Goal: Task Accomplishment & Management: Use online tool/utility

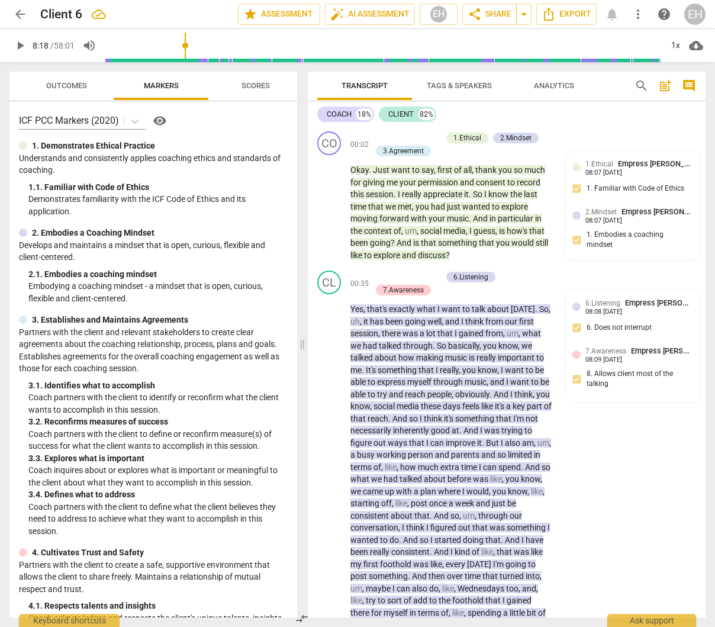
scroll to position [8201, 0]
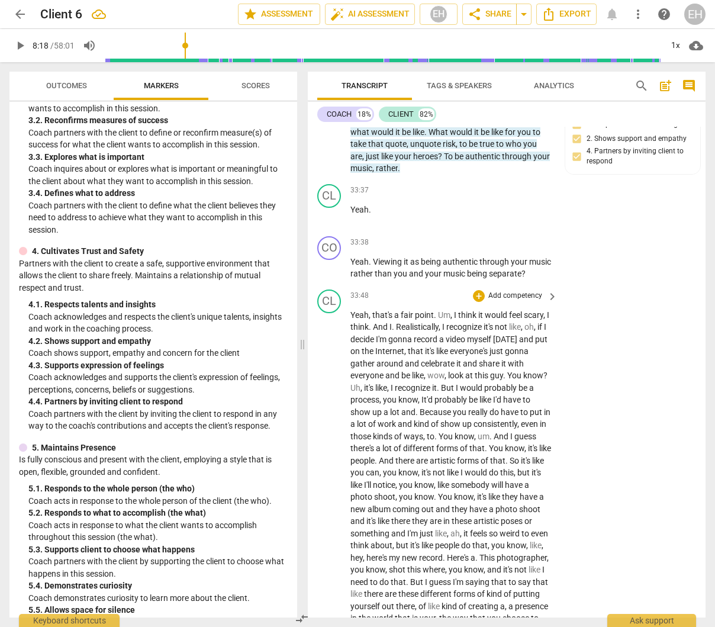
scroll to position [8196, 0]
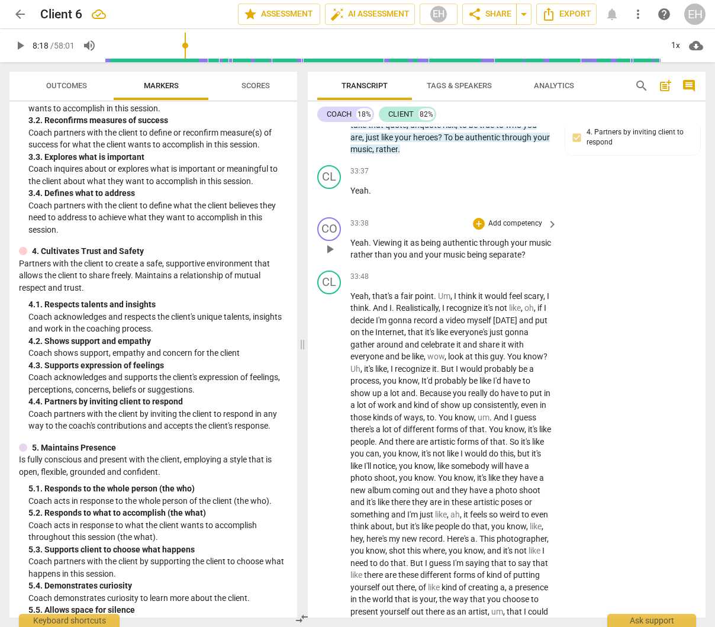
click at [518, 229] on p "Add competency" at bounding box center [515, 223] width 56 height 11
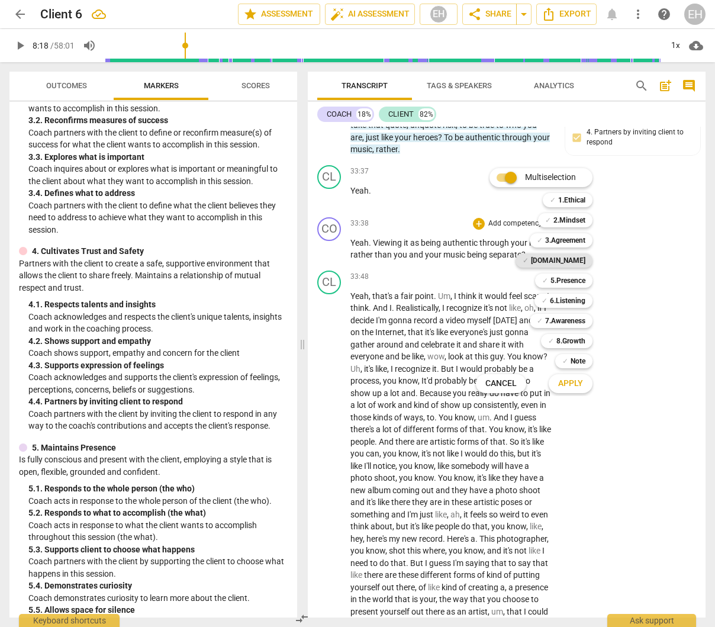
click at [579, 262] on b "[DOMAIN_NAME]" at bounding box center [558, 260] width 54 height 14
click at [575, 278] on b "5.Presence" at bounding box center [567, 280] width 35 height 14
click at [575, 299] on b "6.Listening" at bounding box center [568, 301] width 36 height 14
click at [586, 320] on div "✓ 7.Awareness" at bounding box center [561, 321] width 63 height 14
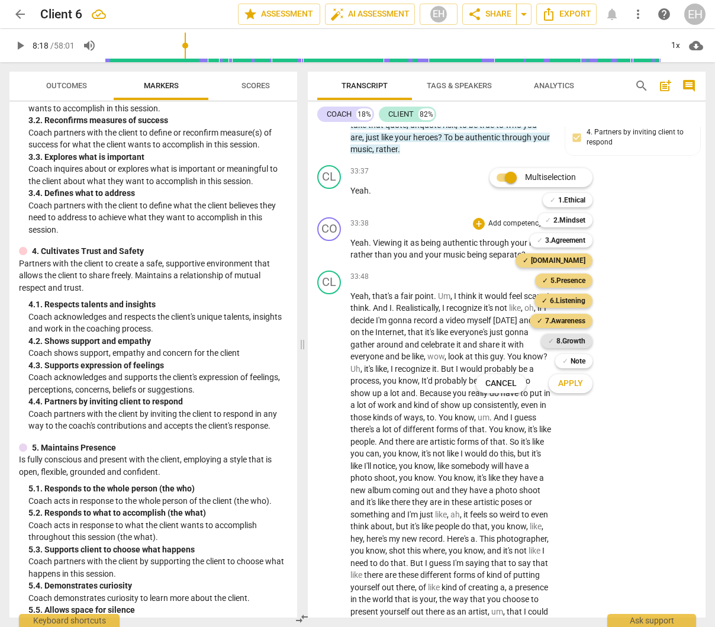
click at [580, 341] on b "8.Growth" at bounding box center [570, 341] width 29 height 14
click at [581, 385] on span "Apply" at bounding box center [570, 384] width 25 height 12
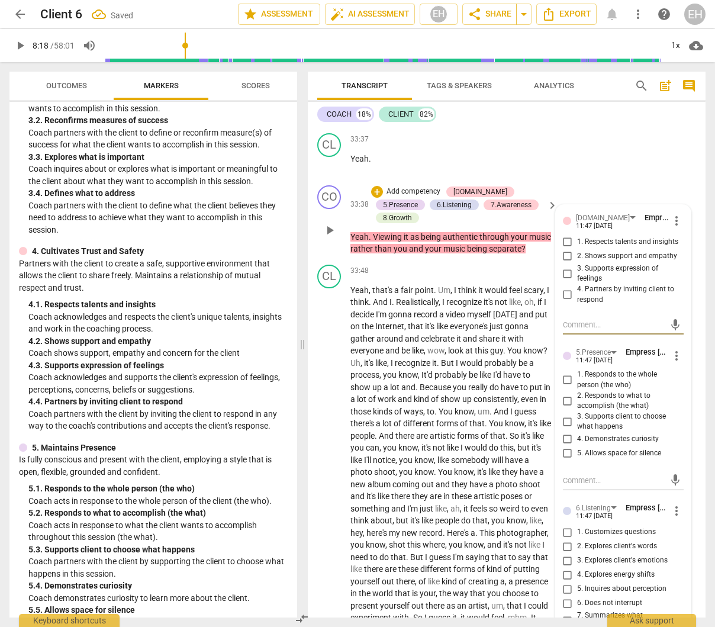
scroll to position [8230, 0]
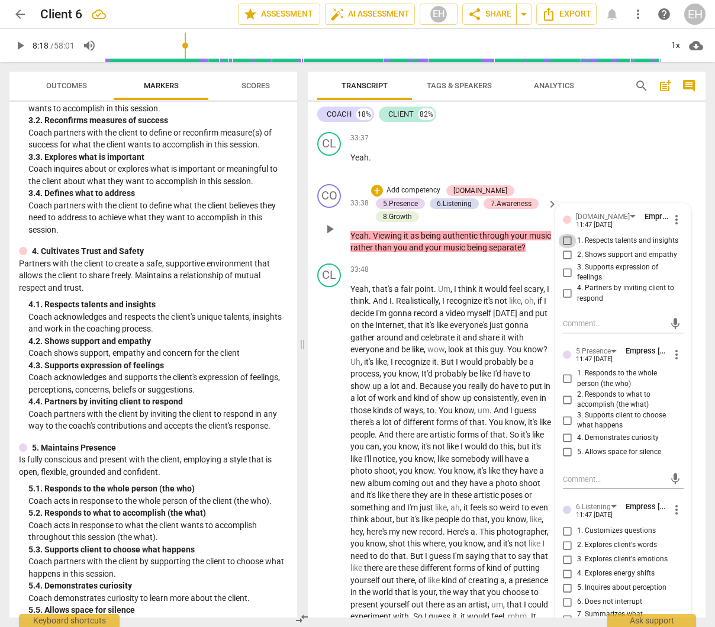
click at [564, 248] on input "1. Respects talents and insights" at bounding box center [567, 241] width 19 height 14
checkbox input "true"
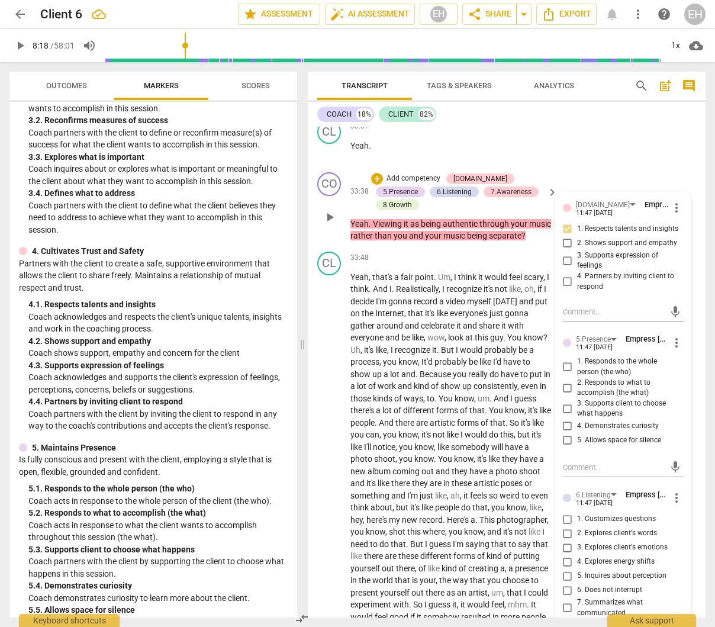
click at [563, 250] on input "2. Shows support and empathy" at bounding box center [567, 243] width 19 height 14
checkbox input "true"
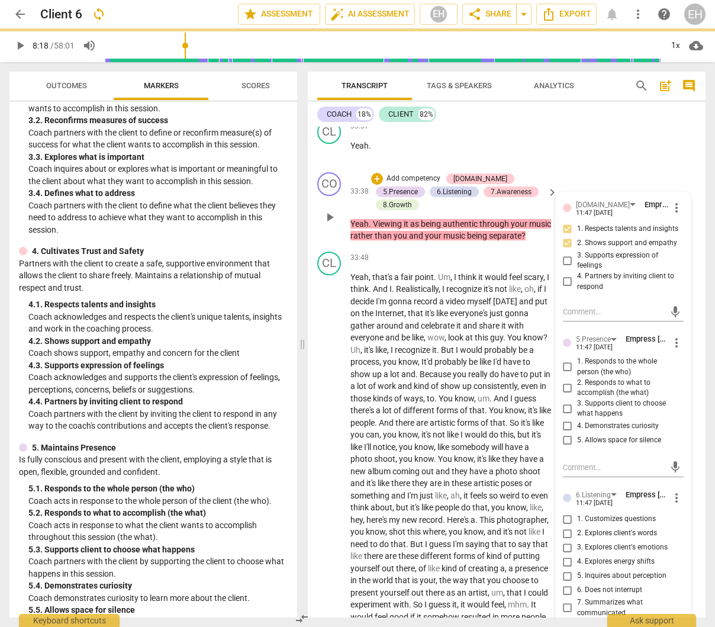
scroll to position [8243, 0]
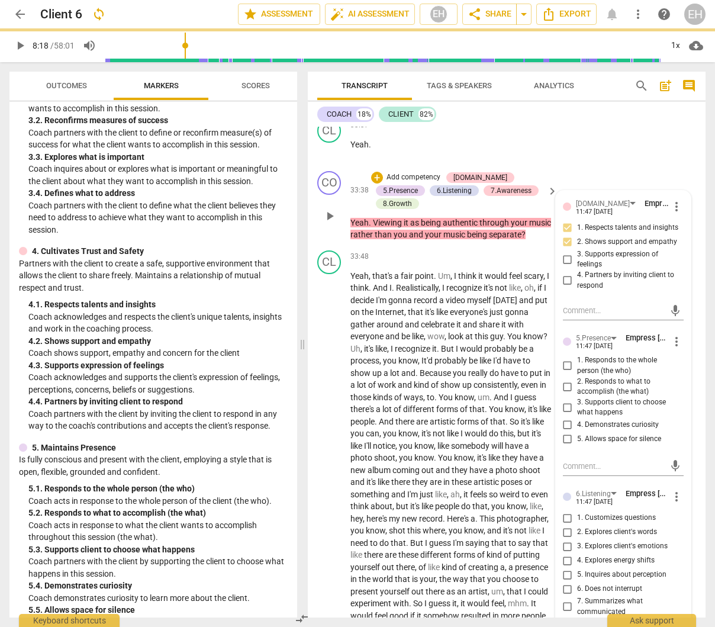
click at [564, 288] on input "4. Partners by inviting client to respond" at bounding box center [567, 280] width 19 height 14
checkbox input "true"
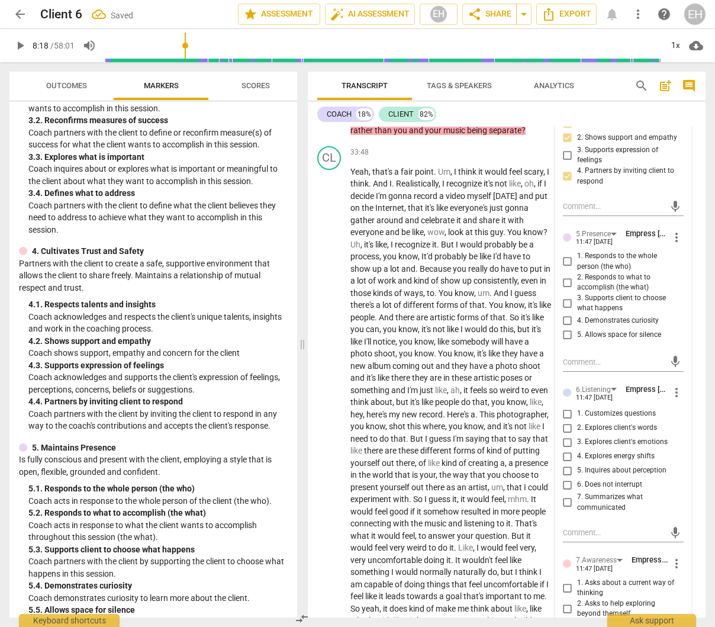
scroll to position [8347, 0]
click at [565, 268] on input "1. Responds to the whole person (the who)" at bounding box center [567, 261] width 19 height 14
checkbox input "true"
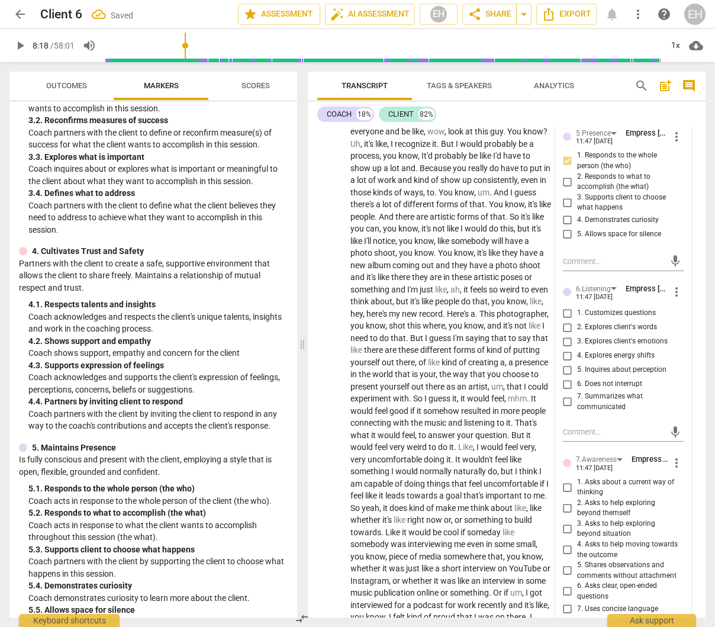
scroll to position [8450, 0]
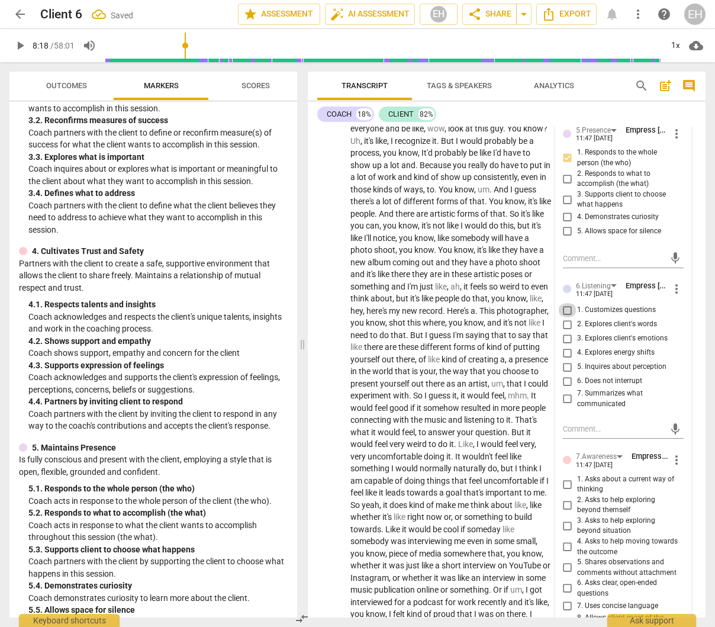
click at [562, 317] on input "1. Customizes questions" at bounding box center [567, 310] width 19 height 14
checkbox input "true"
click at [565, 331] on input "2. Explores client's words" at bounding box center [567, 324] width 19 height 14
checkbox input "true"
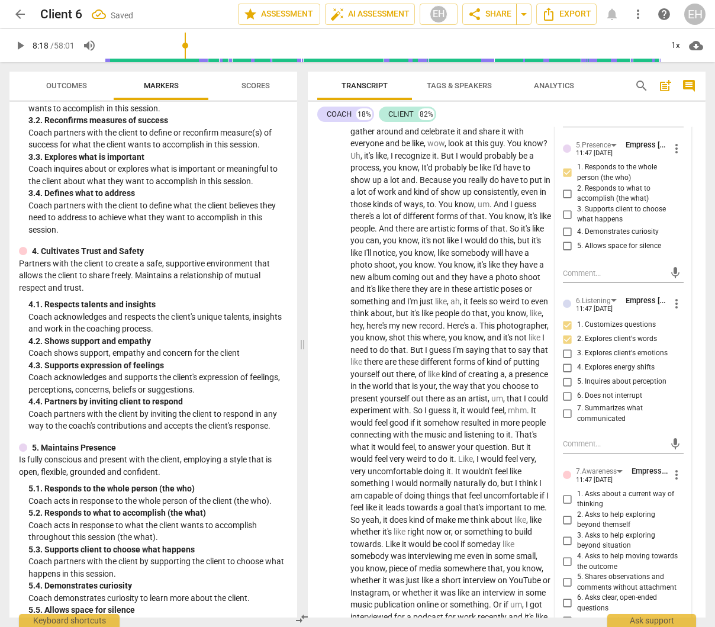
scroll to position [8453, 0]
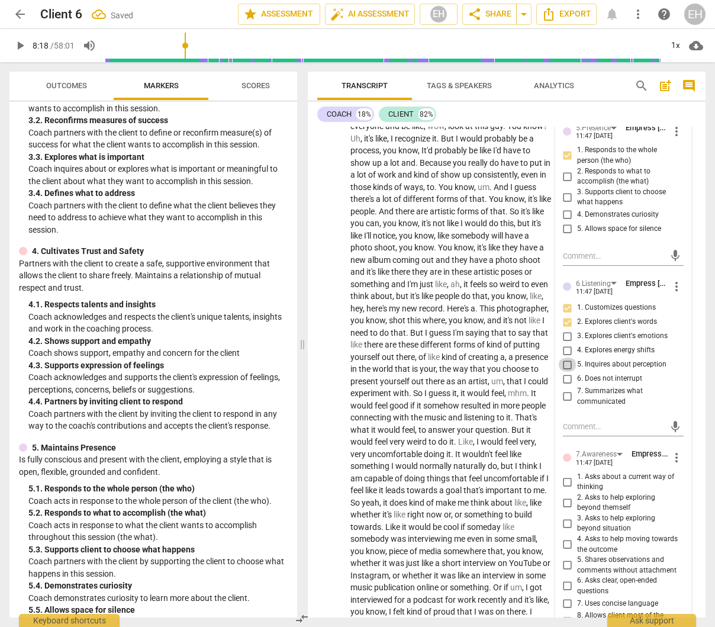
click at [566, 372] on input "5. Inquires about perception" at bounding box center [567, 364] width 19 height 14
checkbox input "true"
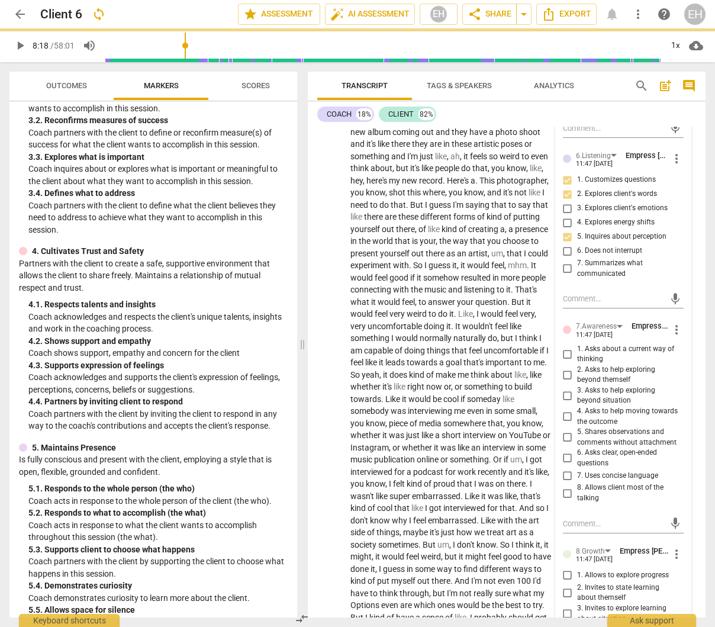
scroll to position [8582, 0]
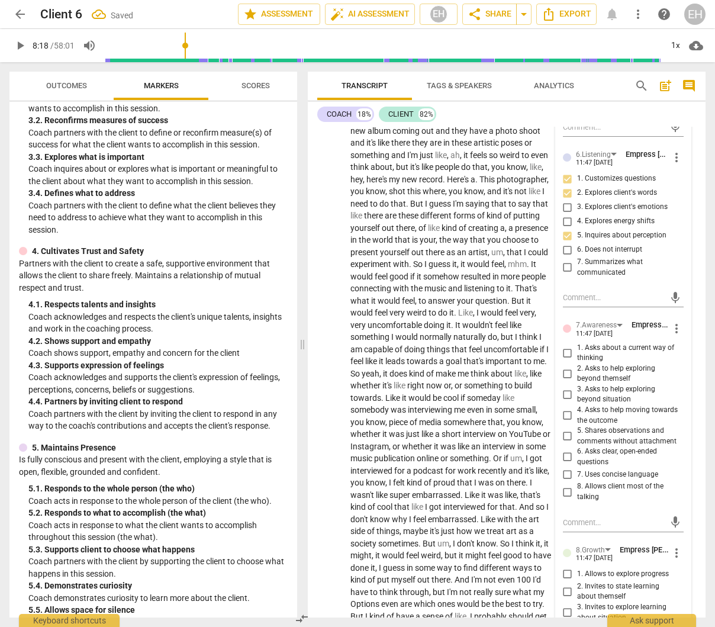
click at [563, 360] on input "1. Asks about a current way of thinking" at bounding box center [567, 353] width 19 height 14
checkbox input "true"
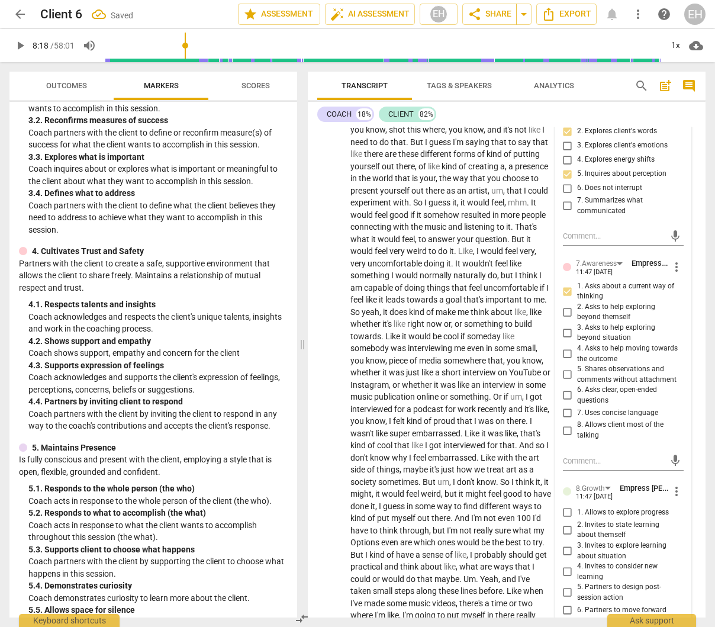
scroll to position [8660, 0]
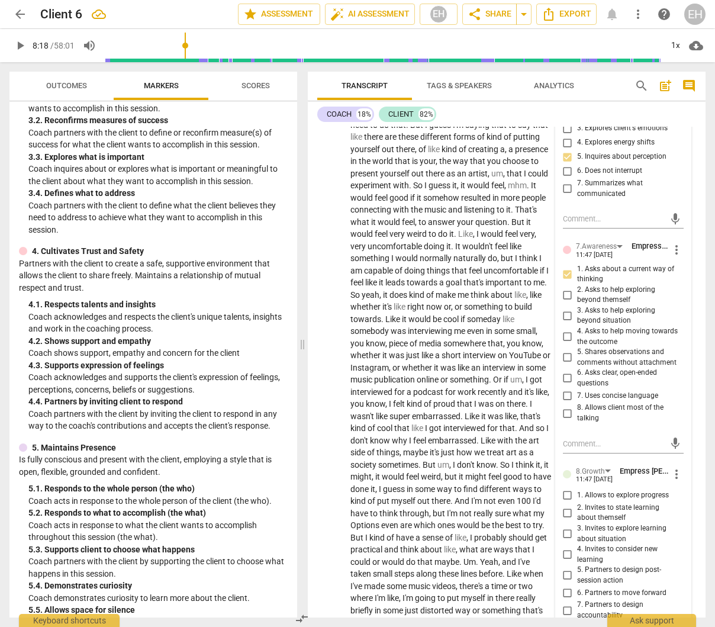
click at [563, 365] on input "5. Shares observations and comments without attachment" at bounding box center [567, 357] width 19 height 14
checkbox input "true"
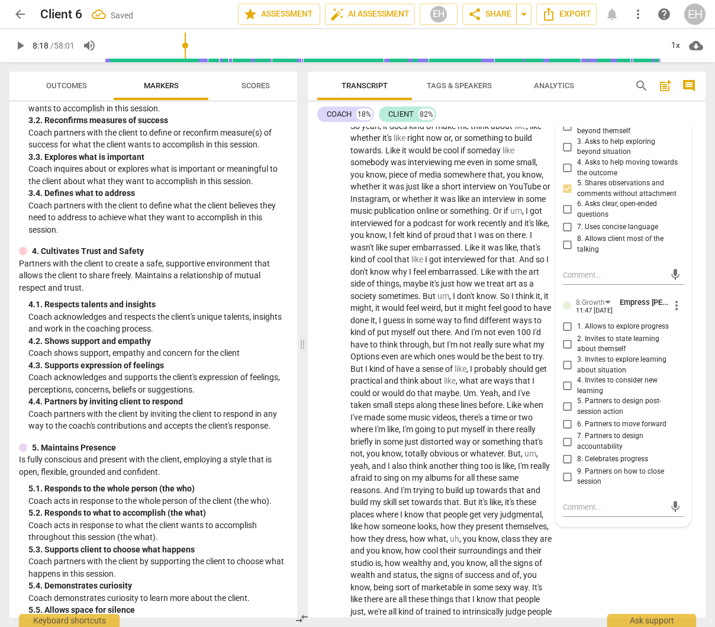
scroll to position [8830, 0]
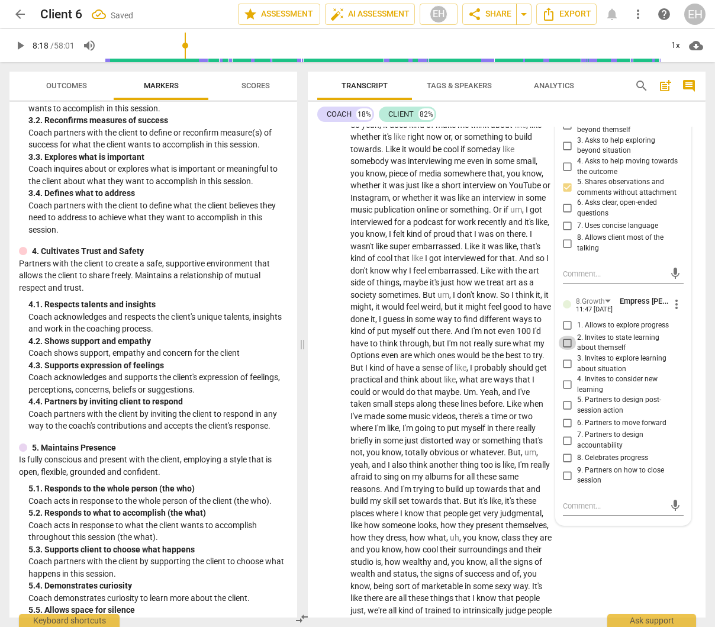
click at [562, 350] on input "2. Invites to state learning about themself" at bounding box center [567, 343] width 19 height 14
checkbox input "true"
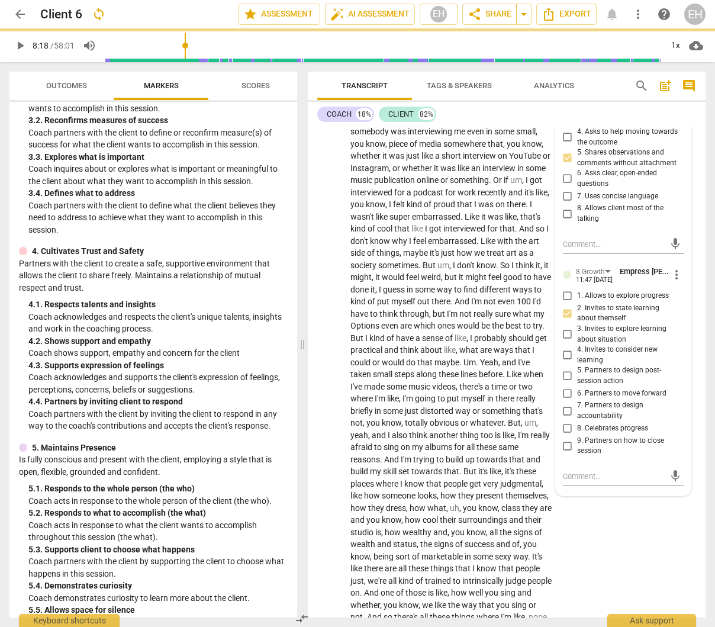
click at [563, 341] on input "3. Invites to explore learning about situation" at bounding box center [567, 334] width 19 height 14
checkbox input "true"
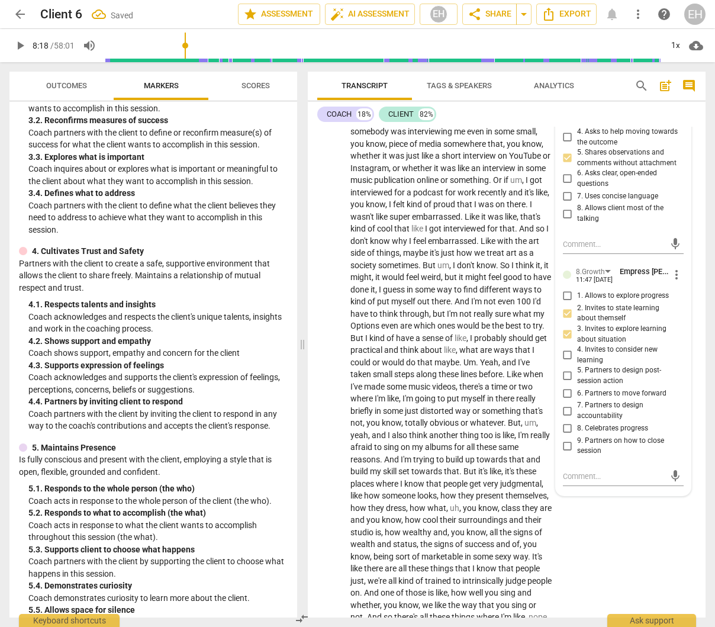
click at [565, 362] on input "4. Invites to consider new learning" at bounding box center [567, 355] width 19 height 14
checkbox input "true"
click at [606, 577] on div "CL play_arrow pause 33:48 + Add competency keyboard_arrow_right Yeah , that's a…" at bounding box center [507, 207] width 398 height 1158
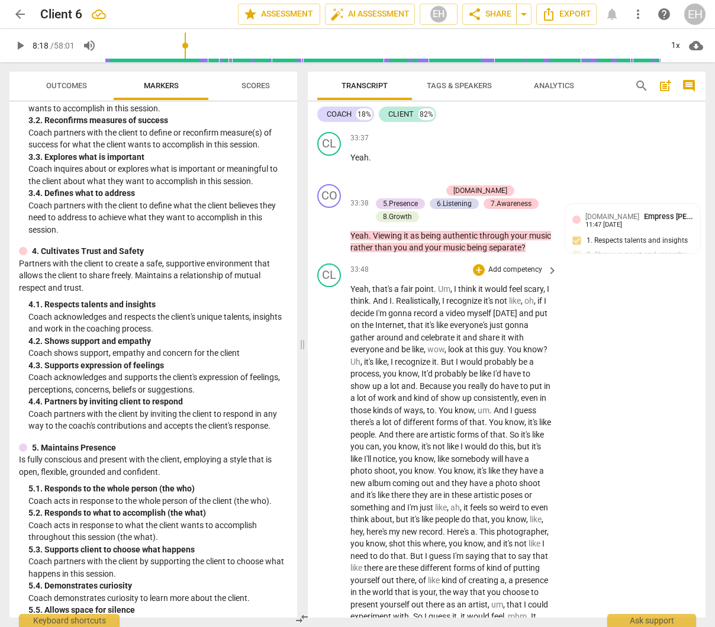
scroll to position [8212, 0]
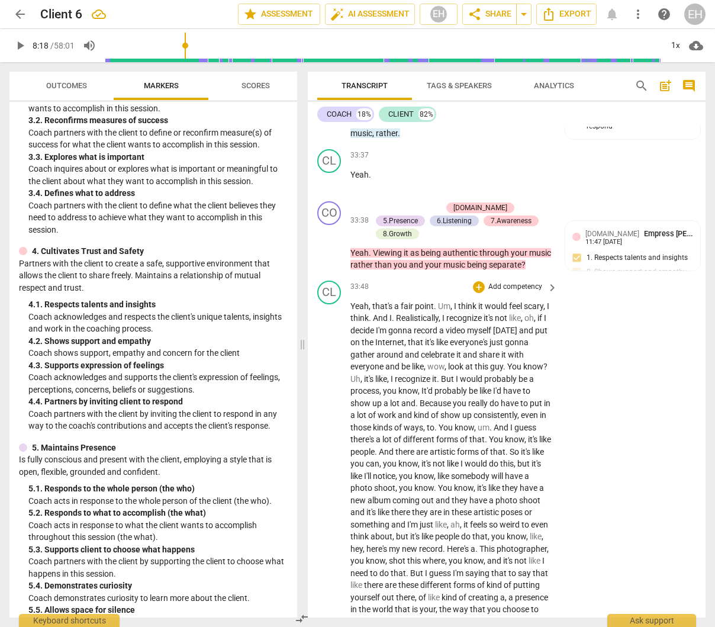
click at [514, 292] on p "Add competency" at bounding box center [515, 287] width 56 height 11
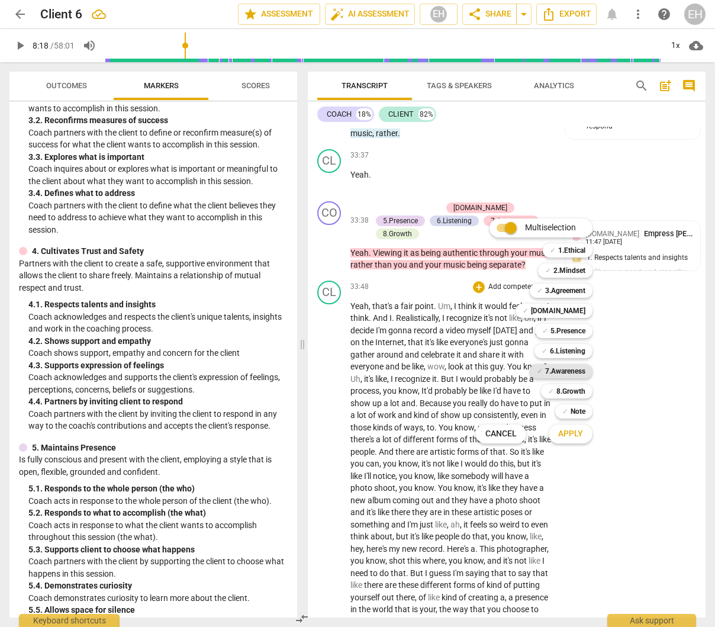
click at [574, 372] on b "7.Awareness" at bounding box center [565, 371] width 40 height 14
click at [576, 437] on span "Apply" at bounding box center [570, 434] width 25 height 12
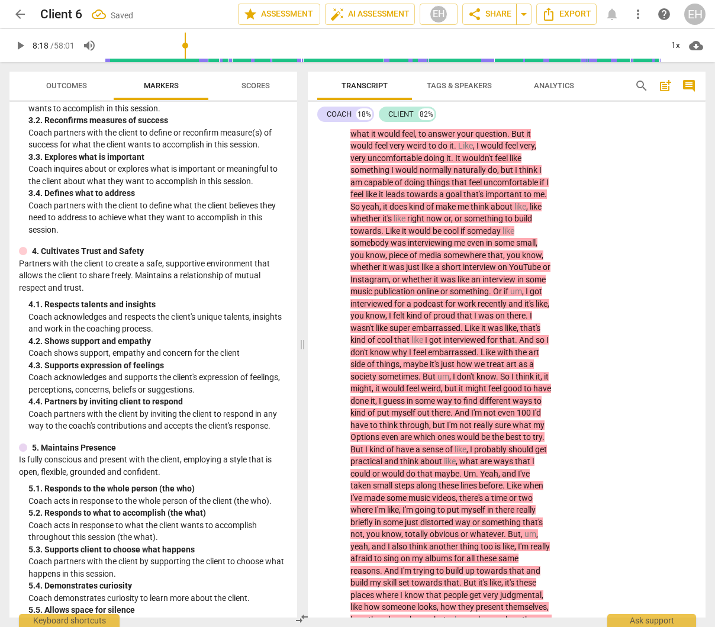
scroll to position [8394, 0]
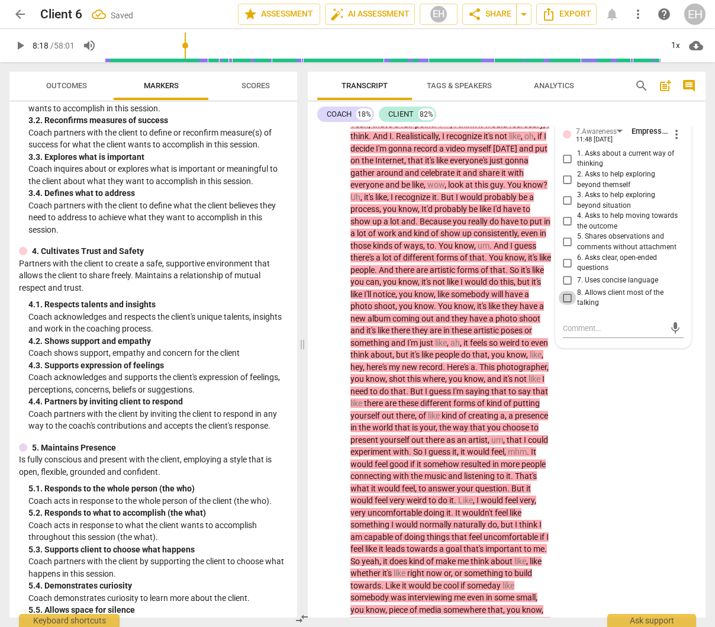
click at [565, 305] on input "8. Allows client most of the talking" at bounding box center [567, 298] width 19 height 14
checkbox input "true"
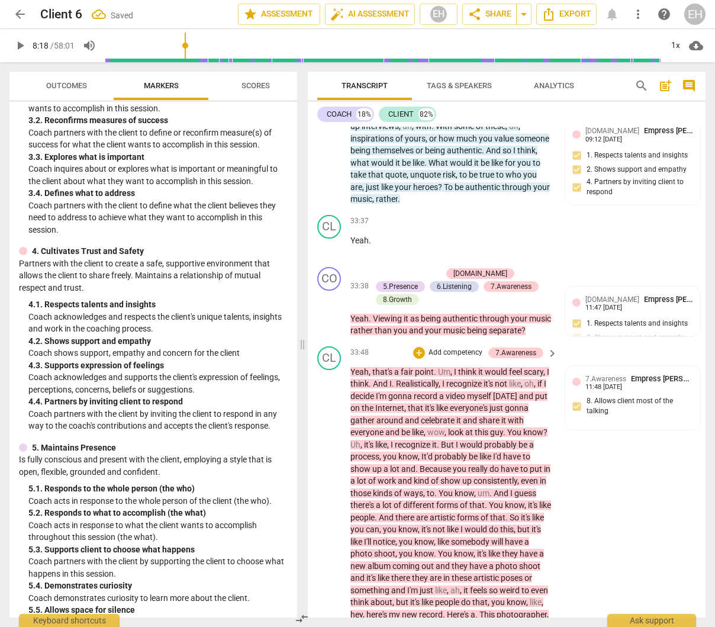
scroll to position [8172, 0]
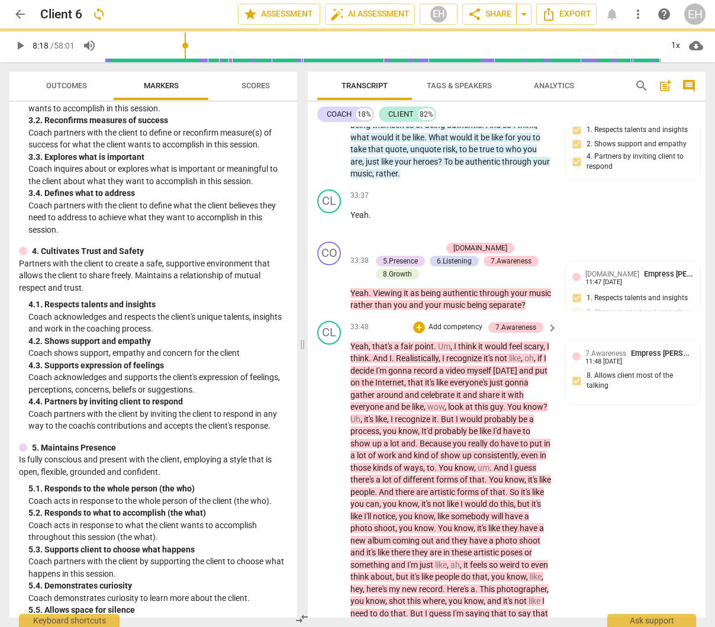
click at [462, 333] on p "Add competency" at bounding box center [455, 327] width 56 height 11
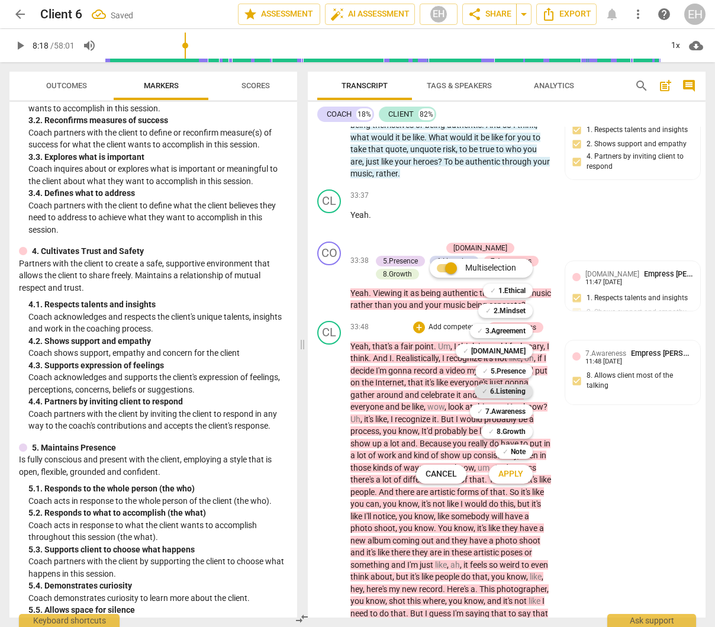
click at [518, 388] on b "6.Listening" at bounding box center [508, 391] width 36 height 14
click at [519, 476] on span "Apply" at bounding box center [510, 474] width 25 height 12
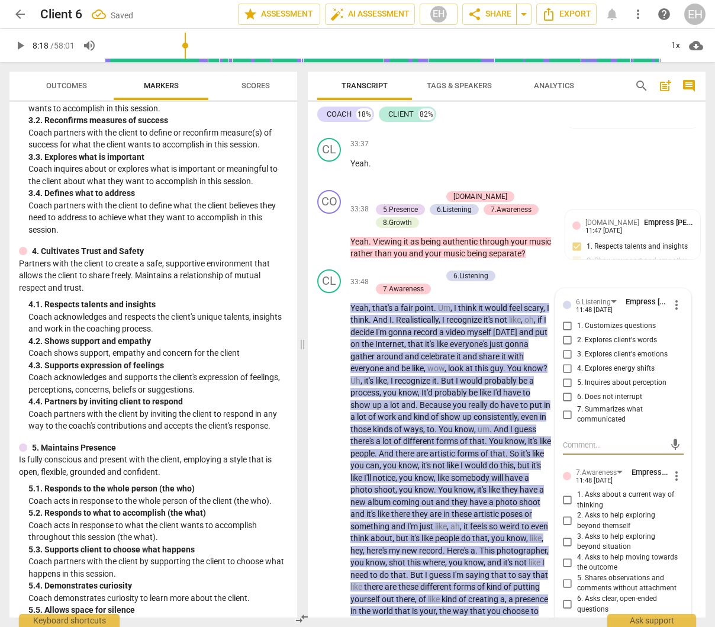
scroll to position [8228, 0]
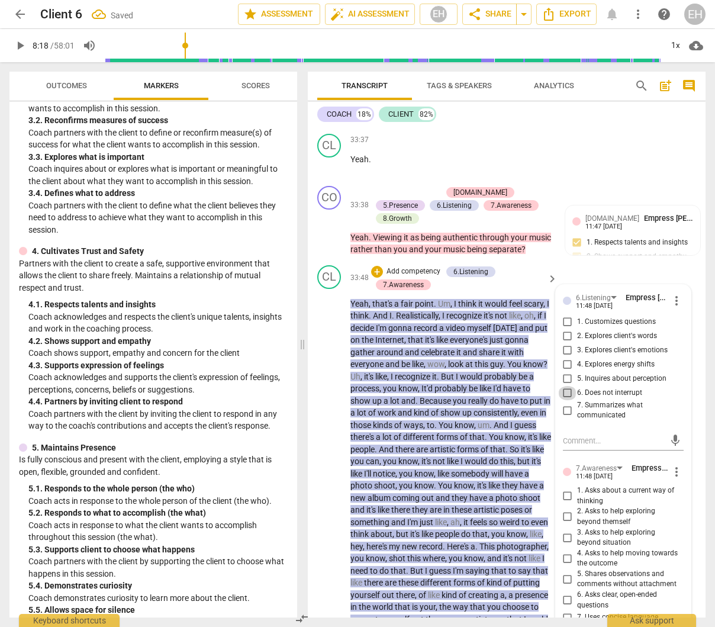
click at [564, 400] on input "6. Does not interrupt" at bounding box center [567, 393] width 19 height 14
checkbox input "true"
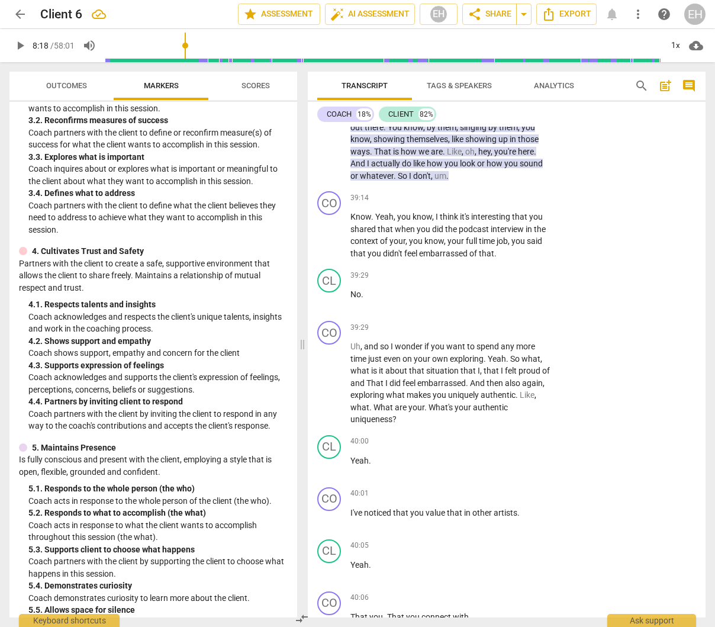
scroll to position [9474, 0]
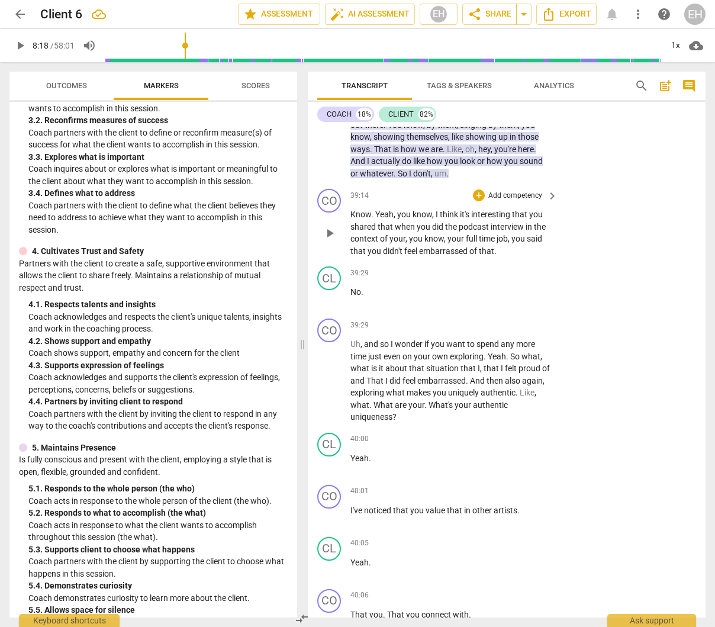
click at [529, 201] on p "Add competency" at bounding box center [515, 196] width 56 height 11
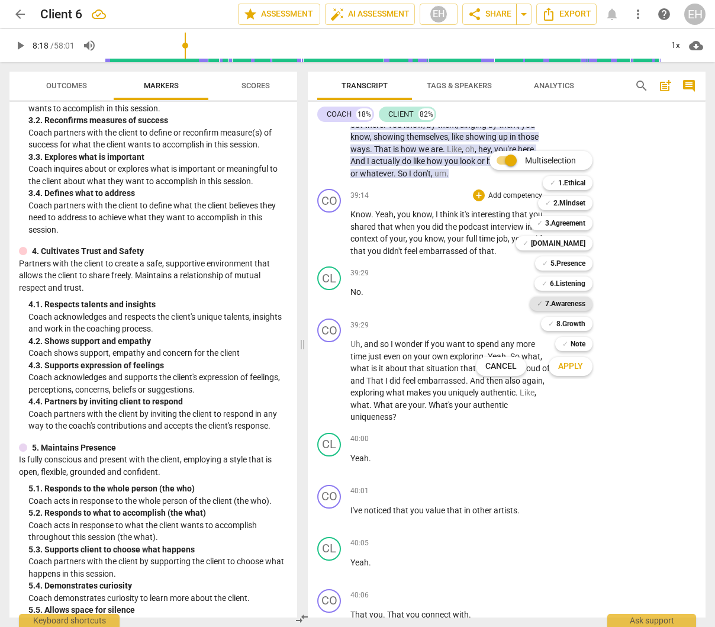
click at [566, 305] on b "7.Awareness" at bounding box center [565, 304] width 40 height 14
click at [578, 371] on span "Apply" at bounding box center [570, 366] width 25 height 12
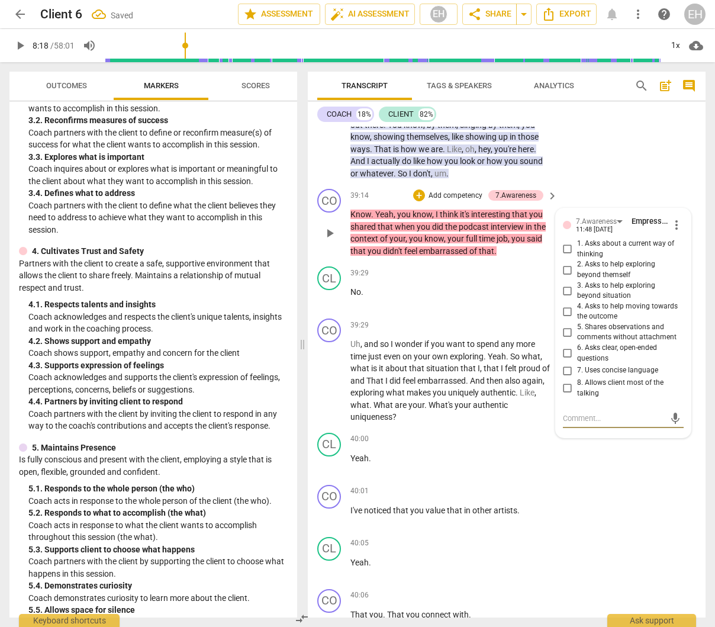
click at [565, 339] on input "5. Shares observations and comments without attachment" at bounding box center [567, 332] width 19 height 14
checkbox input "true"
click at [624, 480] on div "CL play_arrow pause 40:00 + Add competency keyboard_arrow_right Yeah ." at bounding box center [507, 454] width 398 height 52
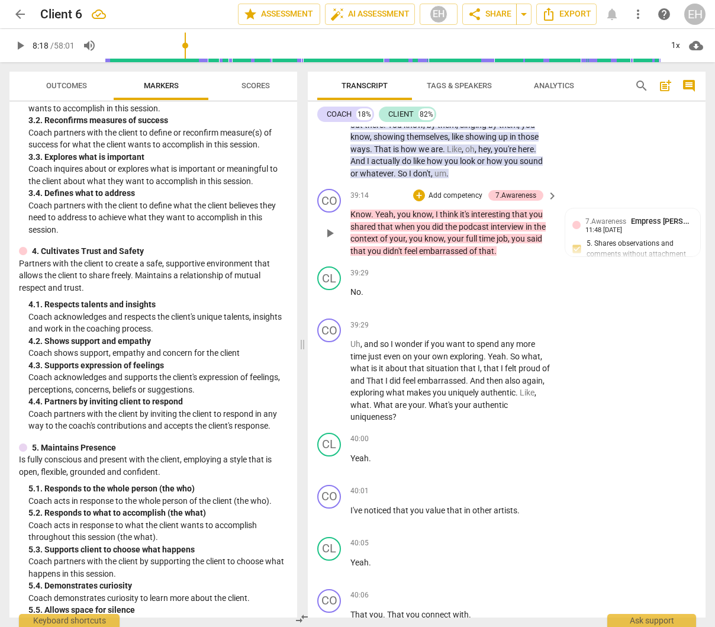
click at [460, 201] on p "Add competency" at bounding box center [455, 196] width 56 height 11
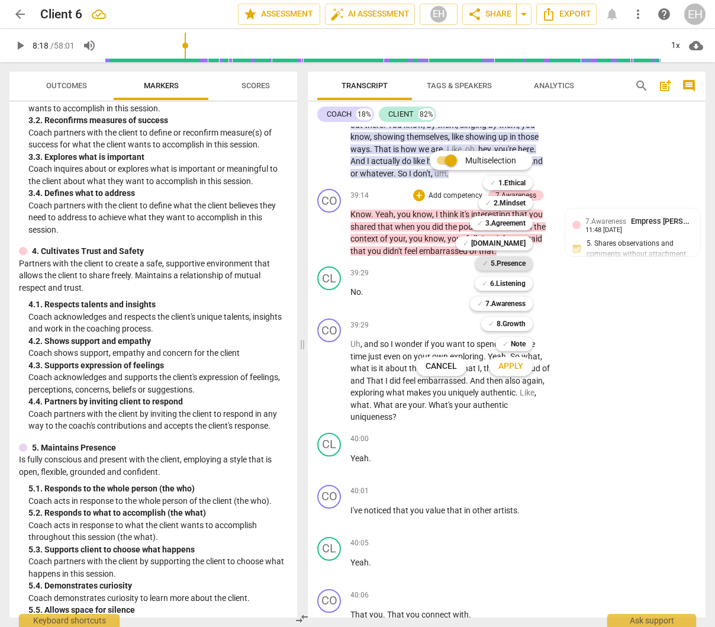
click at [509, 258] on b "5.Presence" at bounding box center [508, 263] width 35 height 14
click at [513, 286] on b "6.Listening" at bounding box center [508, 283] width 36 height 14
drag, startPoint x: 510, startPoint y: 325, endPoint x: 510, endPoint y: 336, distance: 10.7
click at [510, 325] on b "8.Growth" at bounding box center [511, 324] width 29 height 14
click at [509, 365] on span "Apply" at bounding box center [510, 366] width 25 height 12
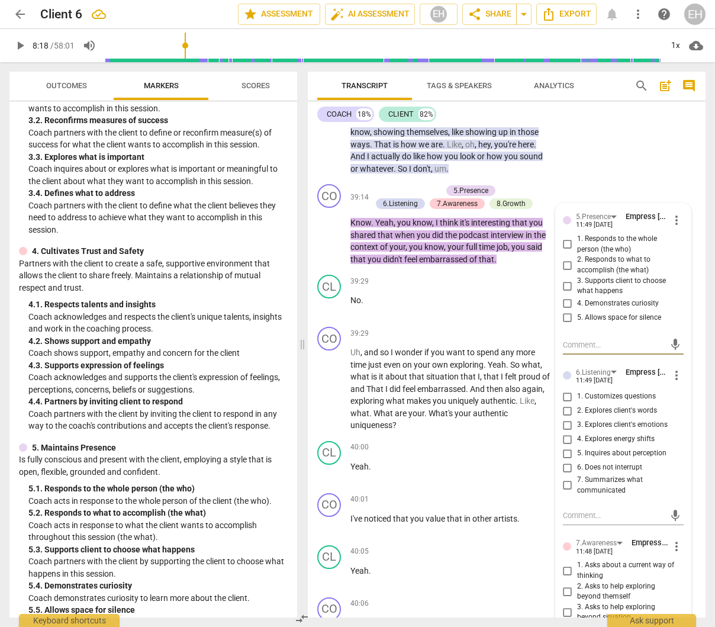
scroll to position [9490, 0]
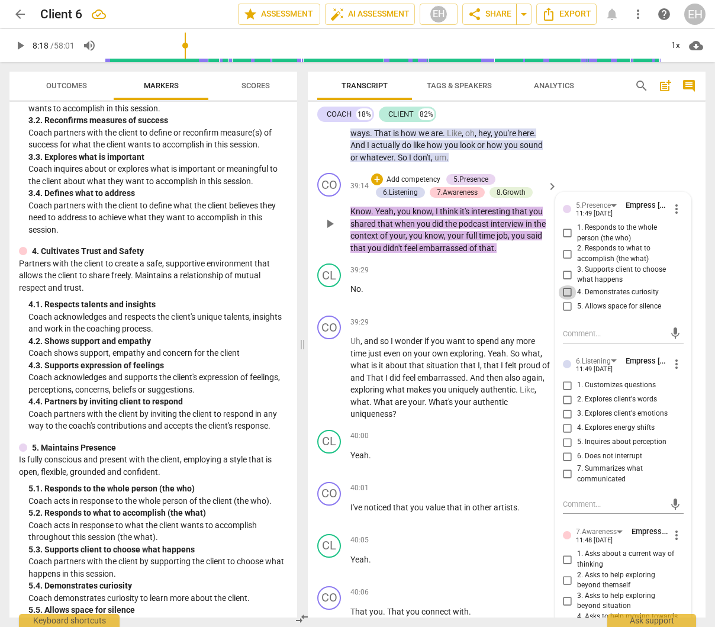
click at [563, 299] on input "4. Demonstrates curiosity" at bounding box center [567, 292] width 19 height 14
checkbox input "true"
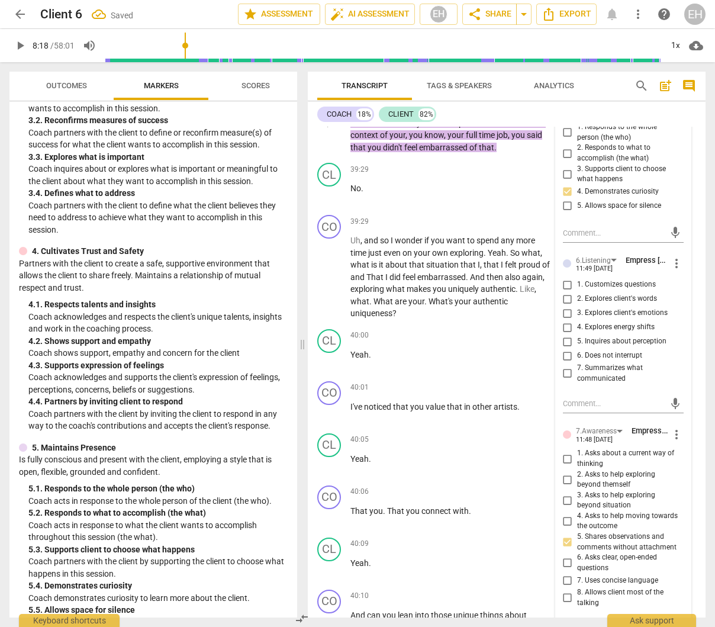
click at [568, 306] on input "2. Explores client's words" at bounding box center [567, 299] width 19 height 14
checkbox input "true"
click at [566, 320] on input "3. Explores client's emotions" at bounding box center [567, 313] width 19 height 14
checkbox input "true"
click at [565, 349] on input "5. Inquires about perception" at bounding box center [567, 341] width 19 height 14
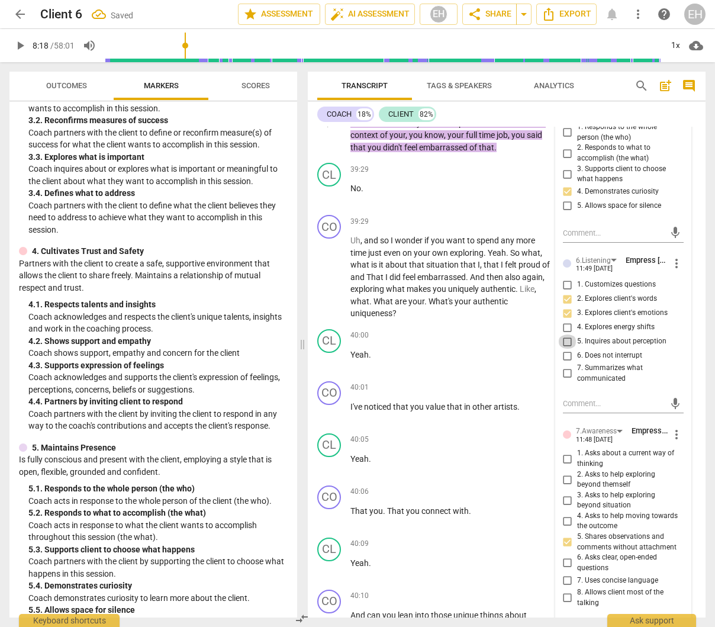
checkbox input "true"
click at [565, 381] on input "7. Summarizes what communicated" at bounding box center [567, 373] width 19 height 14
checkbox input "true"
click at [459, 257] on span "exploring" at bounding box center [467, 252] width 34 height 9
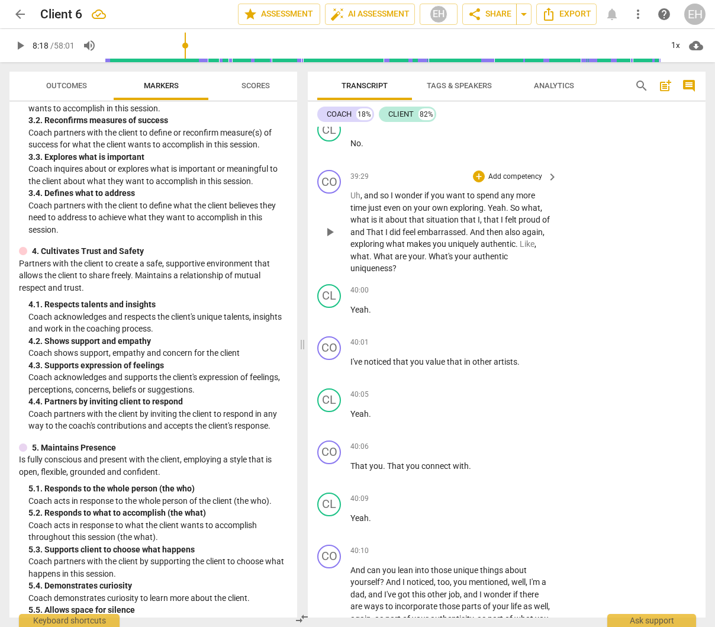
scroll to position [9635, 0]
click at [405, 237] on span "feel" at bounding box center [409, 232] width 15 height 9
click at [399, 238] on span "did" at bounding box center [395, 232] width 13 height 9
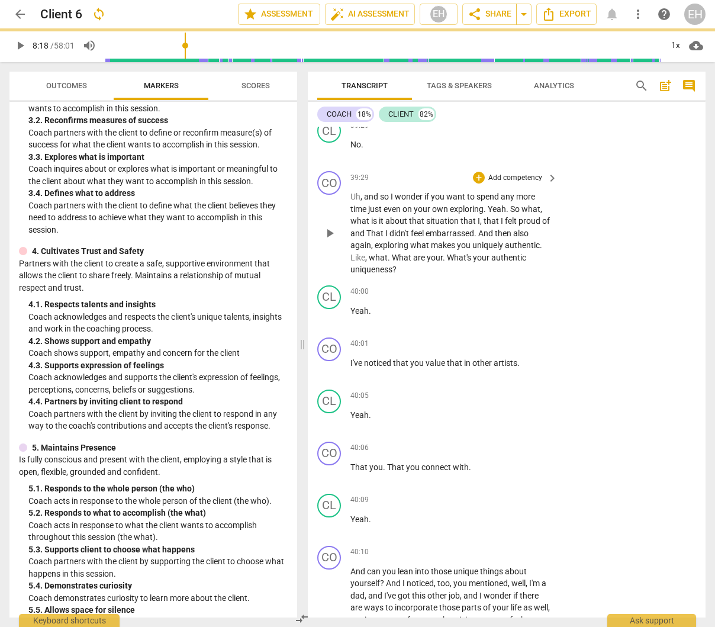
click at [518, 276] on p "Uh , and so I wonder if you want to spend any more time just even on your own e…" at bounding box center [450, 233] width 201 height 85
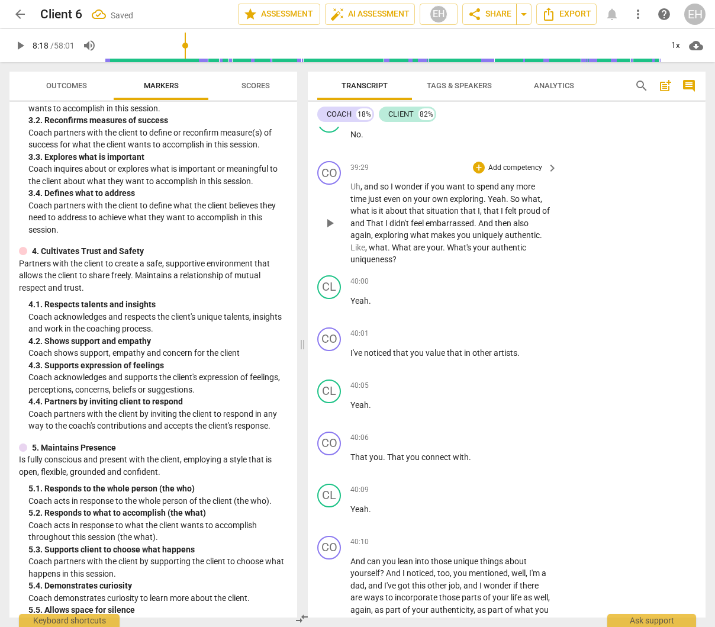
scroll to position [9626, 0]
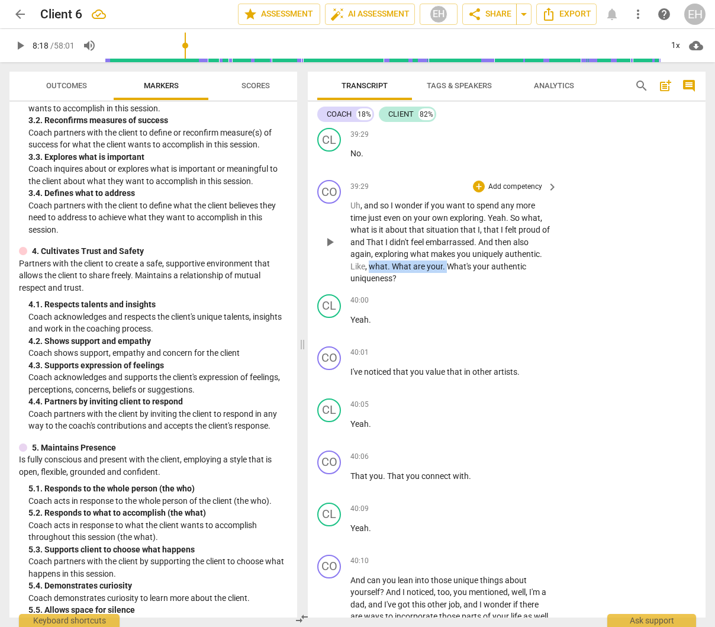
drag, startPoint x: 446, startPoint y: 334, endPoint x: 369, endPoint y: 336, distance: 77.0
click at [369, 285] on p "Uh , and so I wonder if you want to spend any more time just even on your own e…" at bounding box center [450, 241] width 201 height 85
click at [527, 326] on p "Yeah ." at bounding box center [450, 320] width 201 height 12
click at [510, 192] on p "Add competency" at bounding box center [515, 187] width 56 height 11
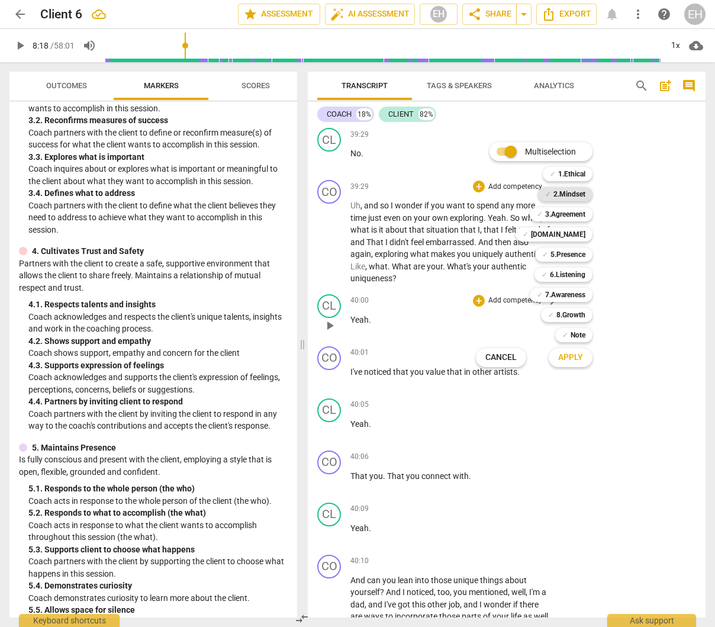
click at [581, 193] on b "2.Mindset" at bounding box center [569, 194] width 32 height 14
click at [581, 234] on b "[DOMAIN_NAME]" at bounding box center [558, 234] width 54 height 14
click at [579, 256] on b "5.Presence" at bounding box center [567, 254] width 35 height 14
click at [580, 272] on b "6.Listening" at bounding box center [568, 275] width 36 height 14
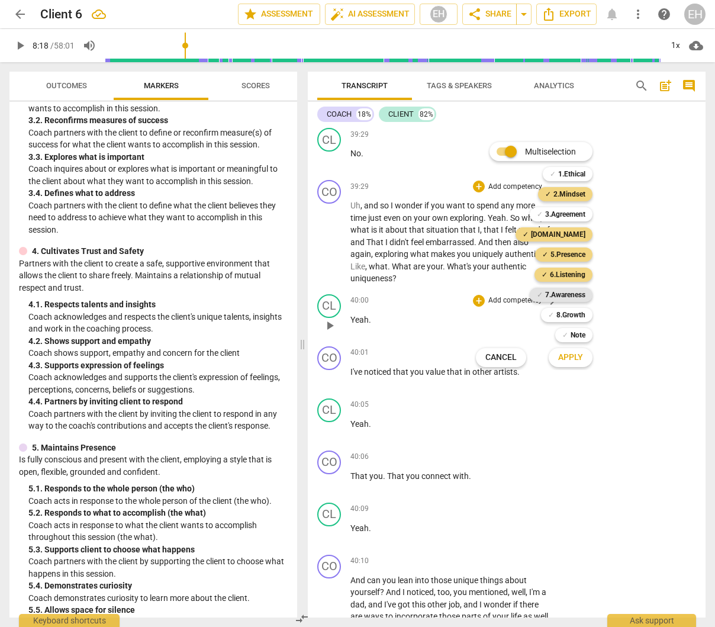
click at [577, 292] on b "7.Awareness" at bounding box center [565, 295] width 40 height 14
drag, startPoint x: 578, startPoint y: 314, endPoint x: 578, endPoint y: 336, distance: 21.3
click at [578, 314] on b "8.Growth" at bounding box center [570, 315] width 29 height 14
click at [582, 357] on span "Apply" at bounding box center [570, 358] width 25 height 12
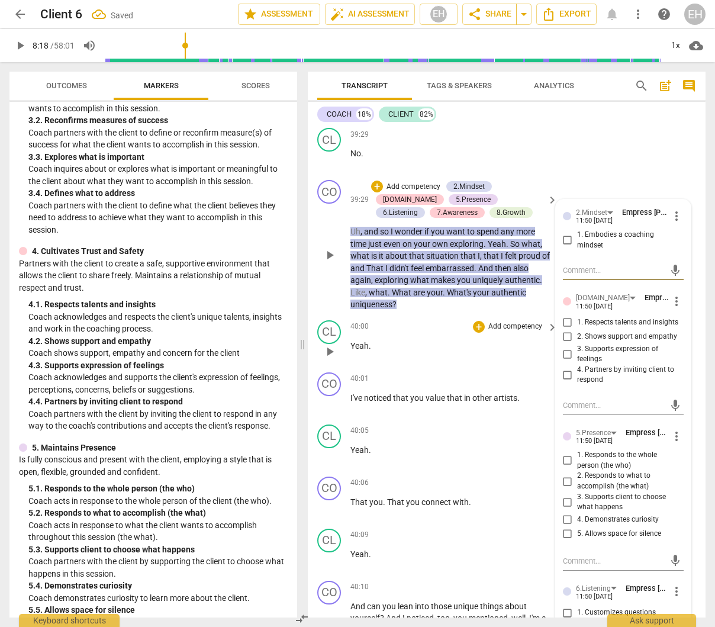
click at [566, 247] on input "1. Embodies a coaching mindset" at bounding box center [567, 240] width 19 height 14
checkbox input "true"
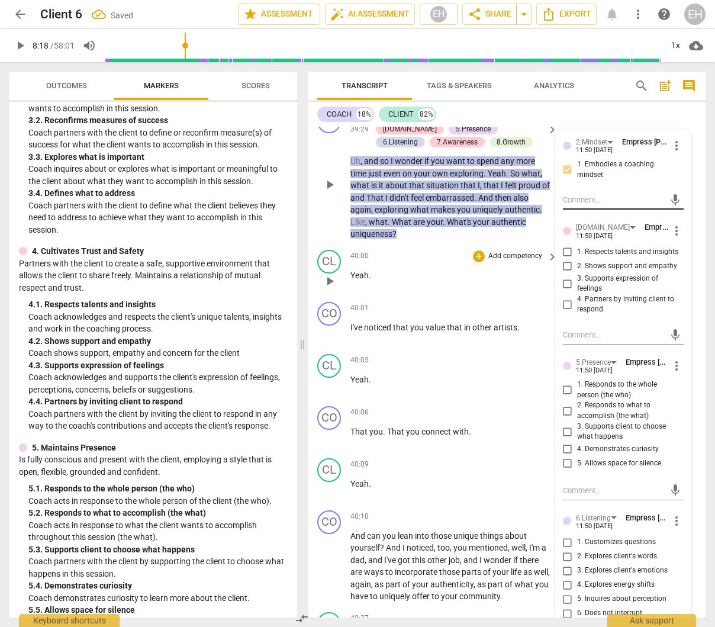
scroll to position [9731, 0]
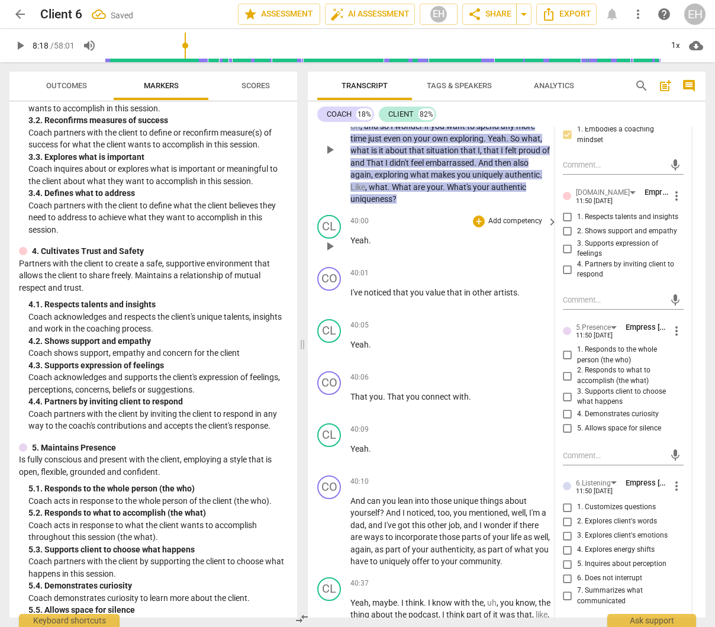
click at [569, 224] on input "1. Respects talents and insights" at bounding box center [567, 217] width 19 height 14
checkbox input "true"
click at [568, 239] on input "2. Shows support and empathy" at bounding box center [567, 231] width 19 height 14
checkbox input "true"
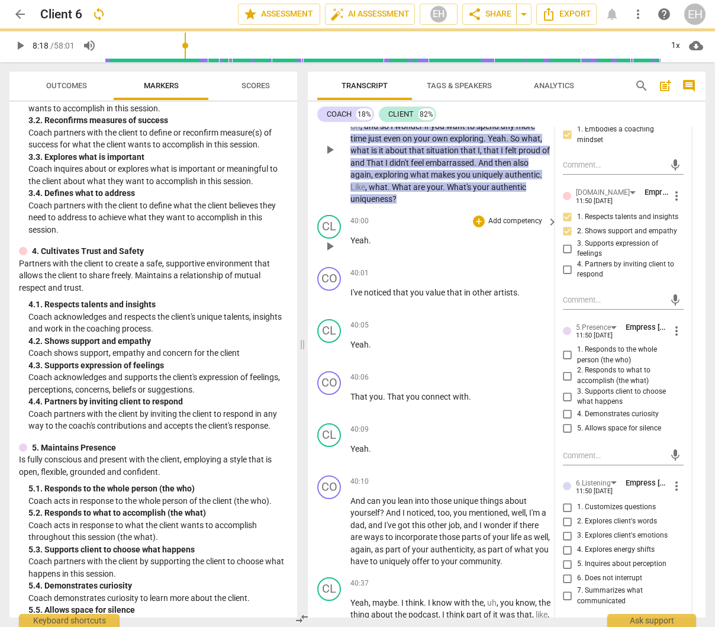
click at [565, 256] on input "3. Supports expression of feelings" at bounding box center [567, 248] width 19 height 14
checkbox input "true"
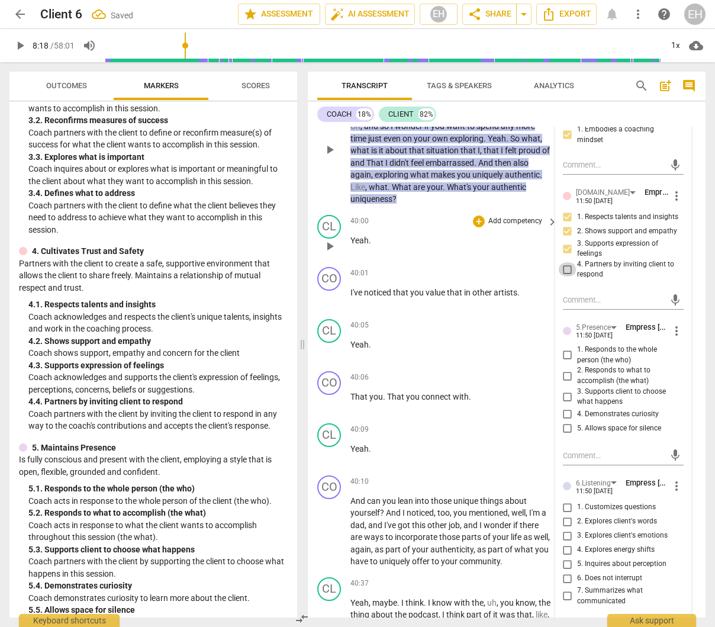
click at [562, 276] on input "4. Partners by inviting client to respond" at bounding box center [567, 269] width 19 height 14
checkbox input "true"
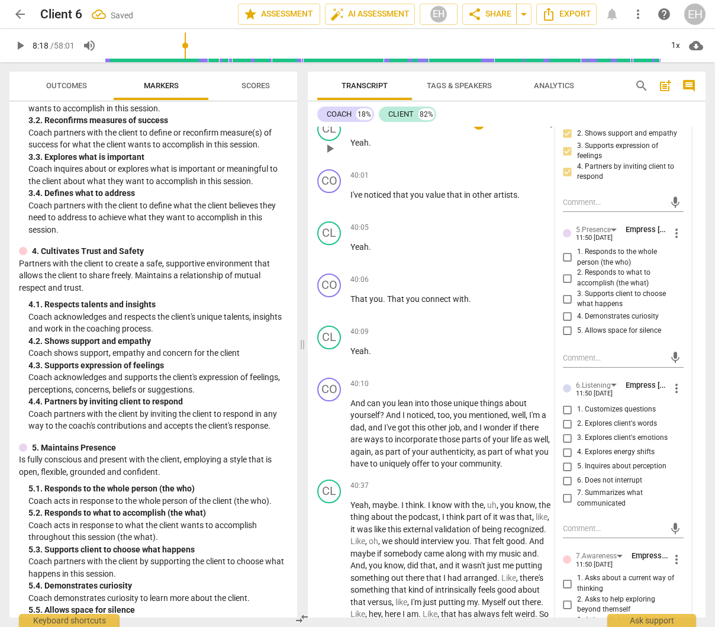
scroll to position [9837, 0]
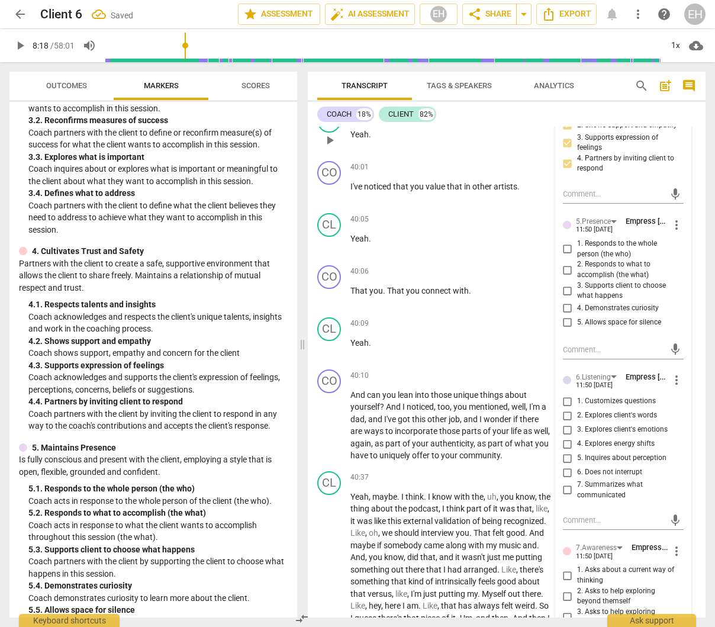
click at [563, 256] on input "1. Responds to the whole person (the who)" at bounding box center [567, 249] width 19 height 14
checkbox input "true"
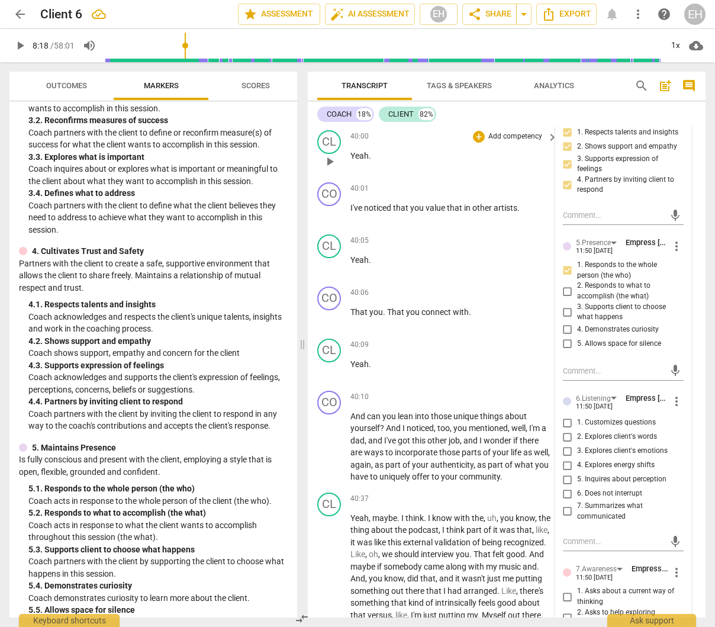
scroll to position [9830, 0]
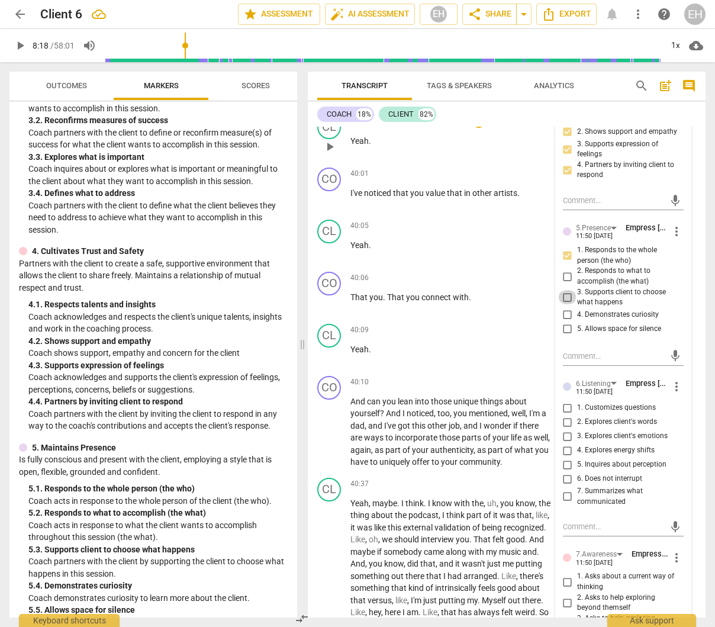
click at [563, 304] on input "3. Supports client to choose what happens" at bounding box center [567, 297] width 19 height 14
click at [566, 304] on input "3. Supports client to choose what happens" at bounding box center [567, 297] width 19 height 14
checkbox input "false"
click at [564, 322] on input "4. Demonstrates curiosity" at bounding box center [567, 315] width 19 height 14
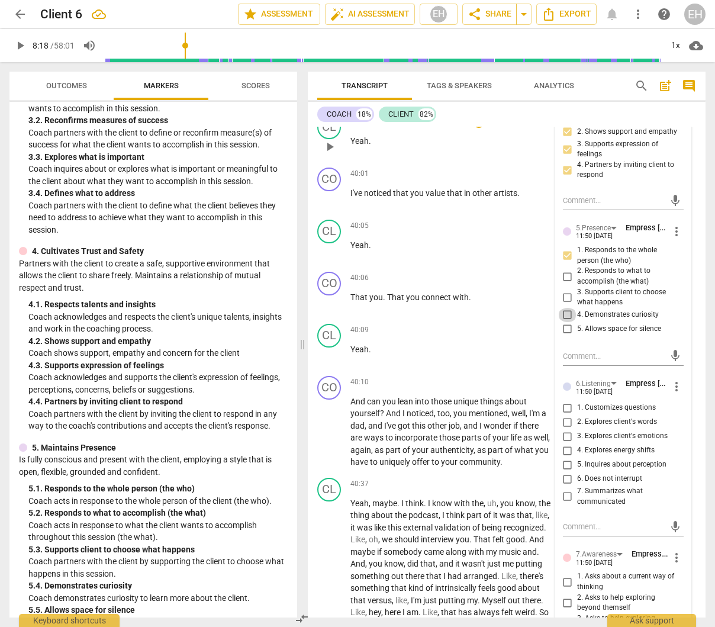
checkbox input "true"
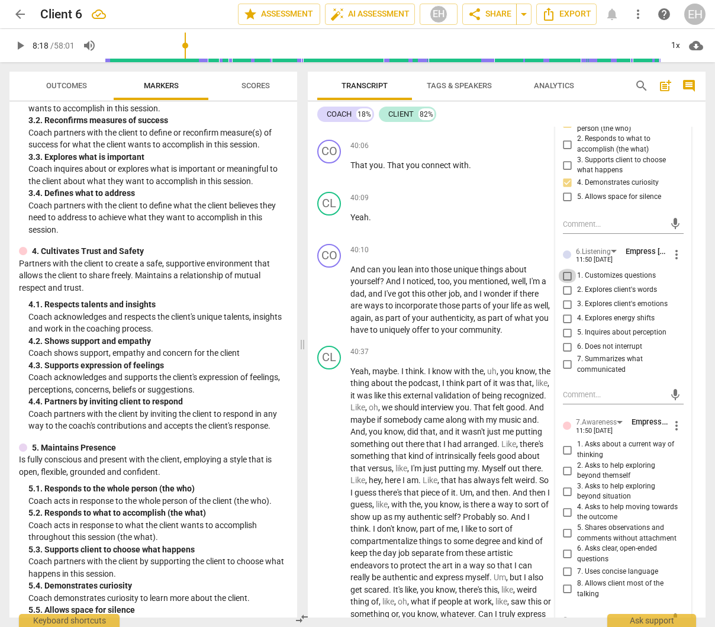
click at [568, 283] on input "1. Customizes questions" at bounding box center [567, 276] width 19 height 14
checkbox input "true"
click at [563, 297] on input "2. Explores client's words" at bounding box center [567, 290] width 19 height 14
checkbox input "true"
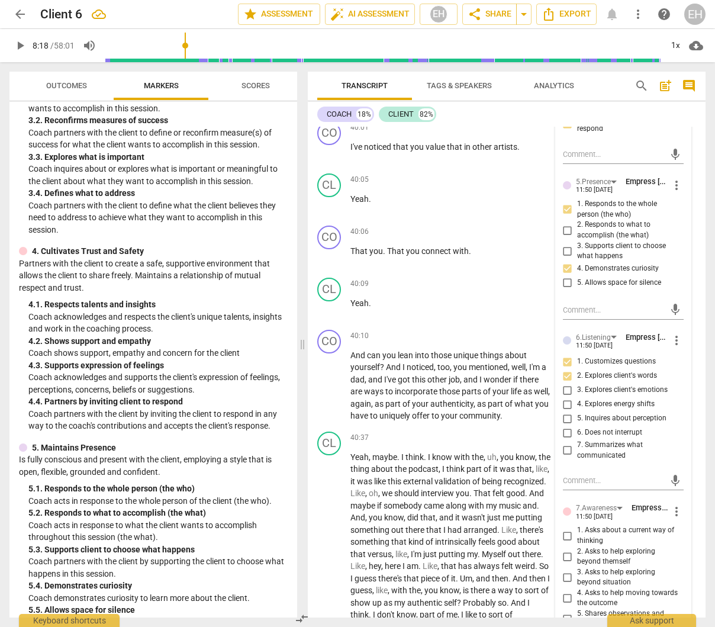
scroll to position [9877, 0]
click at [565, 425] on input "5. Inquires about perception" at bounding box center [567, 418] width 19 height 14
checkbox input "true"
click at [563, 457] on input "7. Summarizes what communicated" at bounding box center [567, 450] width 19 height 14
checkbox input "true"
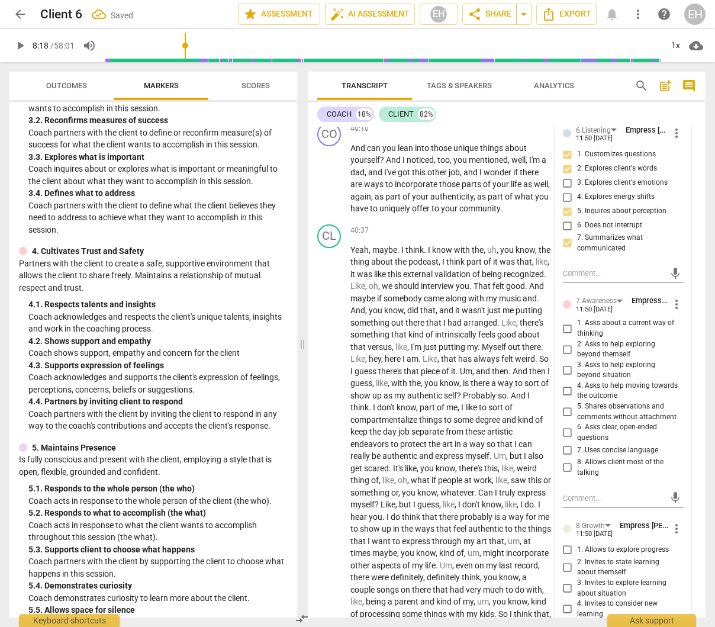
scroll to position [10093, 0]
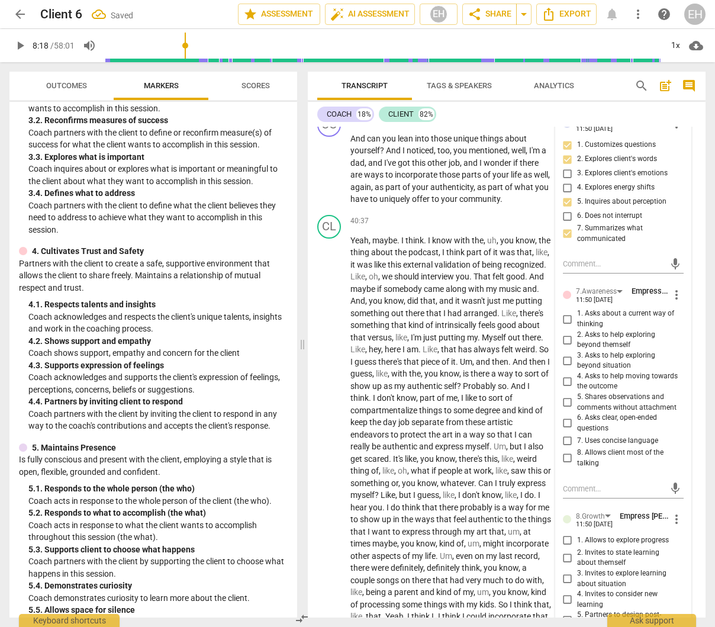
click at [564, 326] on input "1. Asks about a current way of thinking" at bounding box center [567, 319] width 19 height 14
checkbox input "true"
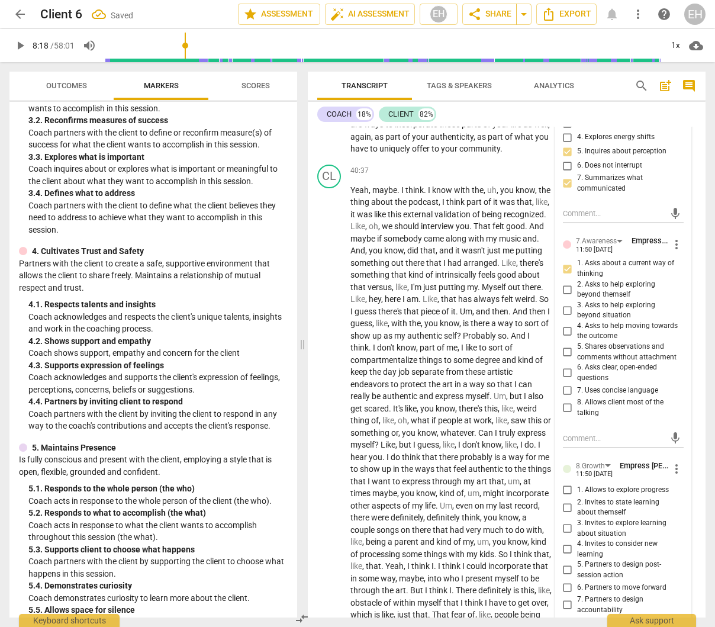
scroll to position [10160, 0]
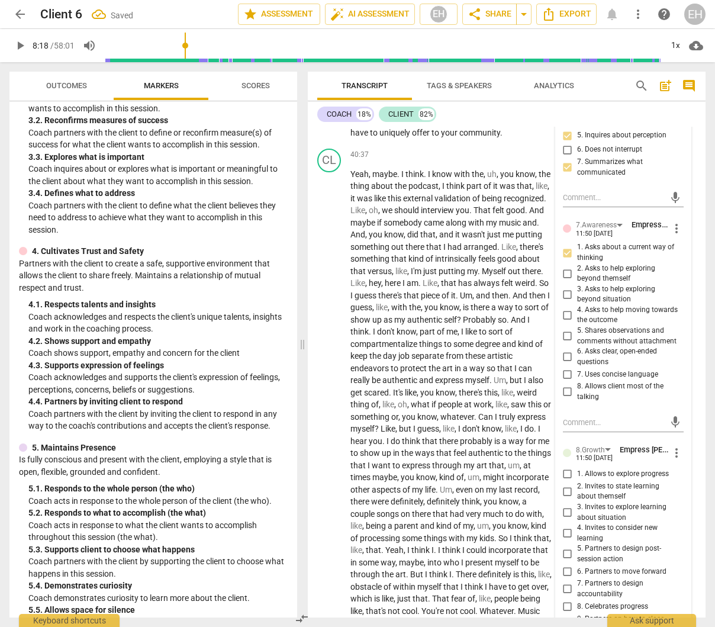
click at [564, 343] on input "5. Shares observations and comments without attachment" at bounding box center [567, 336] width 19 height 14
checkbox input "true"
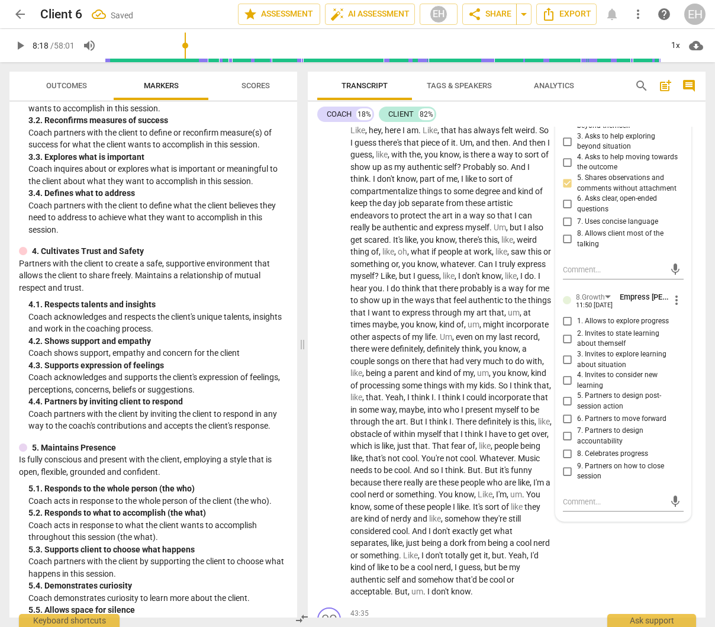
scroll to position [10322, 0]
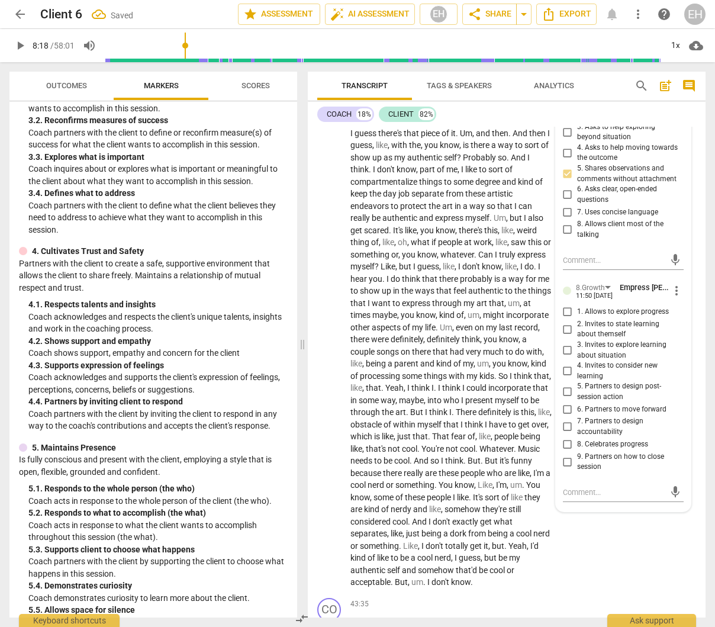
click at [565, 336] on input "2. Invites to state learning about themself" at bounding box center [567, 329] width 19 height 14
checkbox input "true"
click at [566, 378] on input "4. Invites to consider new learning" at bounding box center [567, 371] width 19 height 14
checkbox input "true"
click at [563, 357] on input "3. Invites to explore learning about situation" at bounding box center [567, 350] width 19 height 14
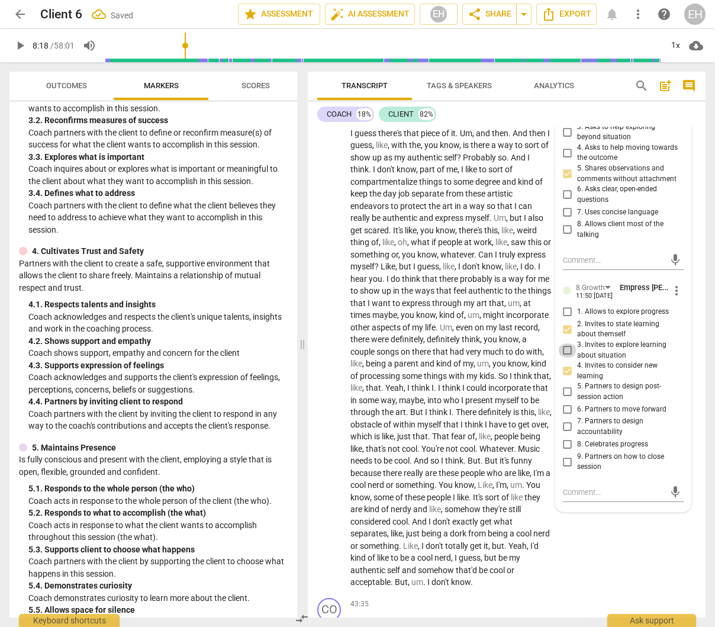
checkbox input "true"
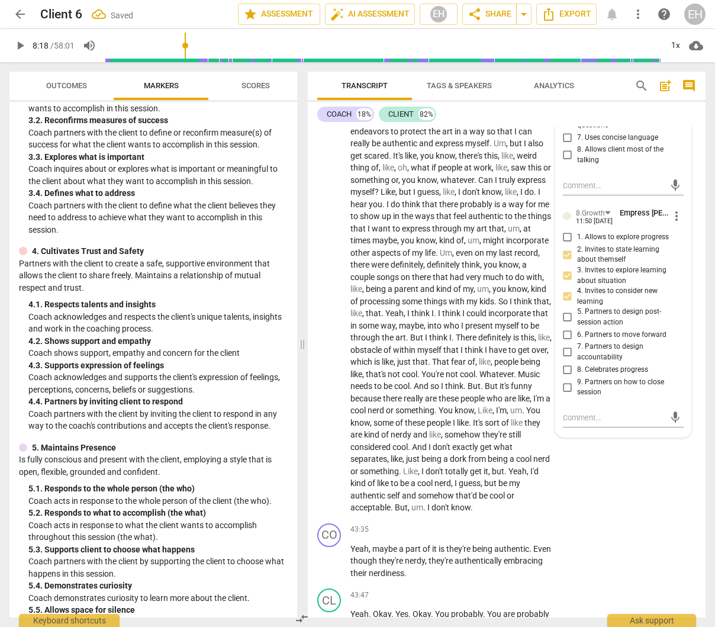
scroll to position [10397, 0]
click at [650, 517] on div "CL play_arrow pause 40:37 + Add competency keyboard_arrow_right Yeah , maybe . …" at bounding box center [507, 211] width 398 height 611
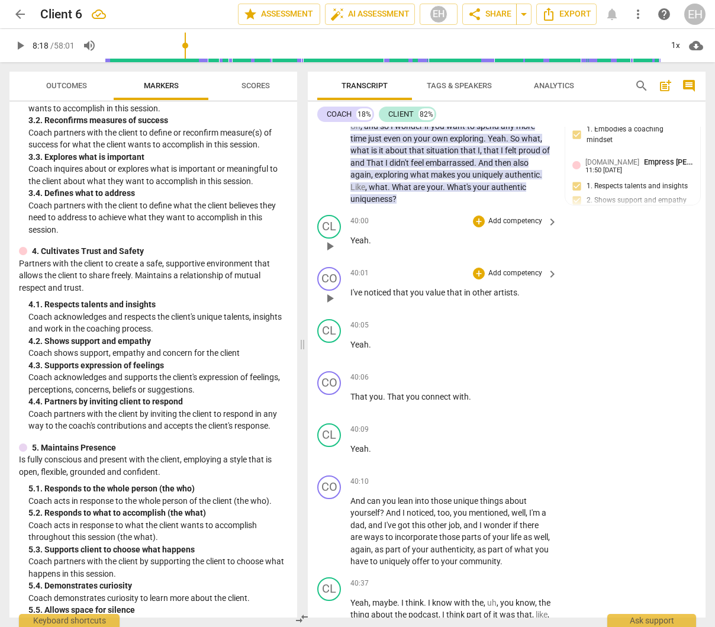
scroll to position [9778, 0]
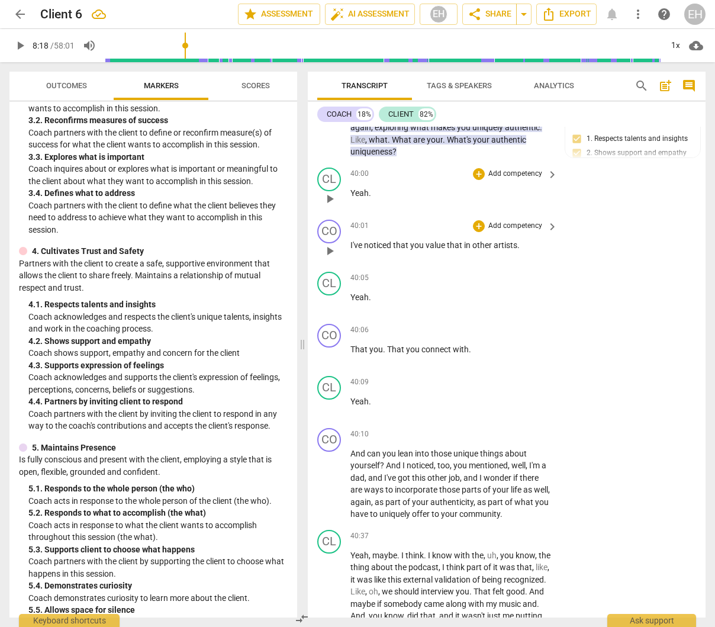
click at [513, 231] on p "Add competency" at bounding box center [515, 226] width 56 height 11
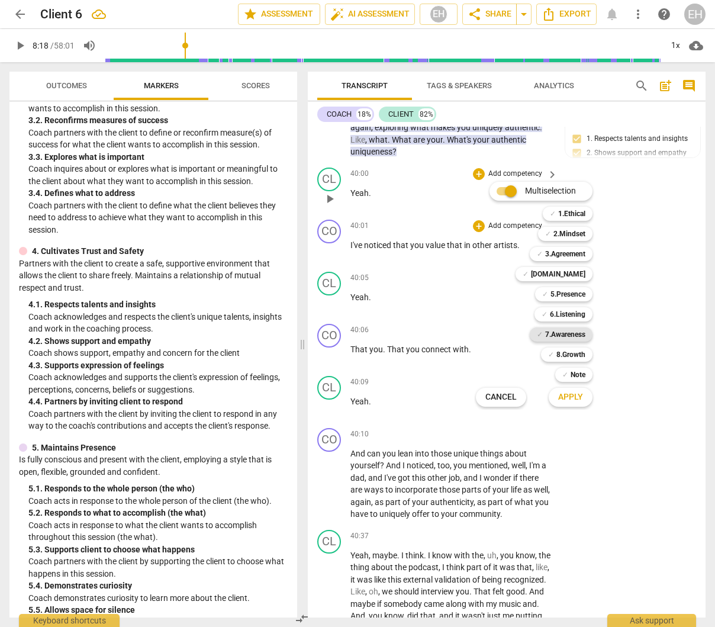
click at [579, 333] on b "7.Awareness" at bounding box center [565, 334] width 40 height 14
click at [576, 397] on span "Apply" at bounding box center [570, 397] width 25 height 12
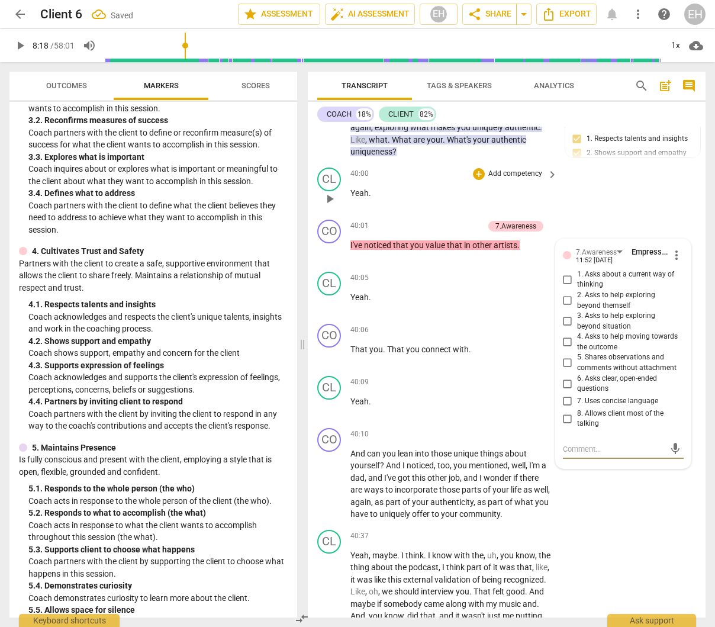
scroll to position [9797, 0]
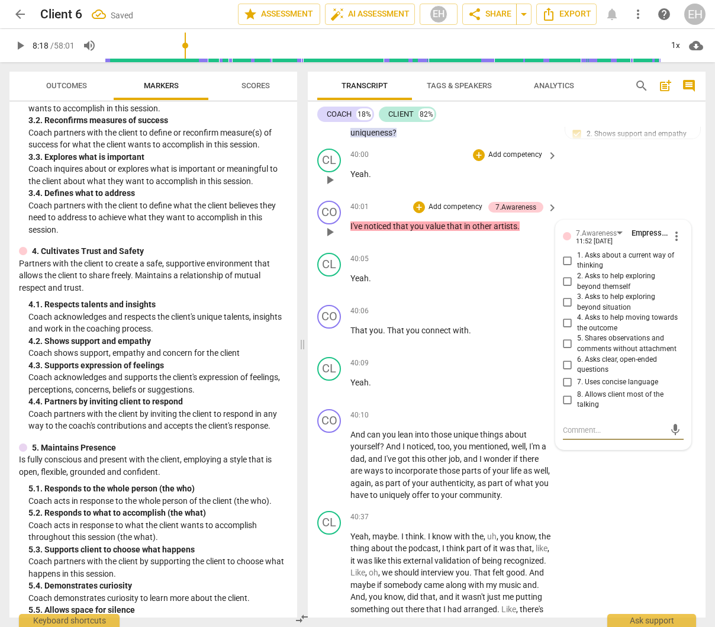
click at [566, 351] on input "5. Shares observations and comments without attachment" at bounding box center [567, 344] width 19 height 14
checkbox input "true"
click at [649, 248] on div "CO play_arrow pause 40:01 + Add competency 7.Awareness keyboard_arrow_right I'v…" at bounding box center [507, 222] width 398 height 52
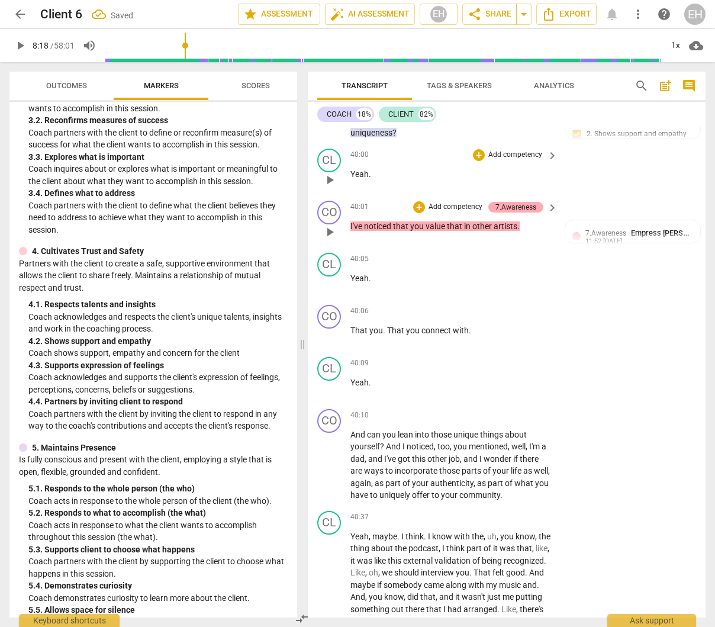
click at [510, 212] on div "7.Awareness" at bounding box center [515, 207] width 41 height 11
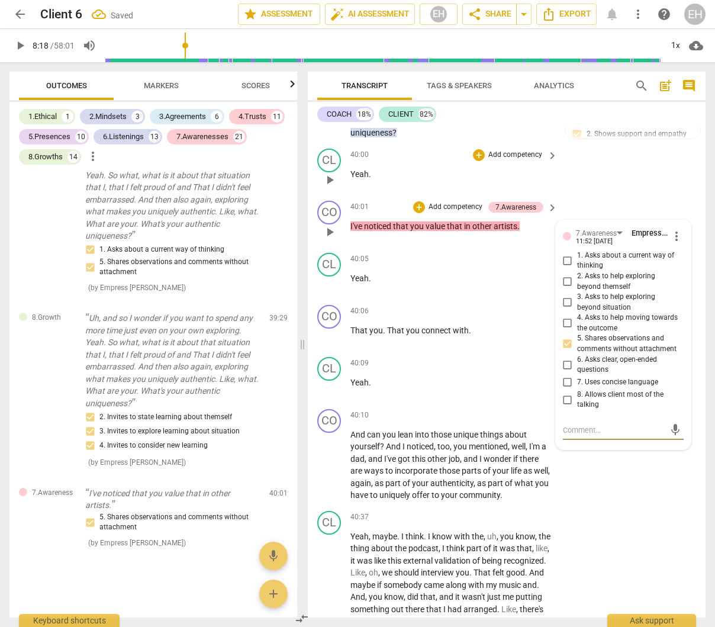
scroll to position [20427, 0]
click at [567, 389] on input "7. Uses concise language" at bounding box center [567, 382] width 19 height 14
checkbox input "true"
click at [660, 196] on div "CL play_arrow pause 40:00 + Add competency keyboard_arrow_right Yeah ." at bounding box center [507, 170] width 398 height 52
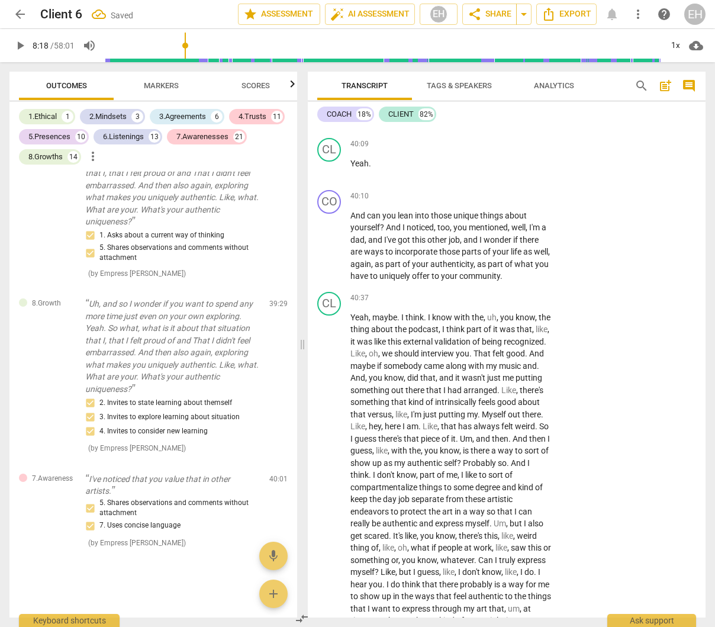
scroll to position [10030, 0]
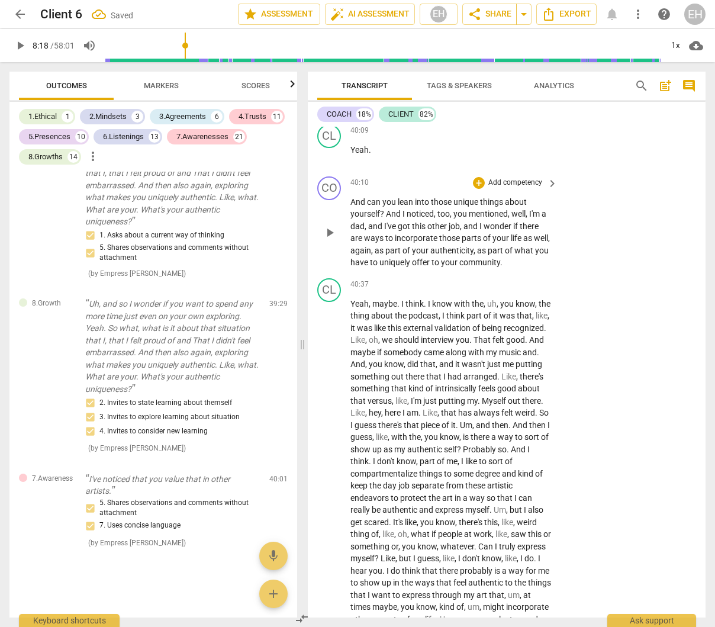
click at [523, 188] on p "Add competency" at bounding box center [515, 183] width 56 height 11
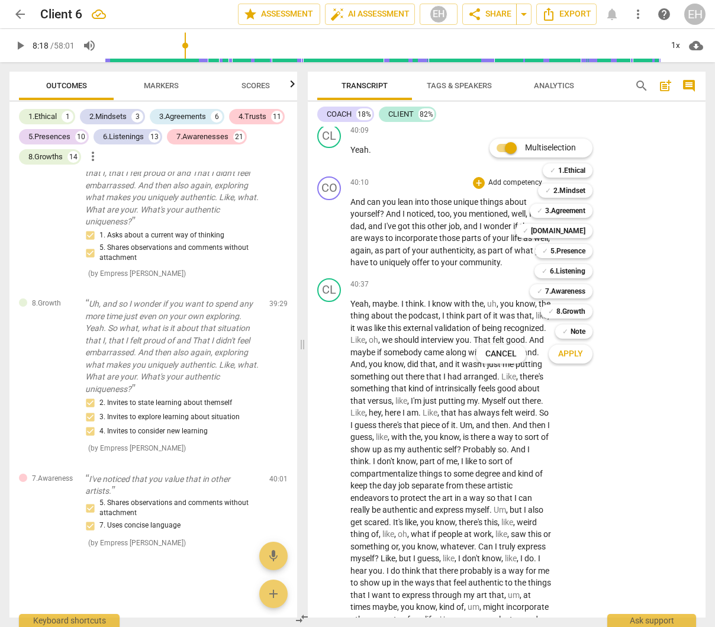
click at [662, 299] on div at bounding box center [357, 313] width 715 height 627
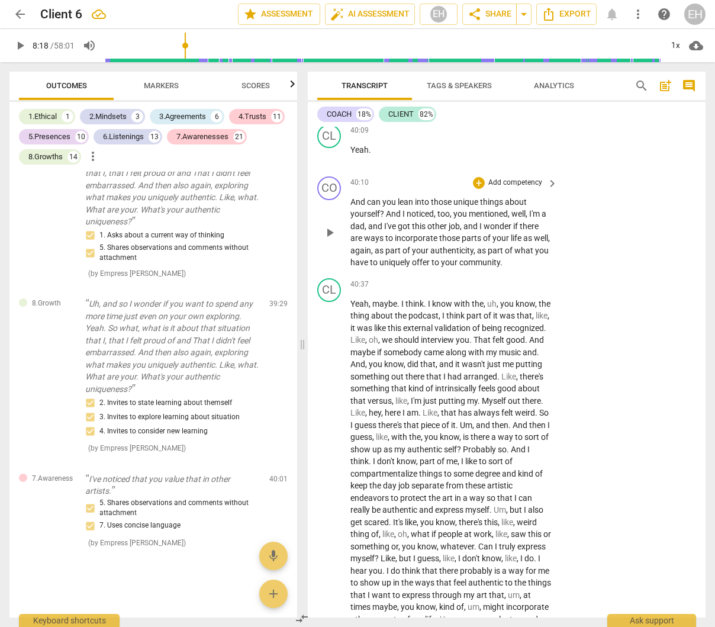
click at [528, 188] on p "Add competency" at bounding box center [515, 183] width 56 height 11
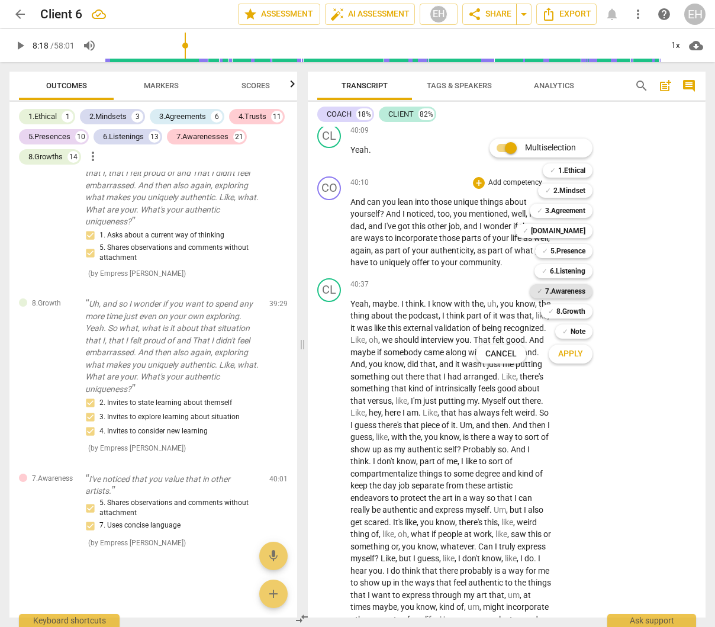
click at [575, 291] on b "7.Awareness" at bounding box center [565, 291] width 40 height 14
click at [579, 353] on span "Apply" at bounding box center [570, 354] width 25 height 12
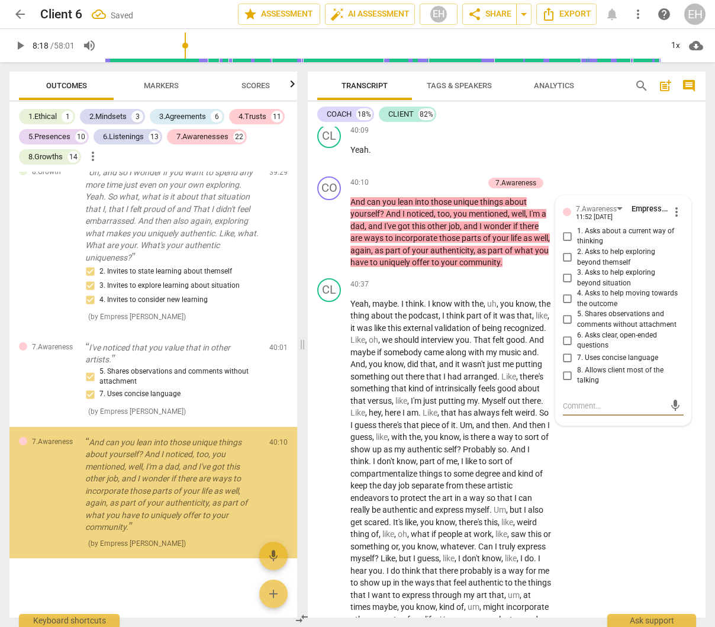
scroll to position [20574, 0]
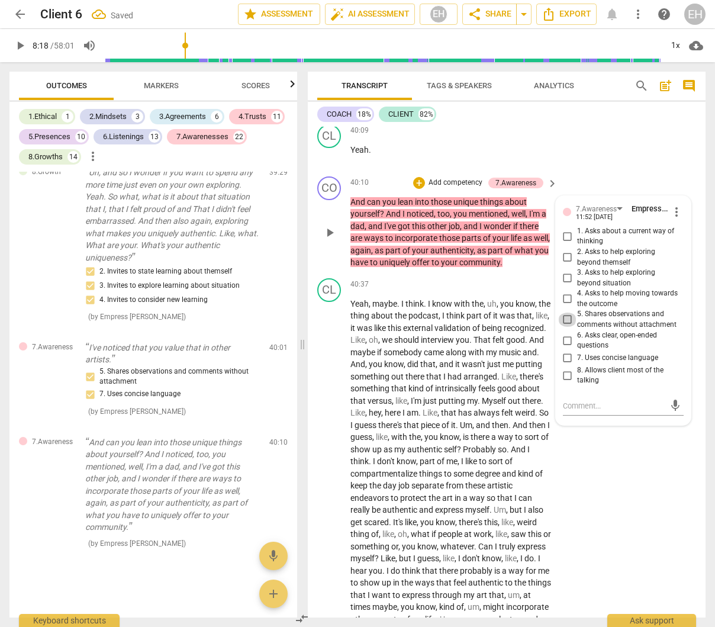
click at [566, 327] on input "5. Shares observations and comments without attachment" at bounding box center [567, 319] width 19 height 14
checkbox input "true"
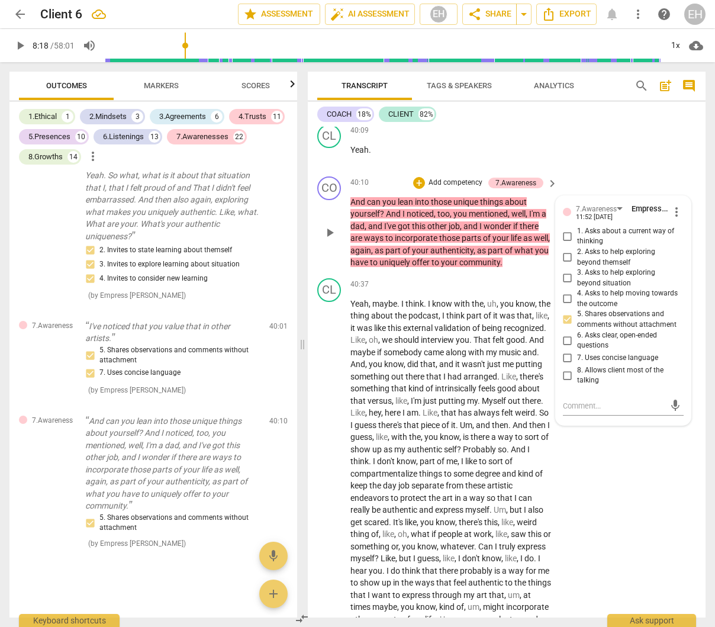
click at [463, 188] on p "Add competency" at bounding box center [455, 183] width 56 height 11
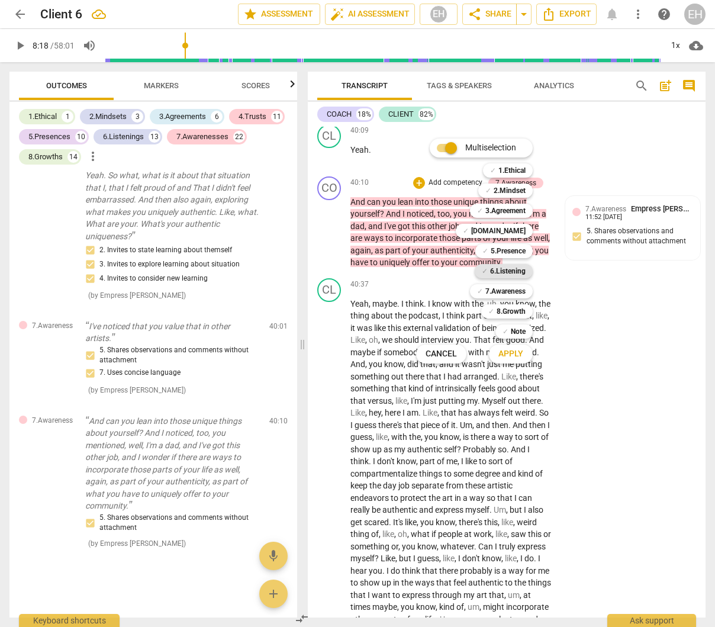
click at [520, 268] on b "6.Listening" at bounding box center [508, 271] width 36 height 14
click at [521, 353] on span "Apply" at bounding box center [510, 354] width 25 height 12
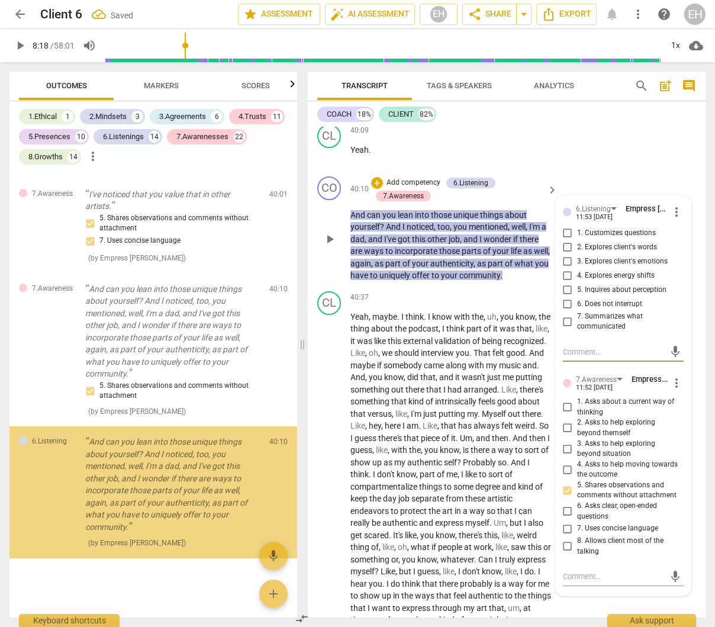
scroll to position [20726, 0]
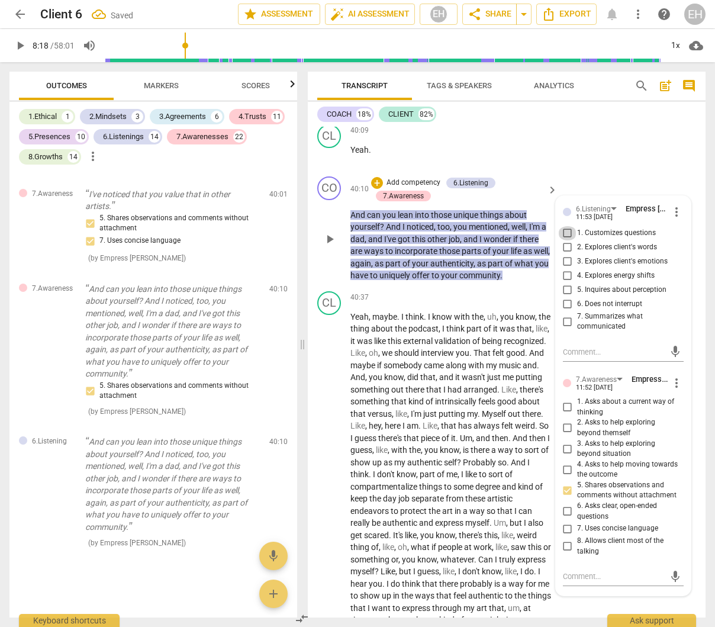
click at [564, 240] on input "1. Customizes questions" at bounding box center [567, 233] width 19 height 14
checkbox input "true"
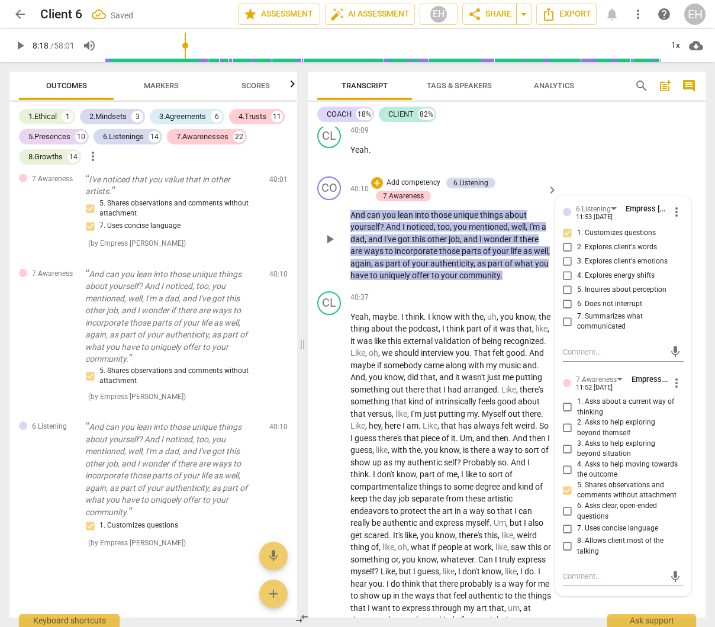
click at [565, 254] on input "2. Explores client's words" at bounding box center [567, 247] width 19 height 14
checkbox input "true"
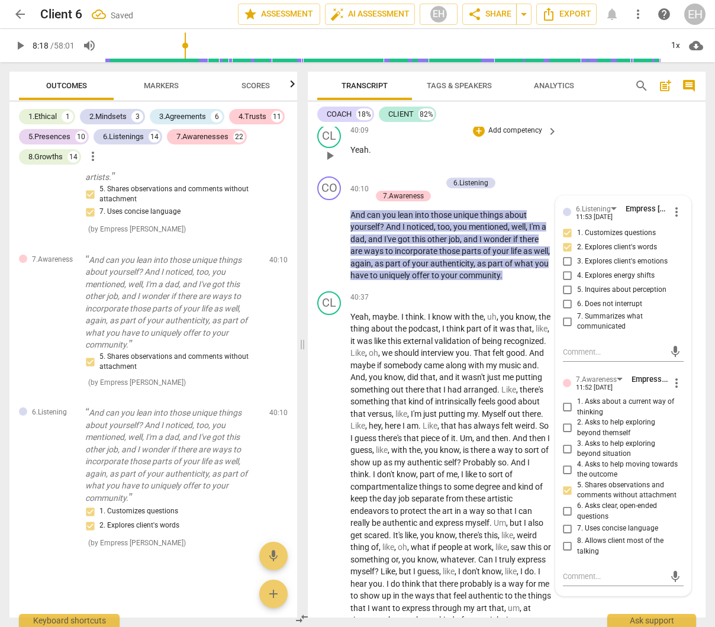
click at [627, 172] on div "CL play_arrow pause 40:09 + Add competency keyboard_arrow_right Yeah ." at bounding box center [507, 146] width 398 height 52
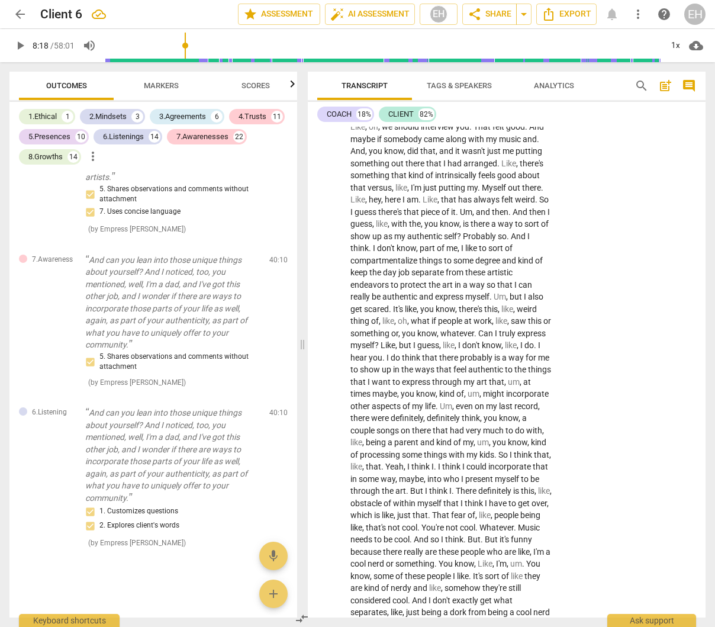
scroll to position [10260, 0]
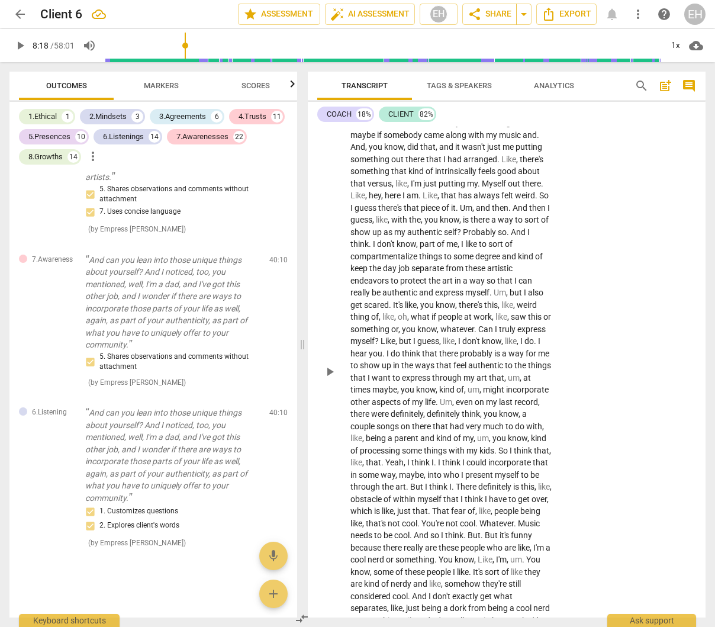
click at [530, 73] on p "Add competency" at bounding box center [515, 67] width 56 height 11
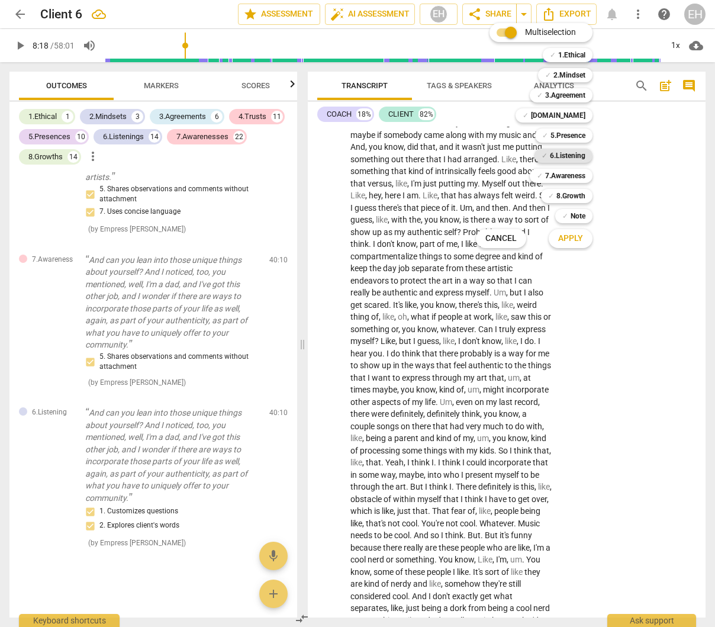
click at [563, 157] on b "6.Listening" at bounding box center [568, 156] width 36 height 14
drag, startPoint x: 578, startPoint y: 176, endPoint x: 580, endPoint y: 197, distance: 21.4
click at [578, 176] on b "7.Awareness" at bounding box center [565, 176] width 40 height 14
click at [578, 235] on span "Apply" at bounding box center [570, 239] width 25 height 12
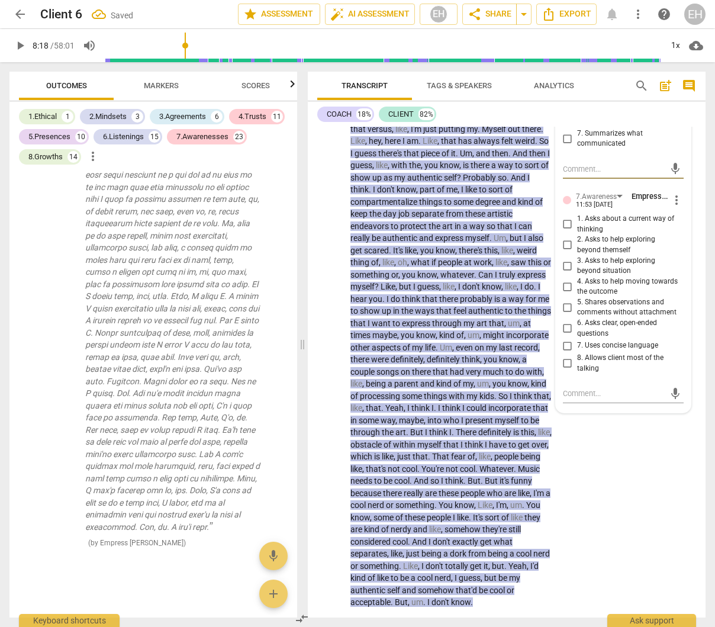
scroll to position [10344, 0]
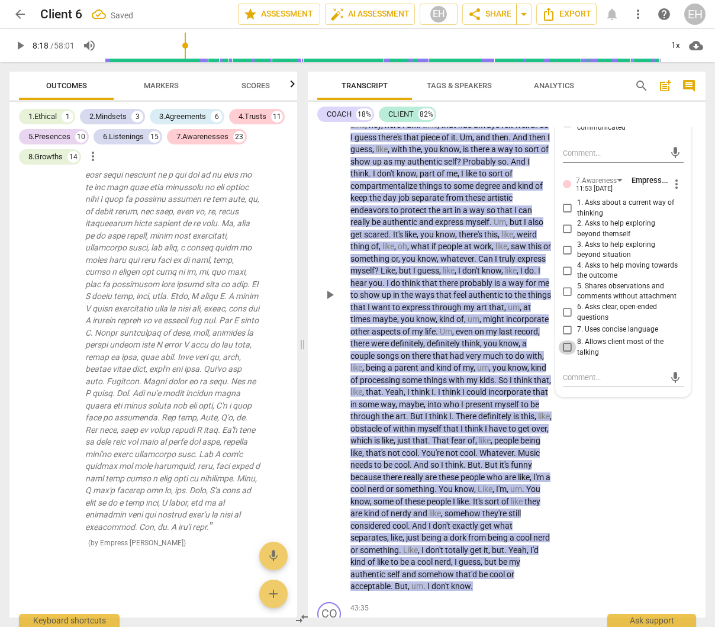
click at [566, 355] on input "8. Allows client most of the talking" at bounding box center [567, 347] width 19 height 14
checkbox input "true"
click at [673, 70] on label "3. Explores client's emotions" at bounding box center [618, 63] width 121 height 14
click at [577, 70] on input "3. Explores client's emotions" at bounding box center [567, 63] width 19 height 14
checkbox input "true"
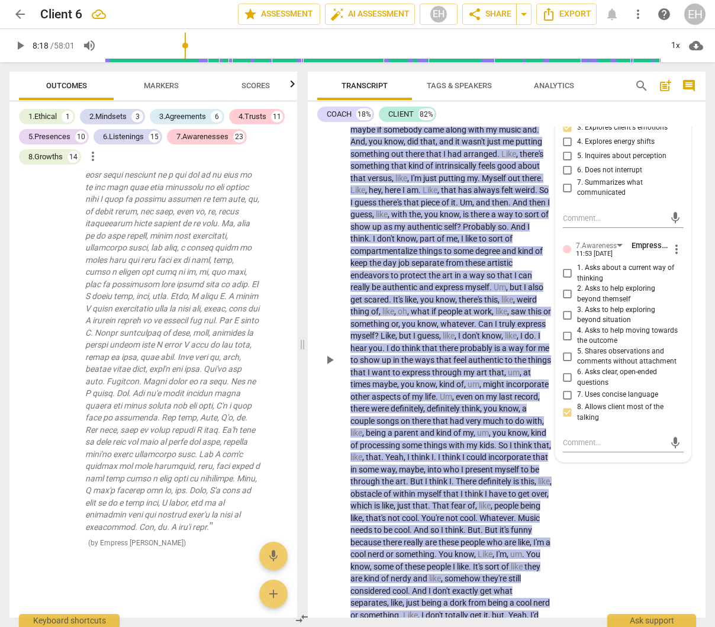
click at [674, 85] on span "more_vert" at bounding box center [676, 78] width 14 height 14
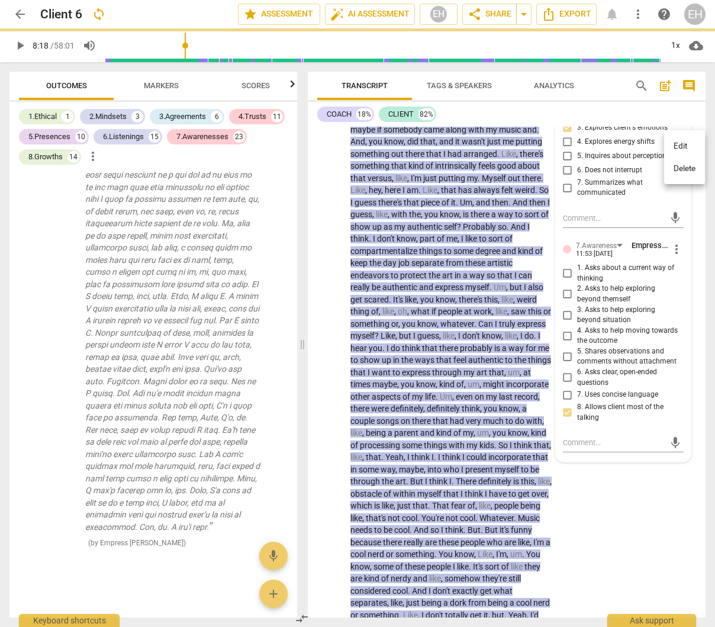
scroll to position [10279, 0]
click at [672, 142] on li "Edit" at bounding box center [684, 146] width 41 height 22
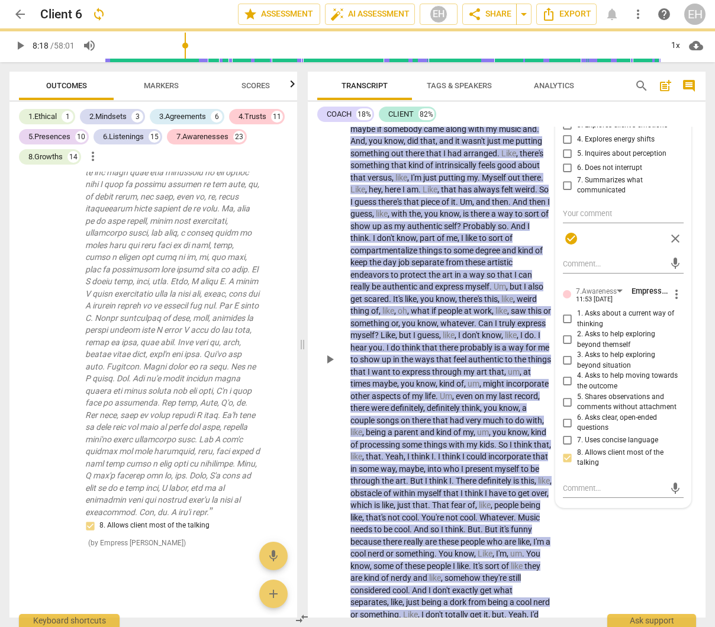
click at [672, 84] on span "more_vert" at bounding box center [676, 77] width 14 height 14
checkbox input "true"
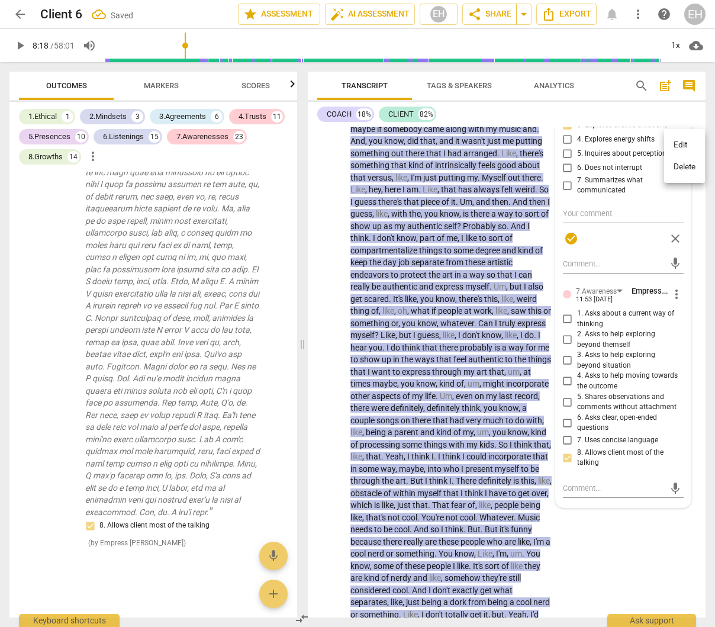
scroll to position [22023, 0]
click at [681, 168] on li "Delete" at bounding box center [684, 167] width 41 height 22
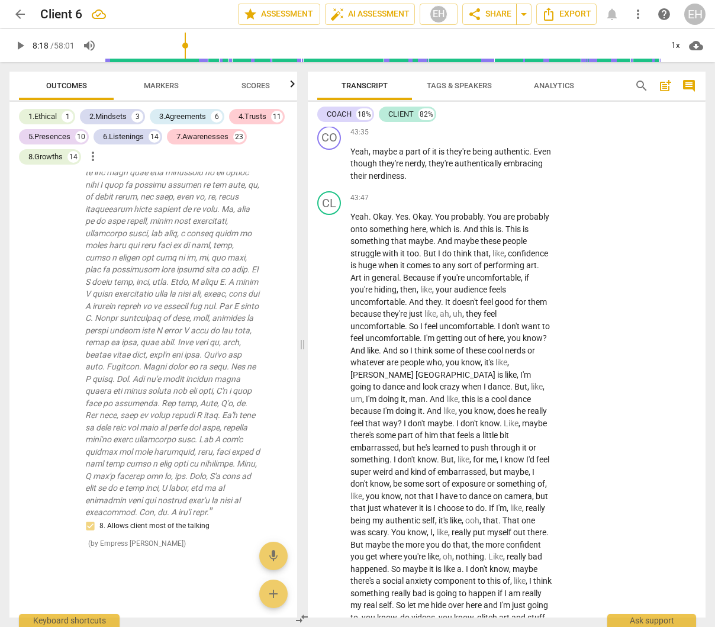
scroll to position [10814, 0]
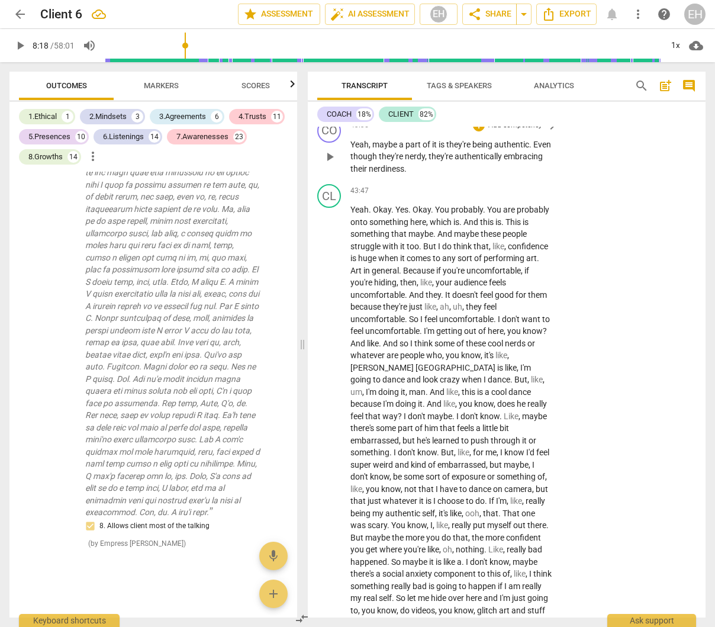
click at [515, 131] on p "Add competency" at bounding box center [515, 125] width 56 height 11
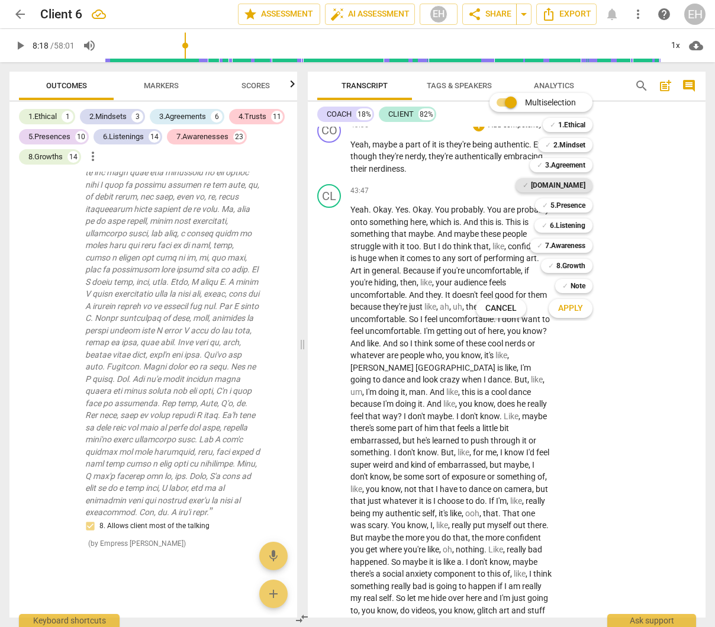
click at [579, 183] on b "[DOMAIN_NAME]" at bounding box center [558, 185] width 54 height 14
click at [576, 202] on b "5.Presence" at bounding box center [567, 205] width 35 height 14
drag, startPoint x: 572, startPoint y: 227, endPoint x: 569, endPoint y: 259, distance: 32.1
click at [572, 227] on b "6.Listening" at bounding box center [568, 225] width 36 height 14
drag, startPoint x: 573, startPoint y: 244, endPoint x: 576, endPoint y: 256, distance: 11.6
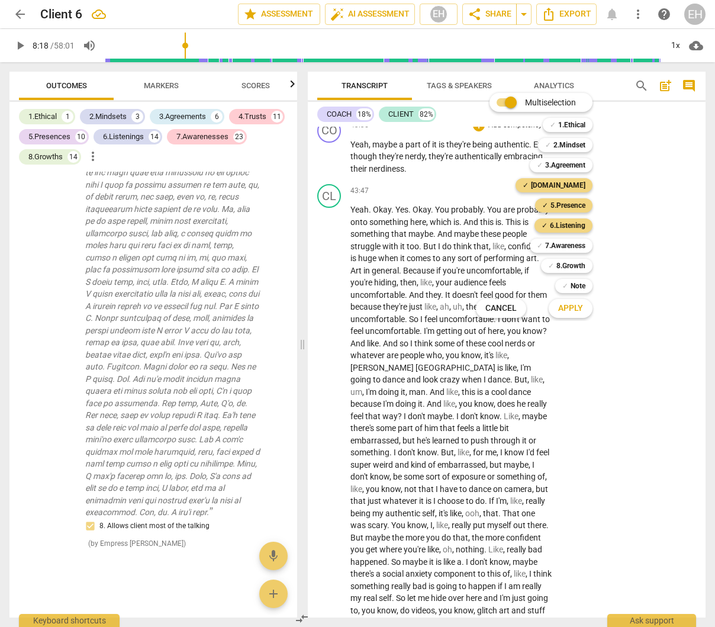
click at [573, 244] on b "7.Awareness" at bounding box center [565, 246] width 40 height 14
drag, startPoint x: 575, startPoint y: 263, endPoint x: 576, endPoint y: 279, distance: 16.0
click at [575, 263] on b "8.Growth" at bounding box center [570, 266] width 29 height 14
click at [571, 307] on span "Apply" at bounding box center [570, 308] width 25 height 12
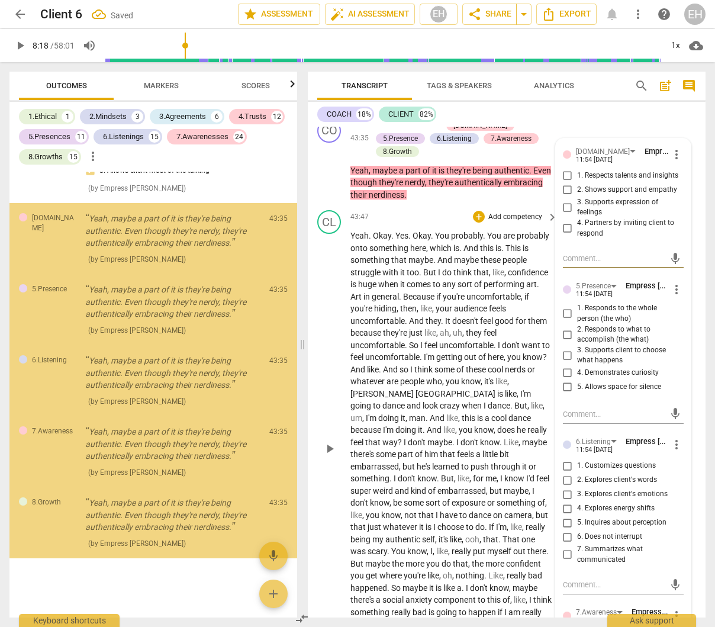
scroll to position [21851, 0]
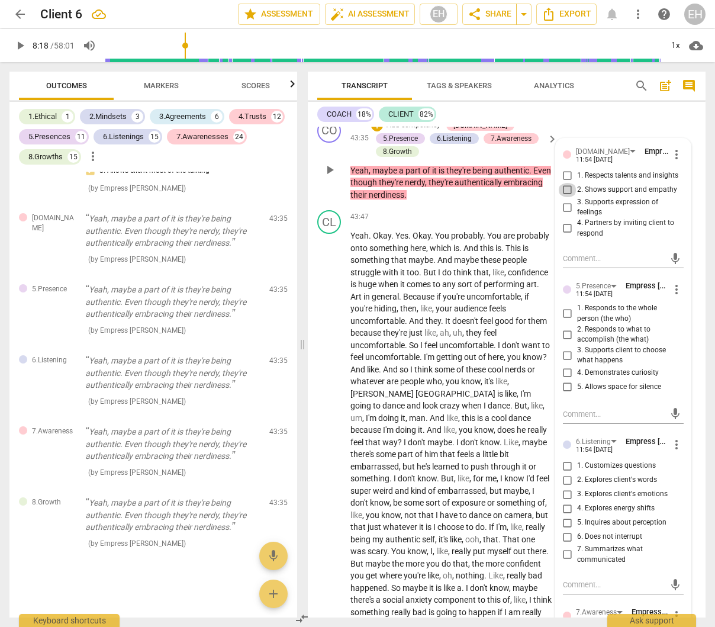
click at [564, 197] on input "2. Shows support and empathy" at bounding box center [567, 190] width 19 height 14
checkbox input "true"
click at [563, 236] on input "4. Partners by inviting client to respond" at bounding box center [567, 228] width 19 height 14
checkbox input "true"
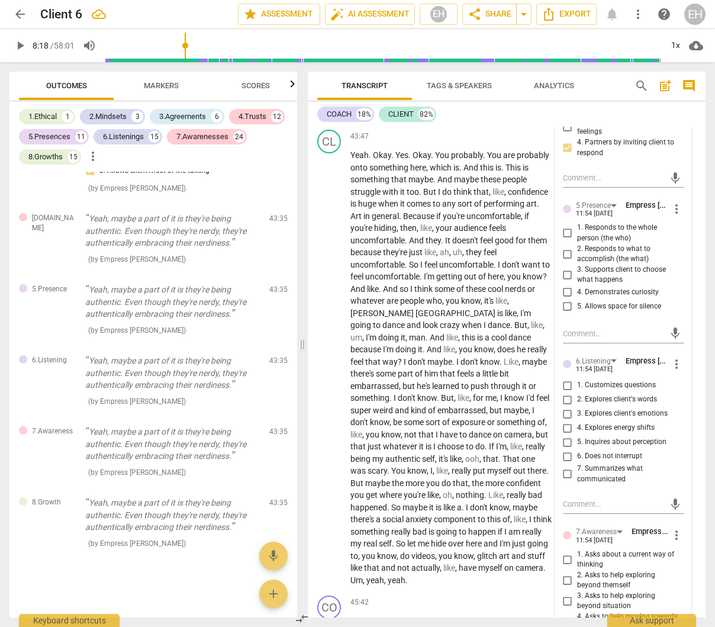
scroll to position [10899, 0]
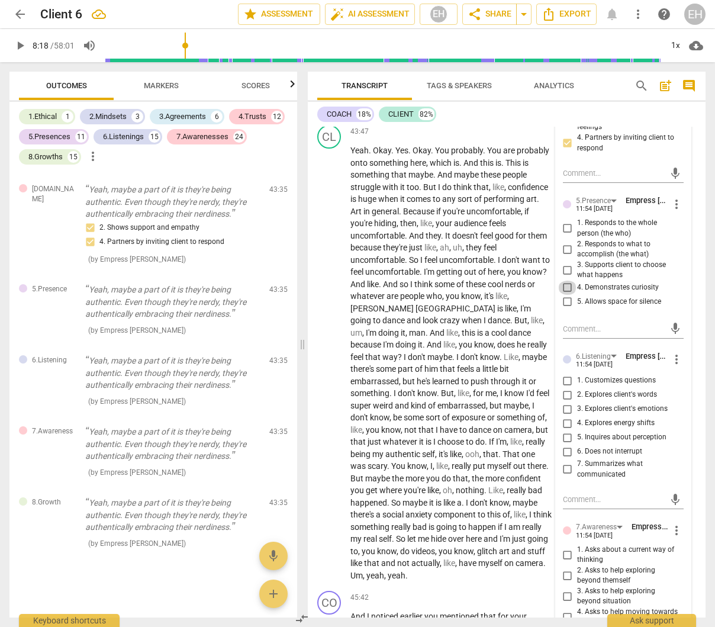
click at [562, 295] on input "4. Demonstrates curiosity" at bounding box center [567, 288] width 19 height 14
checkbox input "true"
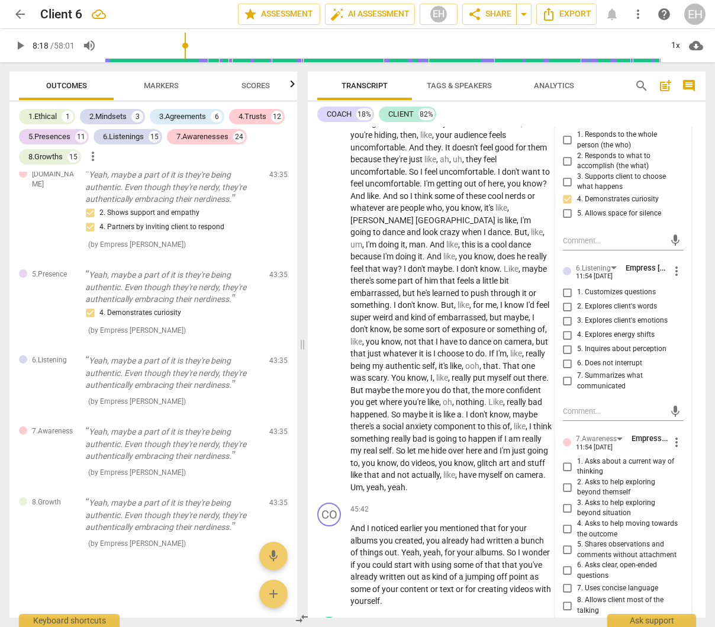
scroll to position [10989, 0]
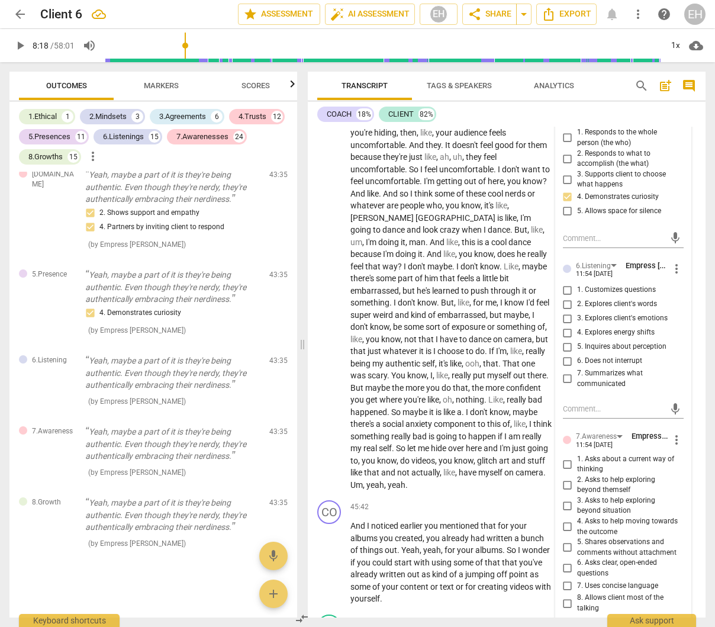
type input "498"
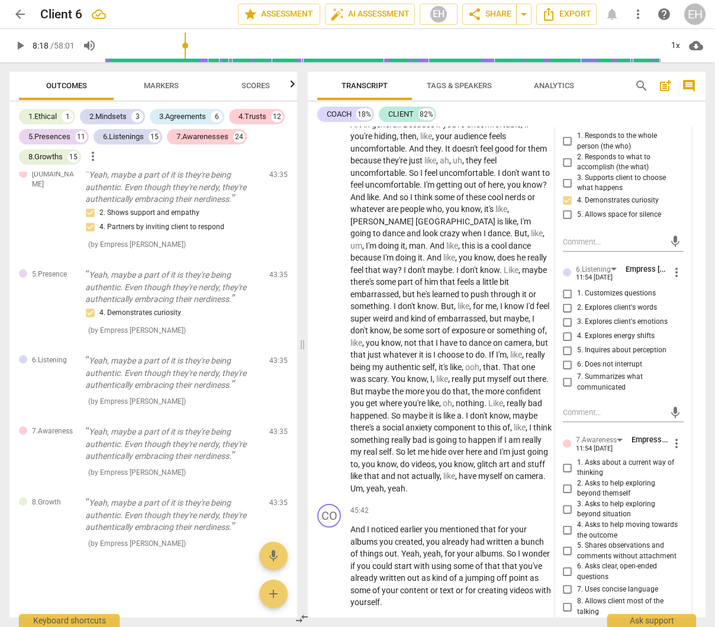
scroll to position [10996, 0]
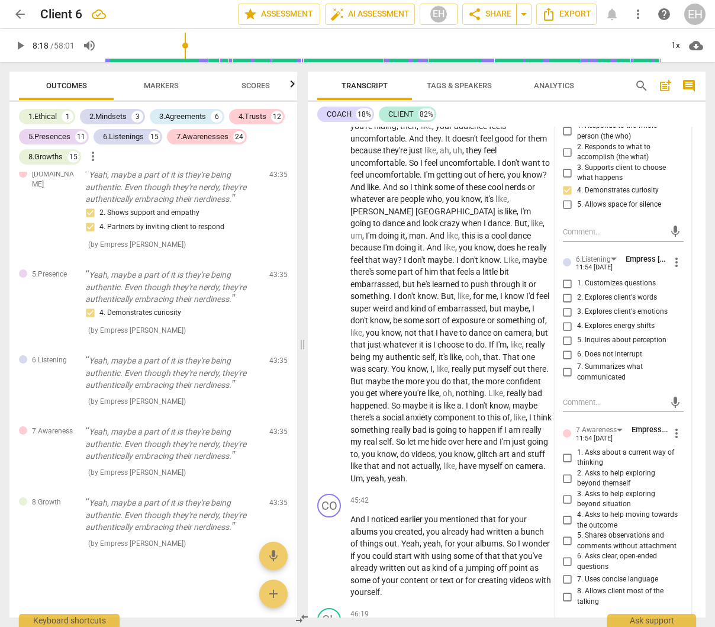
click at [566, 347] on input "5. Inquires about perception" at bounding box center [567, 340] width 19 height 14
checkbox input "true"
click at [566, 379] on input "7. Summarizes what communicated" at bounding box center [567, 372] width 19 height 14
checkbox input "true"
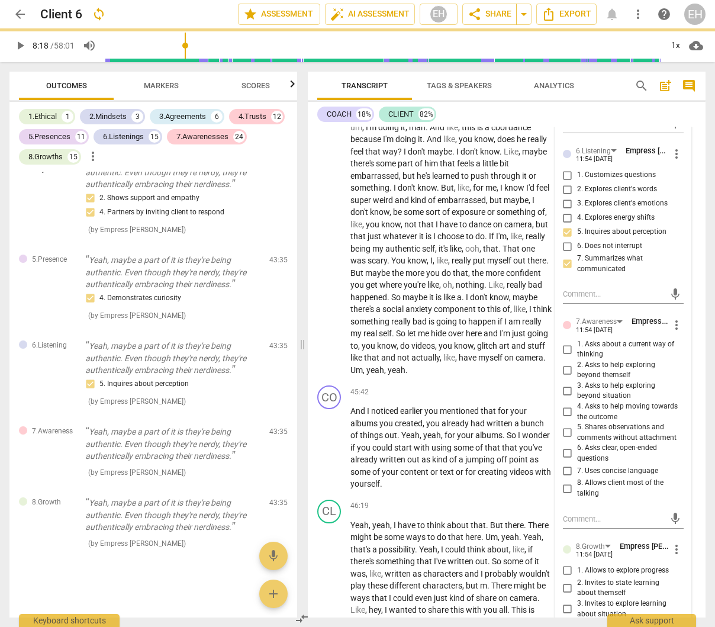
scroll to position [11113, 0]
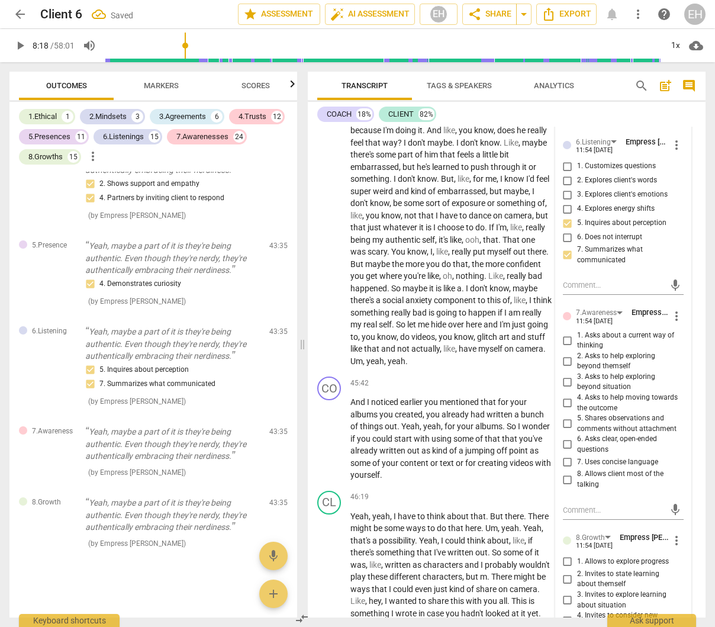
click at [568, 347] on input "1. Asks about a current way of thinking" at bounding box center [567, 340] width 19 height 14
checkbox input "true"
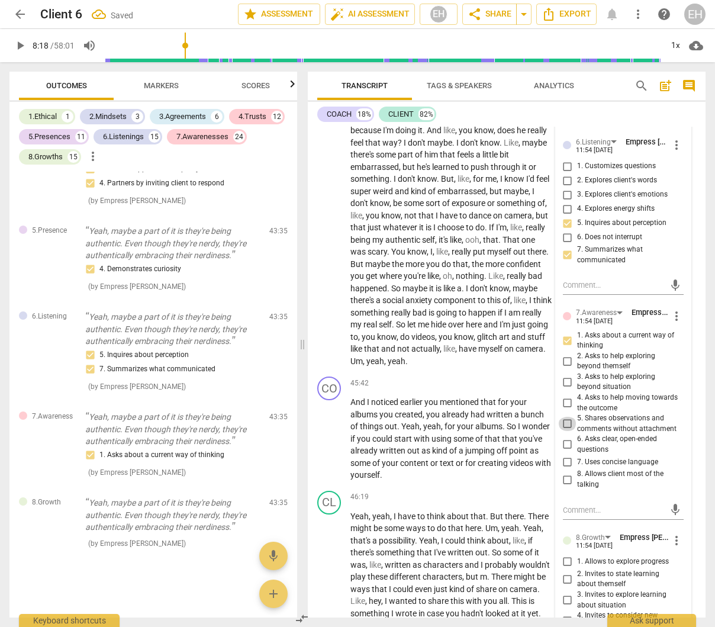
click at [568, 431] on input "5. Shares observations and comments without attachment" at bounding box center [567, 424] width 19 height 14
checkbox input "true"
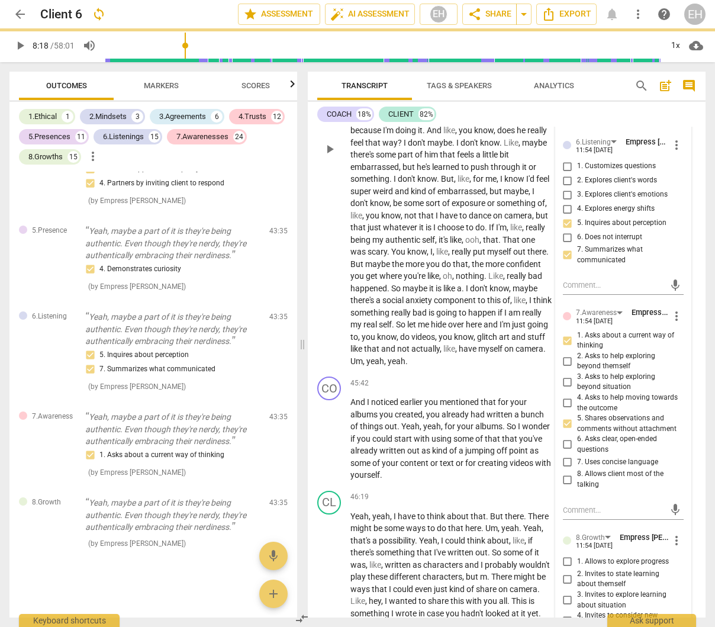
click at [529, 372] on div "CL play_arrow pause 43:47 + Add competency keyboard_arrow_right Yeah . Okay . Y…" at bounding box center [507, 139] width 398 height 466
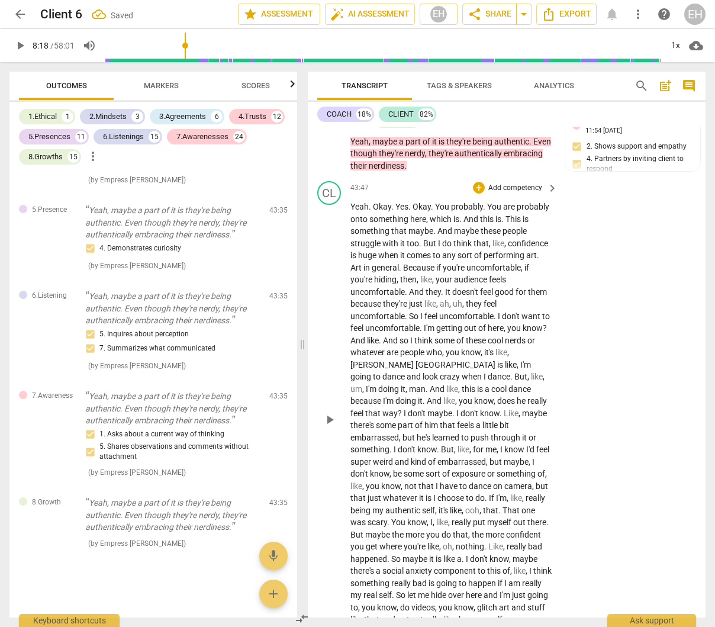
scroll to position [10847, 0]
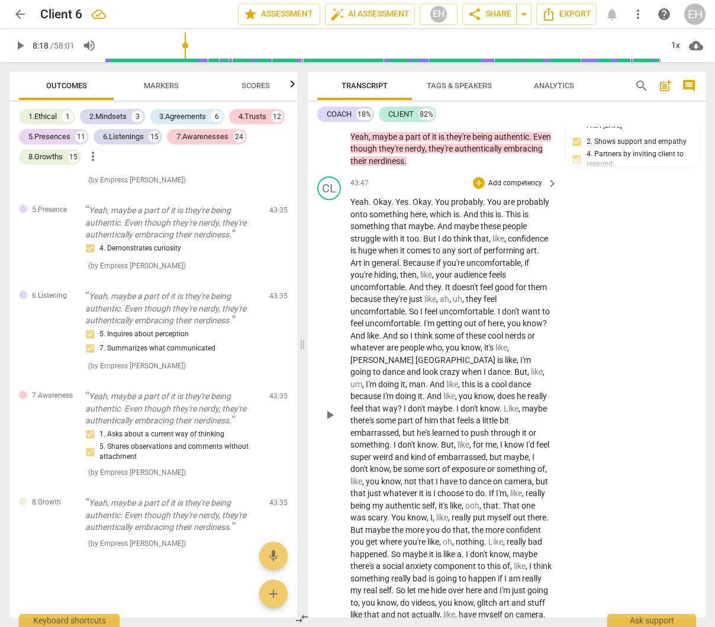
click at [515, 189] on p "Add competency" at bounding box center [515, 183] width 56 height 11
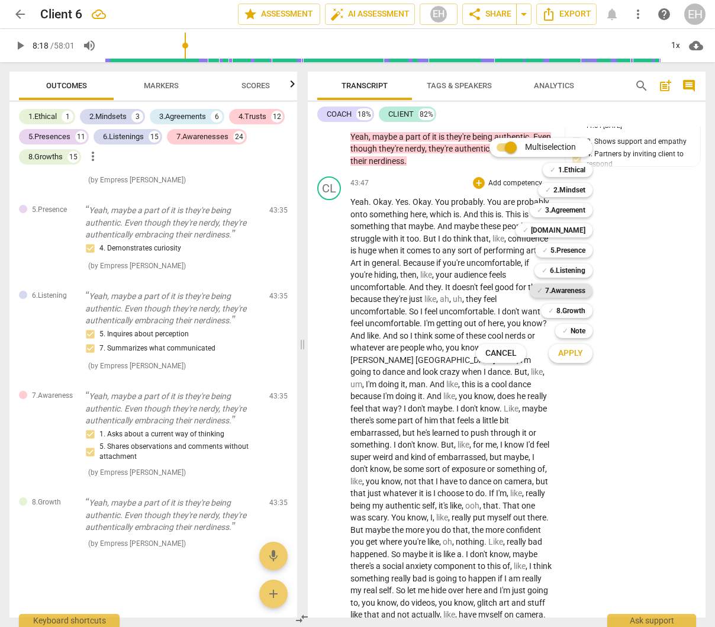
click at [573, 291] on b "7.Awareness" at bounding box center [565, 290] width 40 height 14
click at [569, 352] on span "Apply" at bounding box center [570, 353] width 25 height 12
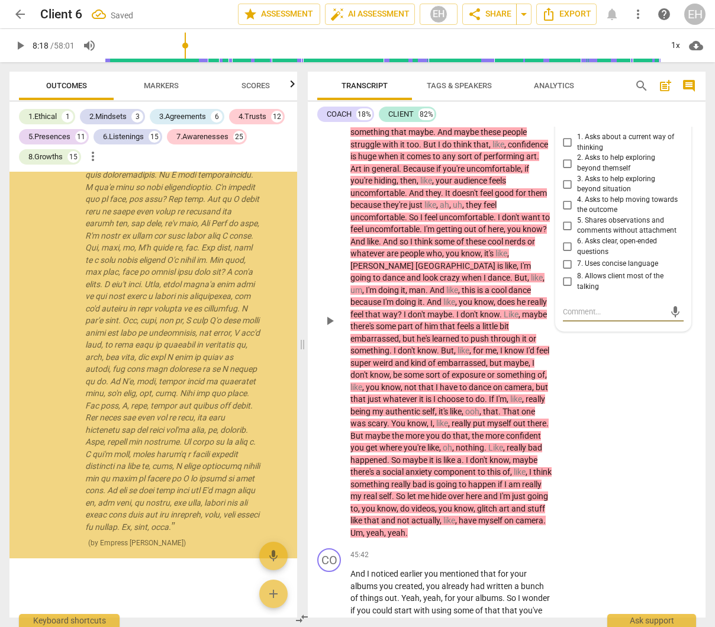
scroll to position [22389, 0]
click at [567, 289] on input "8. Allows client most of the talking" at bounding box center [567, 282] width 19 height 14
checkbox input "true"
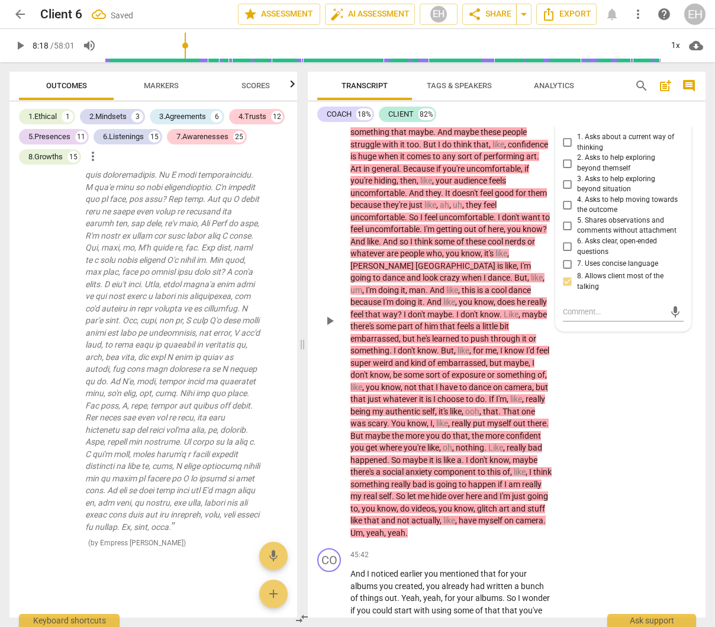
click at [573, 452] on div "CL play_arrow pause 43:47 + Add competency 7.Awareness keyboard_arrow_right Yea…" at bounding box center [507, 311] width 398 height 466
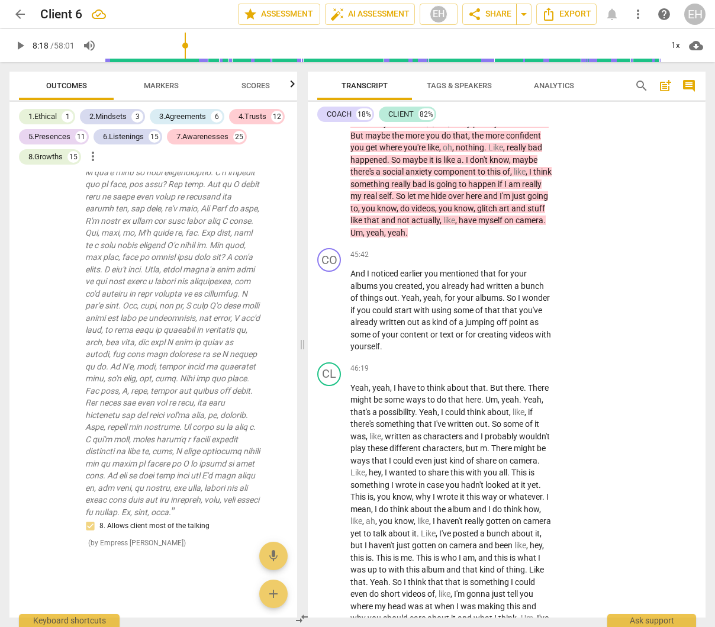
scroll to position [11251, 0]
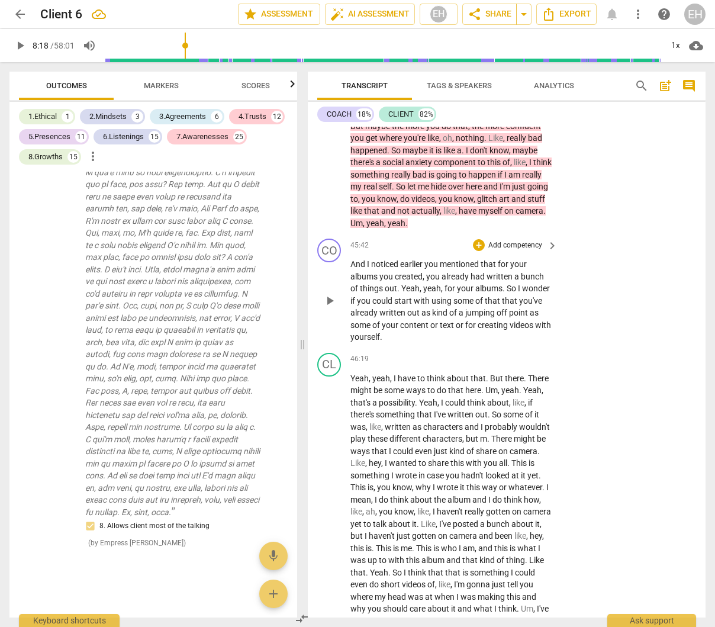
click at [547, 343] on p "And I noticed earlier you mentioned that for your albums you created , you alre…" at bounding box center [450, 300] width 201 height 85
drag, startPoint x: 547, startPoint y: 356, endPoint x: 515, endPoint y: 357, distance: 32.6
click at [515, 343] on p "And I noticed earlier you mentioned that for your albums you created , you alre…" at bounding box center [450, 300] width 201 height 85
click at [516, 343] on p "And I noticed earlier you mentioned that for your albums you created , you alre…" at bounding box center [450, 300] width 201 height 85
click at [522, 251] on p "Add competency" at bounding box center [515, 245] width 56 height 11
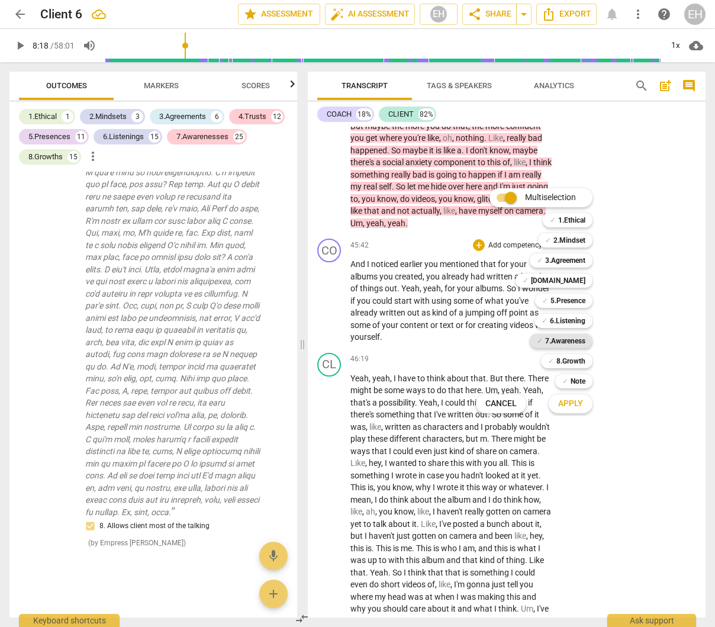
click at [585, 338] on div "✓ 7.Awareness" at bounding box center [561, 341] width 63 height 14
click at [578, 300] on b "5.Presence" at bounding box center [567, 301] width 35 height 14
click at [563, 405] on span "Apply" at bounding box center [570, 404] width 25 height 12
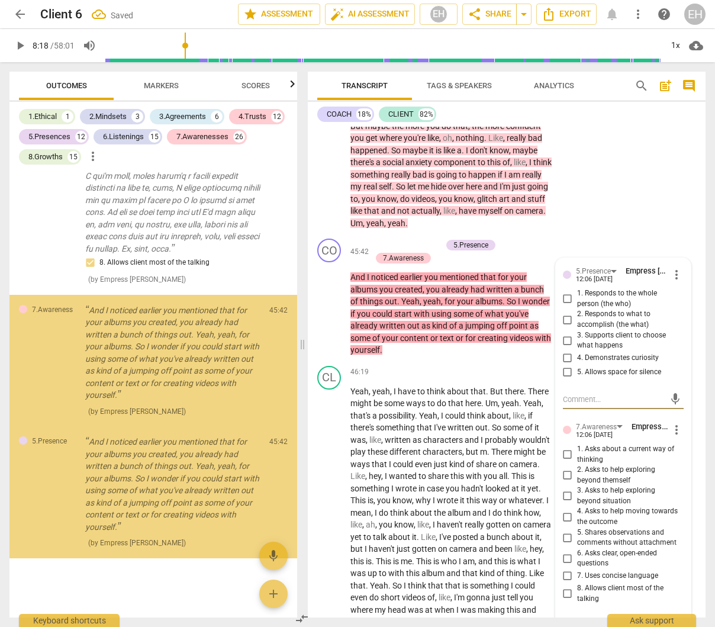
scroll to position [22770, 0]
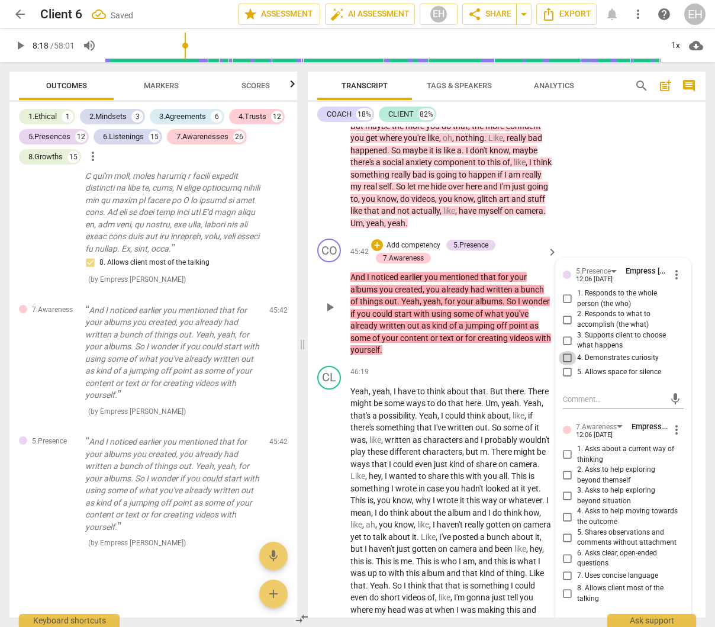
click at [564, 365] on input "4. Demonstrates curiosity" at bounding box center [567, 358] width 19 height 14
checkbox input "true"
click at [566, 327] on input "2. Responds to what to accomplish (the what)" at bounding box center [567, 319] width 19 height 14
checkbox input "true"
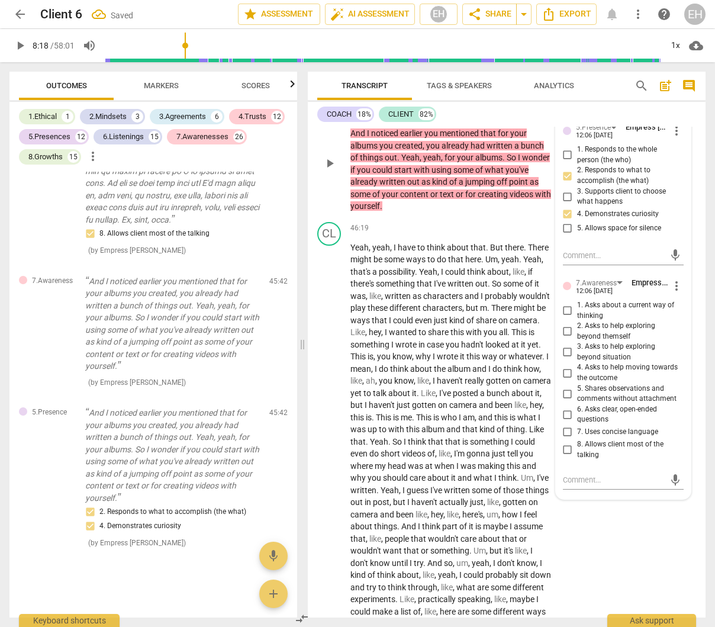
scroll to position [11418, 0]
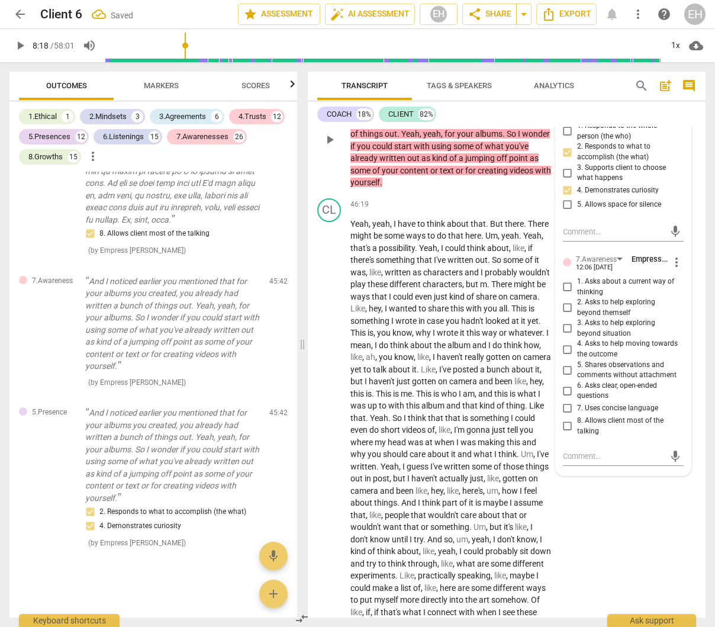
click at [567, 377] on input "5. Shares observations and comments without attachment" at bounding box center [567, 370] width 19 height 14
checkbox input "true"
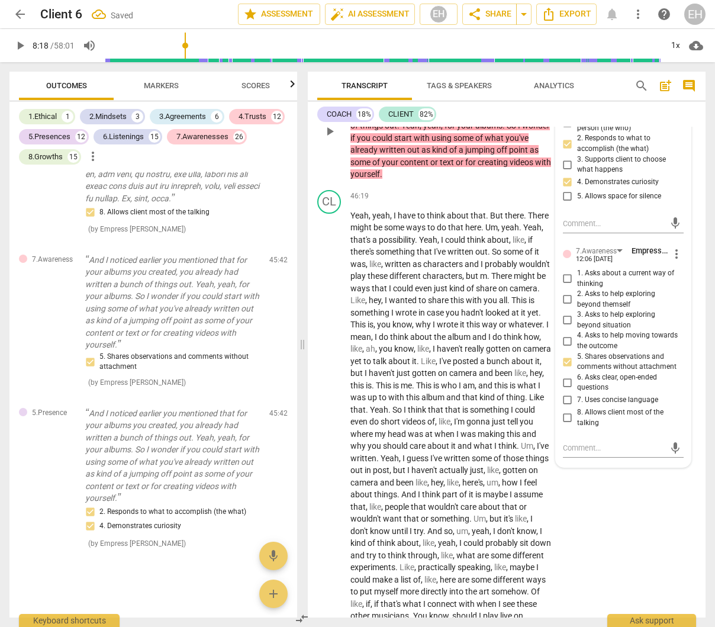
click at [566, 348] on input "4. Asks to help moving towards the outcome" at bounding box center [567, 341] width 19 height 14
checkbox input "true"
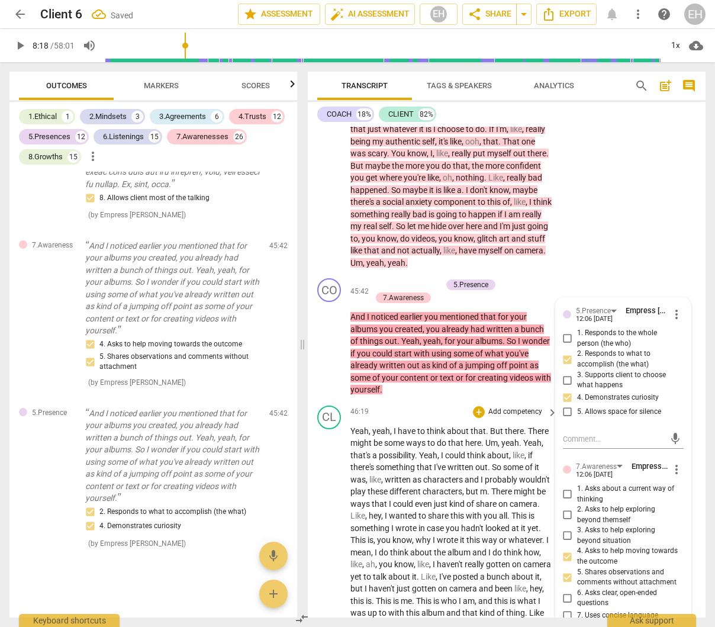
scroll to position [11246, 0]
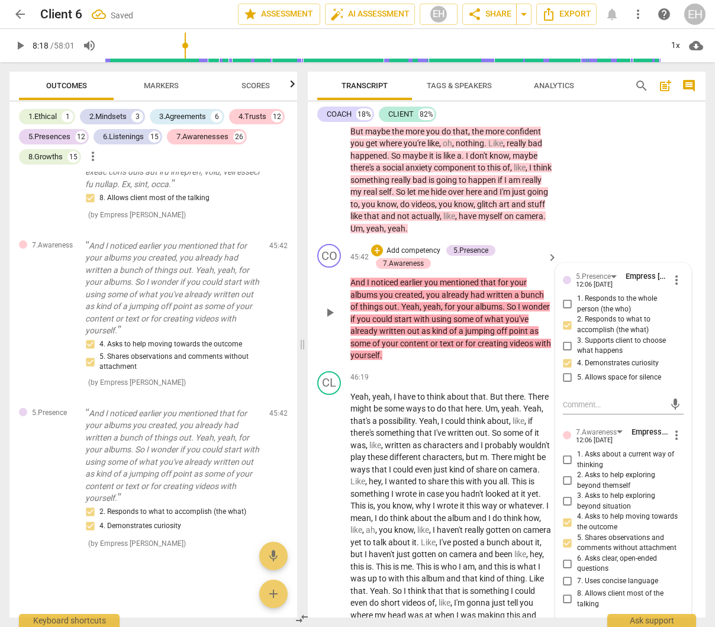
click at [417, 256] on p "Add competency" at bounding box center [413, 251] width 56 height 11
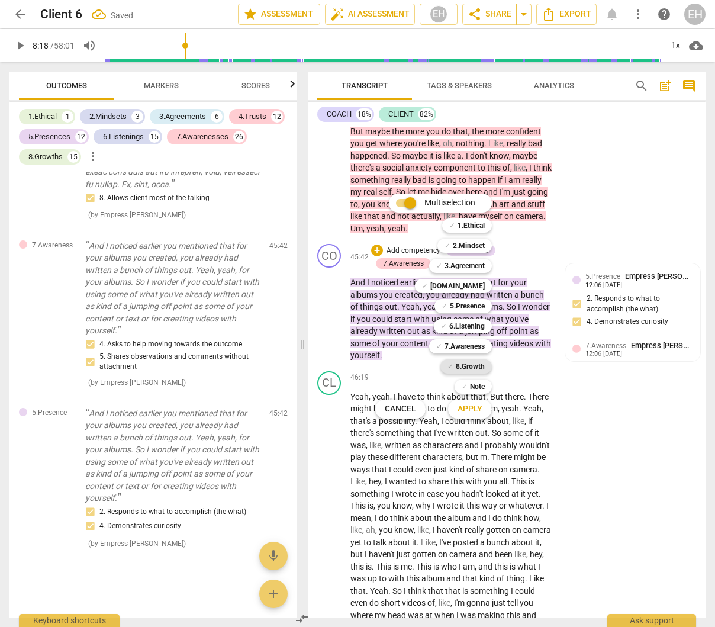
click at [471, 366] on b "8.Growth" at bounding box center [470, 366] width 29 height 14
click at [469, 405] on span "Apply" at bounding box center [469, 409] width 25 height 12
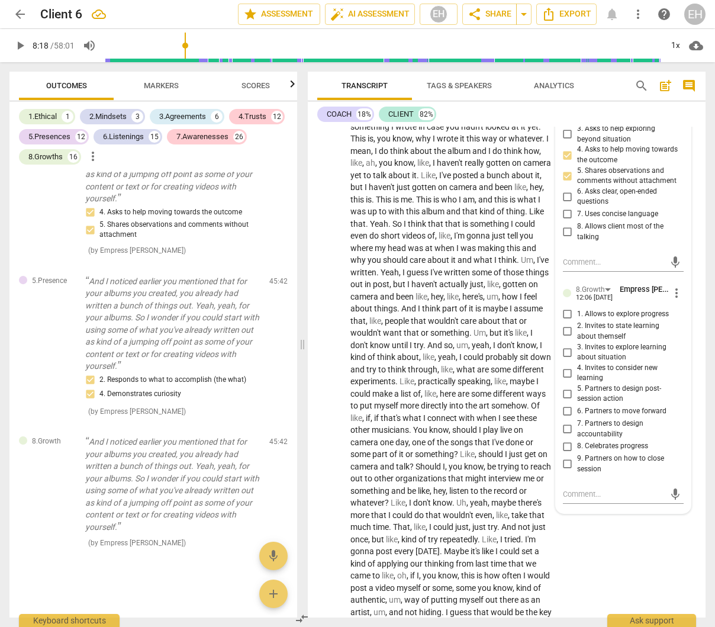
scroll to position [11618, 0]
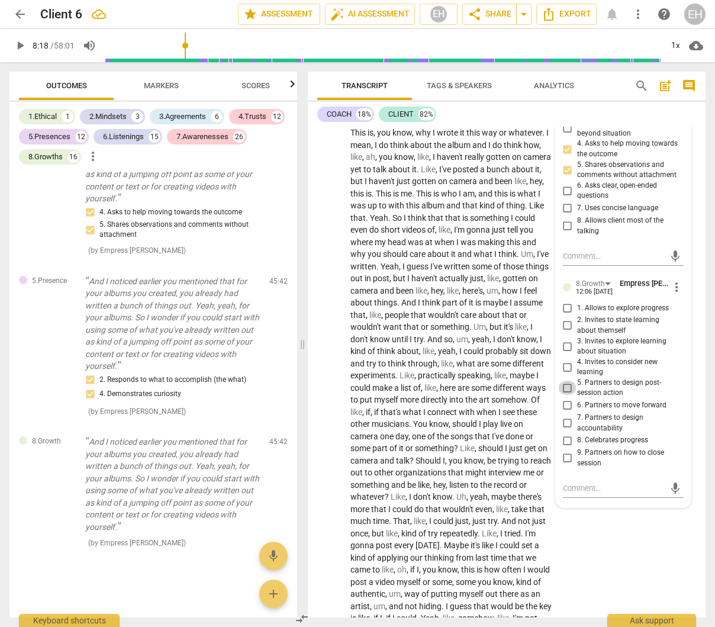
click at [562, 395] on input "5. Partners to design post-session action" at bounding box center [567, 388] width 19 height 14
checkbox input "true"
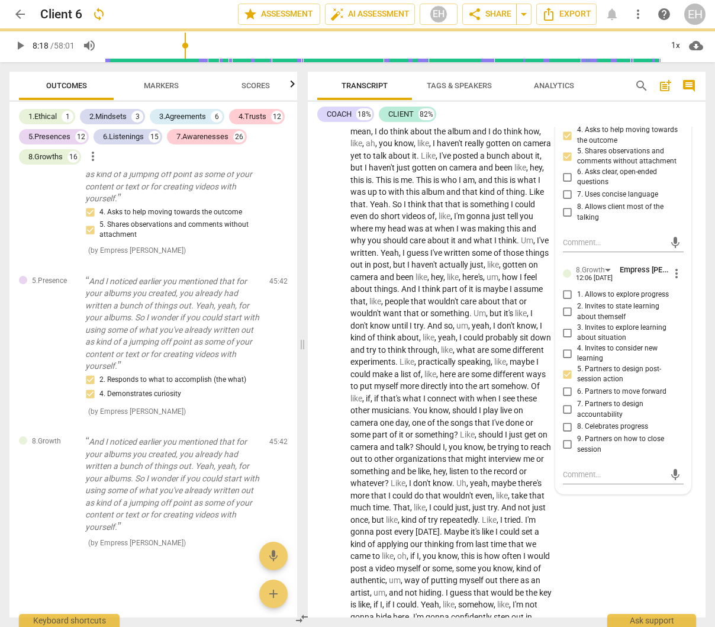
scroll to position [11639, 0]
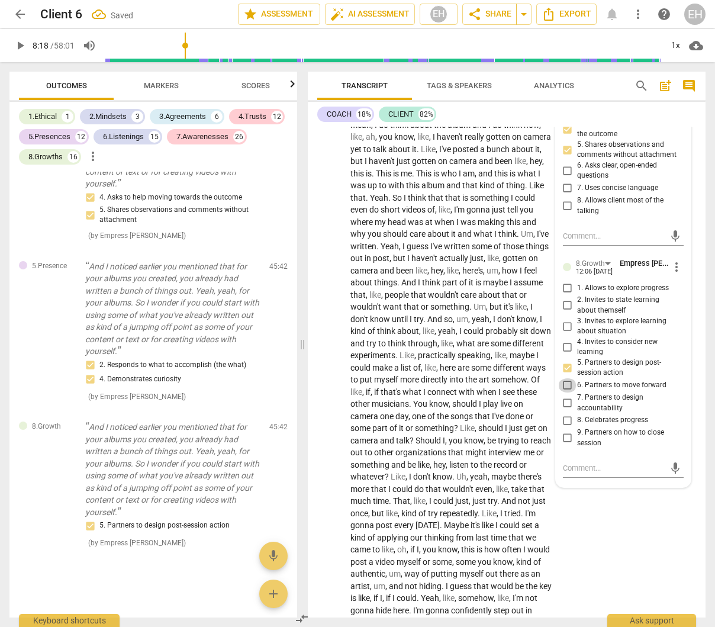
click at [566, 392] on input "6. Partners to move forward" at bounding box center [567, 385] width 19 height 14
checkbox input "true"
click at [634, 566] on div "CL play_arrow pause 46:19 + Add competency keyboard_arrow_right Yeah , yeah , I…" at bounding box center [507, 339] width 398 height 733
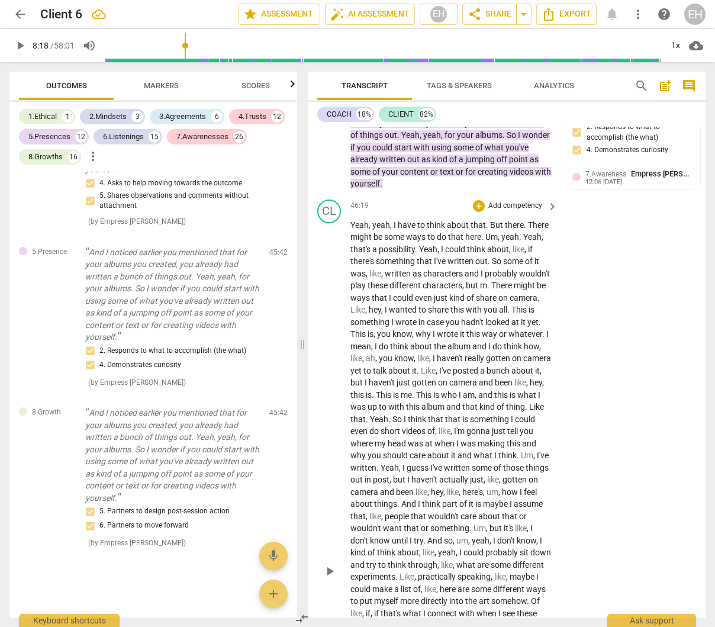
scroll to position [11435, 0]
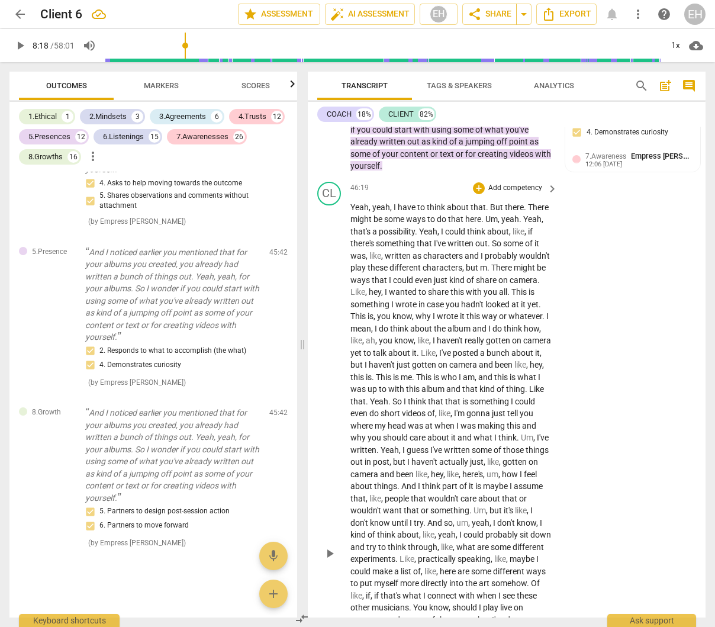
click at [528, 194] on p "Add competency" at bounding box center [515, 188] width 56 height 11
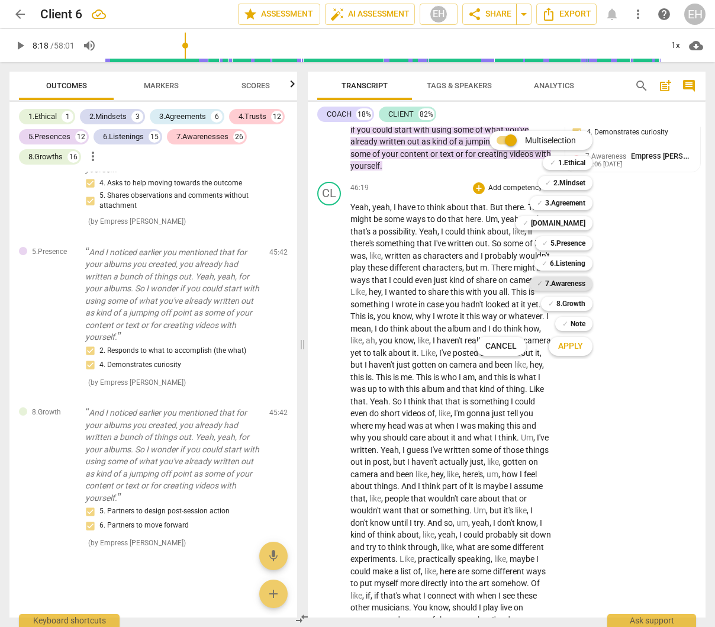
click at [565, 280] on b "7.Awareness" at bounding box center [565, 283] width 40 height 14
click at [572, 343] on span "Apply" at bounding box center [570, 346] width 25 height 12
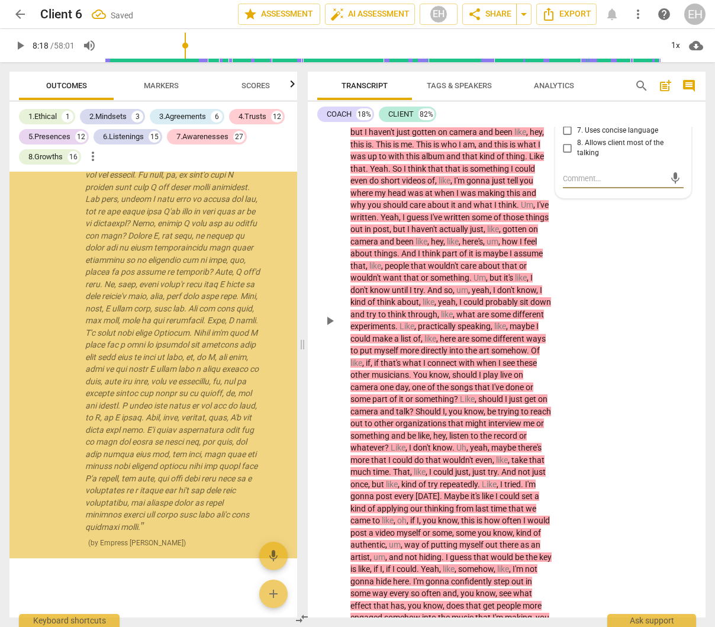
scroll to position [23595, 0]
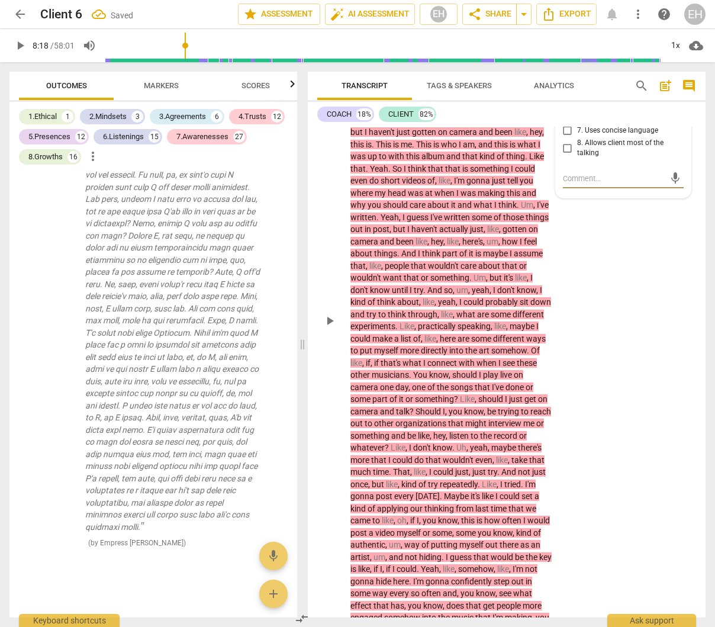
click at [565, 155] on input "8. Allows client most of the talking" at bounding box center [567, 148] width 19 height 14
checkbox input "true"
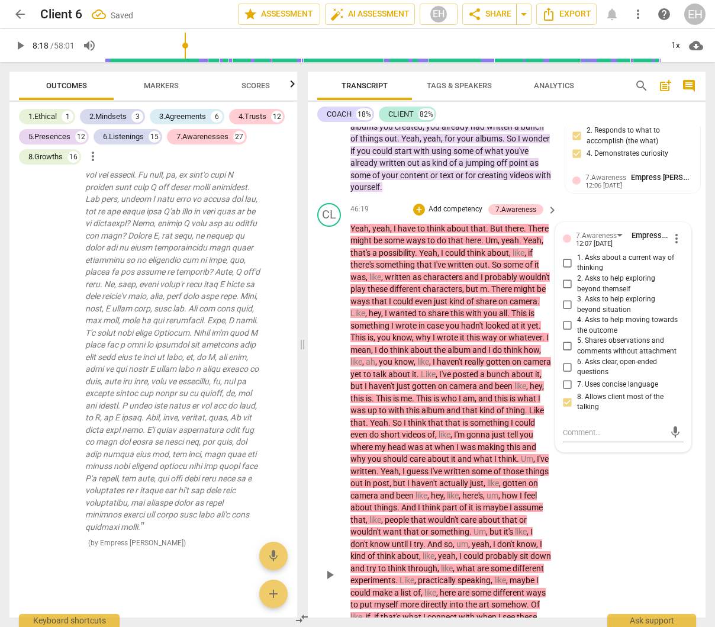
scroll to position [11381, 0]
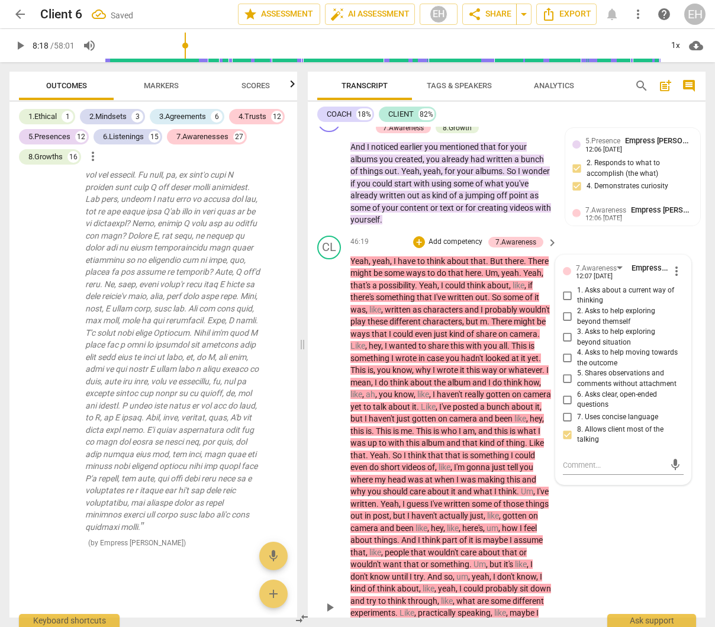
click at [459, 247] on p "Add competency" at bounding box center [455, 242] width 56 height 11
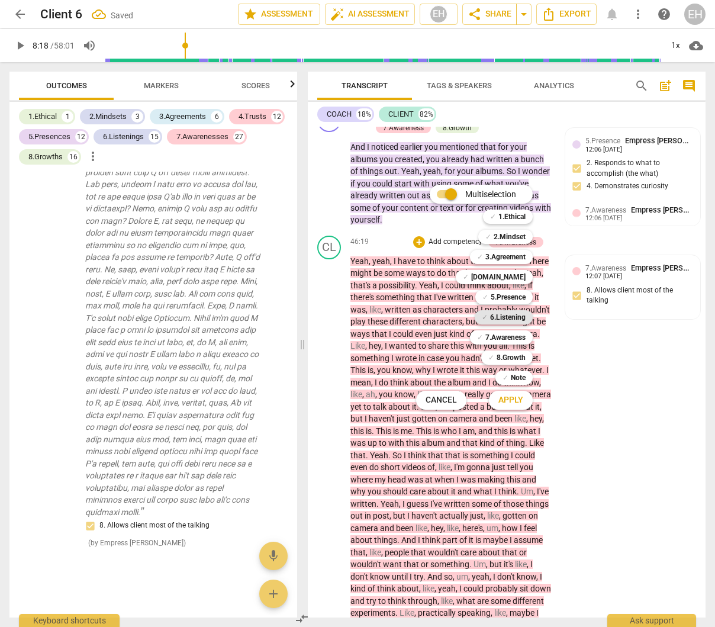
click at [513, 316] on b "6.Listening" at bounding box center [508, 317] width 36 height 14
click at [518, 397] on span "Apply" at bounding box center [510, 400] width 25 height 12
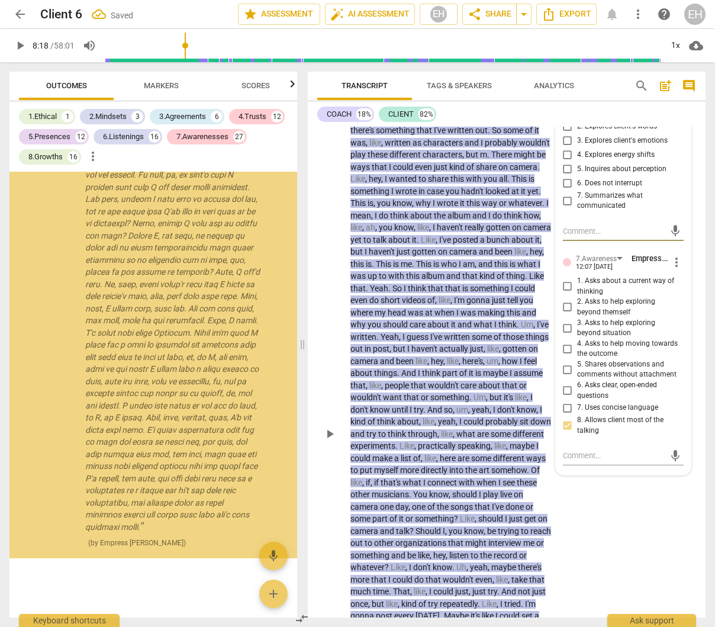
scroll to position [24482, 0]
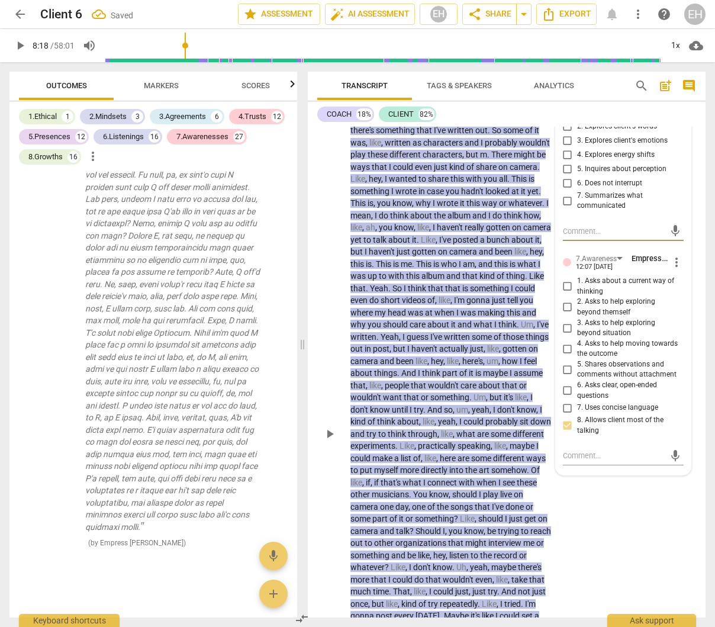
click at [566, 191] on input "6. Does not interrupt" at bounding box center [567, 183] width 19 height 14
checkbox input "true"
click at [624, 561] on div "CL play_arrow pause 46:19 + Add competency 6.Listening 7.Awareness keyboard_arr…" at bounding box center [507, 424] width 398 height 746
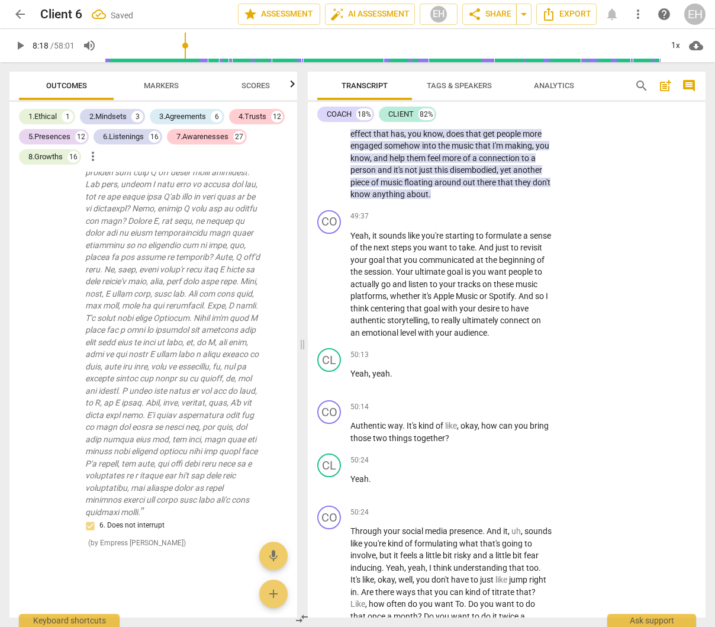
scroll to position [12153, 0]
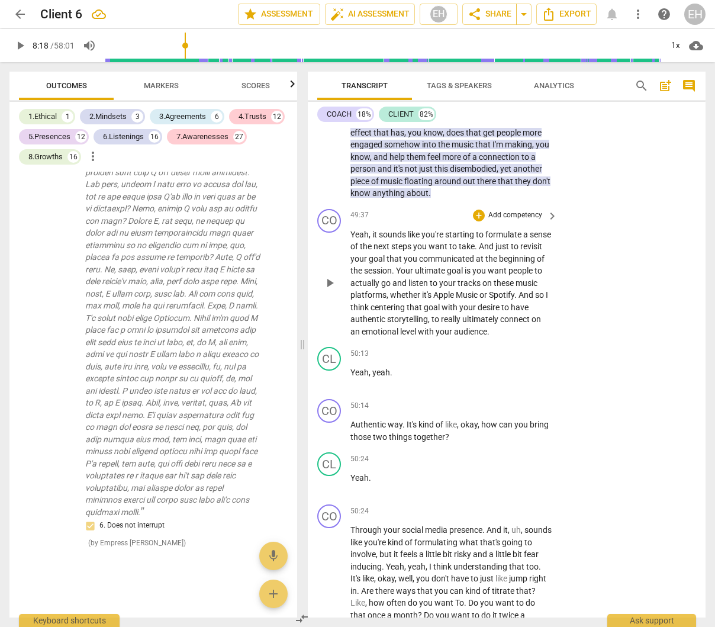
click at [518, 221] on p "Add competency" at bounding box center [515, 215] width 56 height 11
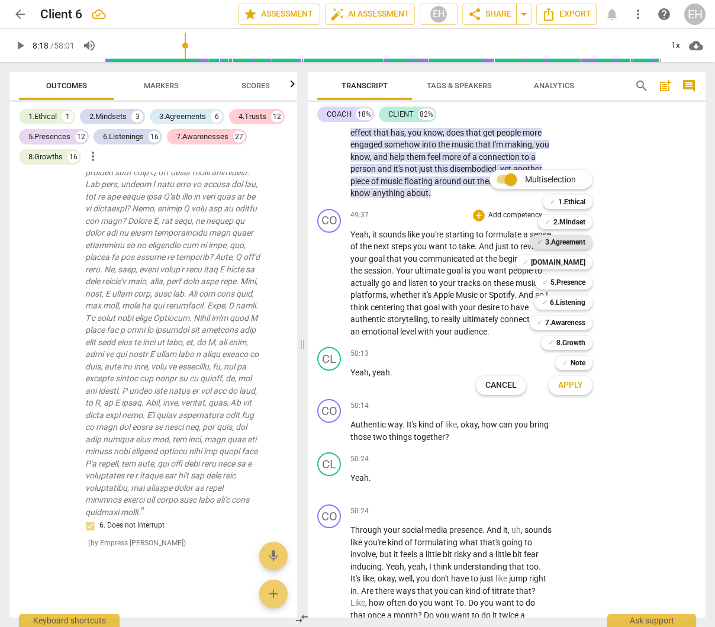
click at [579, 242] on b "3.Agreement" at bounding box center [565, 242] width 40 height 14
click at [582, 342] on b "8.Growth" at bounding box center [570, 343] width 29 height 14
click at [588, 386] on button "Apply" at bounding box center [571, 385] width 44 height 21
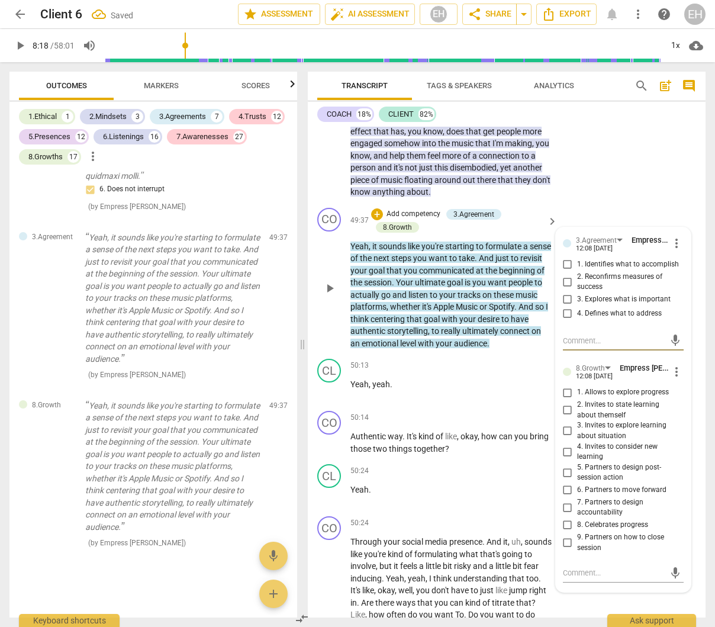
scroll to position [12155, 0]
click at [563, 288] on input "2. Reconfirms measures of success" at bounding box center [567, 281] width 19 height 14
checkbox input "true"
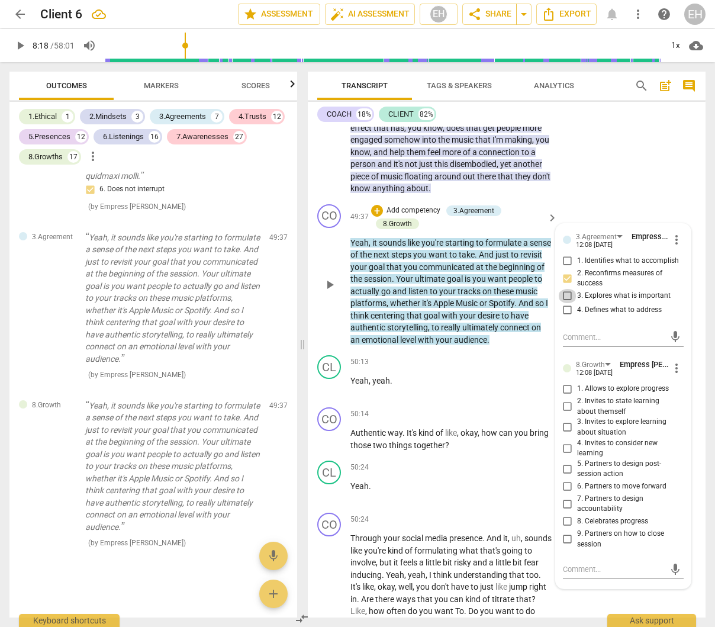
click at [568, 303] on input "3. Explores what is important" at bounding box center [567, 296] width 19 height 14
checkbox input "true"
drag, startPoint x: 565, startPoint y: 384, endPoint x: 570, endPoint y: 387, distance: 6.1
click at [565, 317] on input "4. Defines what to address" at bounding box center [567, 310] width 19 height 14
checkbox input "true"
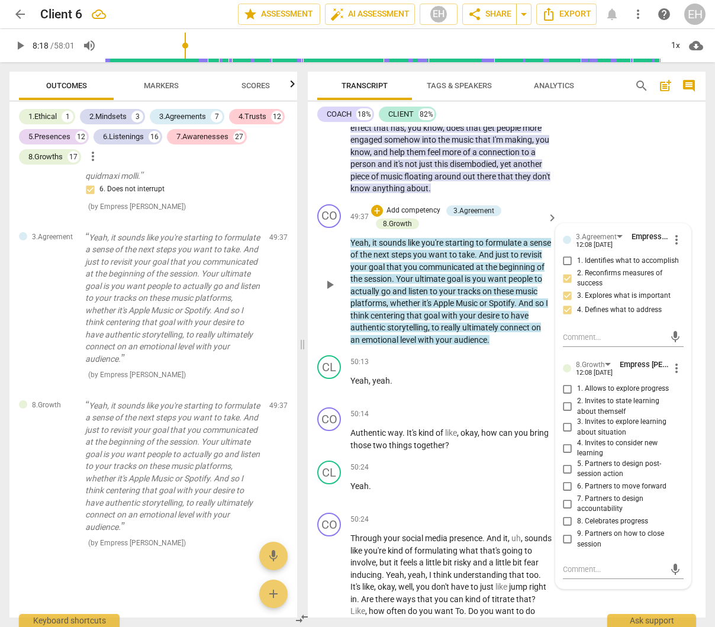
click at [562, 268] on input "1. Identifies what to accomplish" at bounding box center [567, 261] width 19 height 14
checkbox input "true"
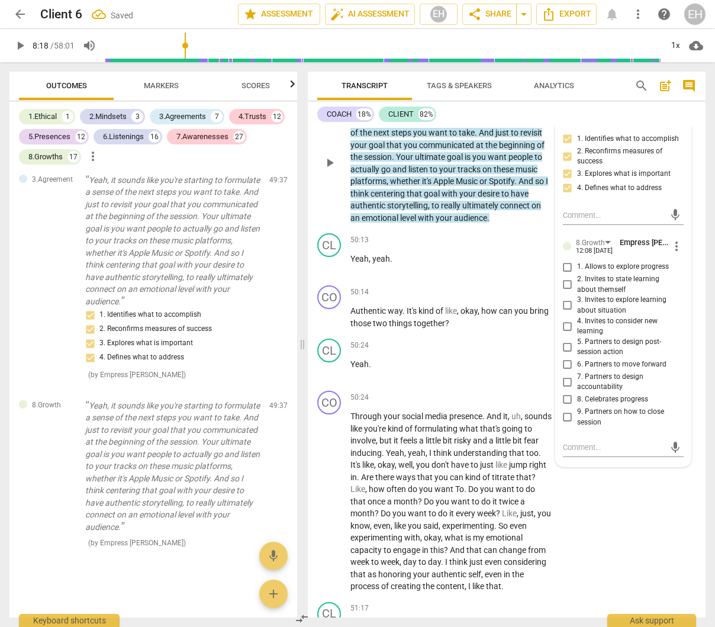
scroll to position [12284, 0]
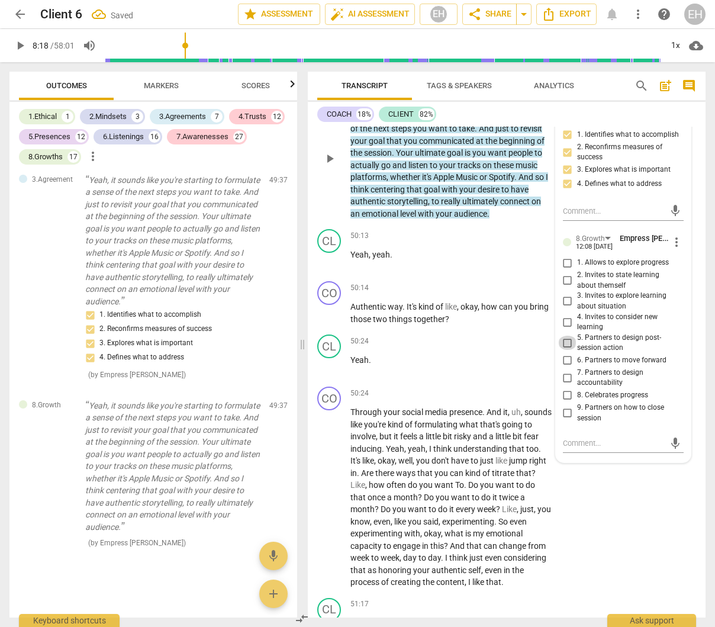
click at [562, 350] on input "5. Partners to design post-session action" at bounding box center [567, 343] width 19 height 14
checkbox input "true"
click at [563, 368] on input "6. Partners to move forward" at bounding box center [567, 360] width 19 height 14
checkbox input "true"
click at [563, 385] on input "7. Partners to design accountability" at bounding box center [567, 377] width 19 height 14
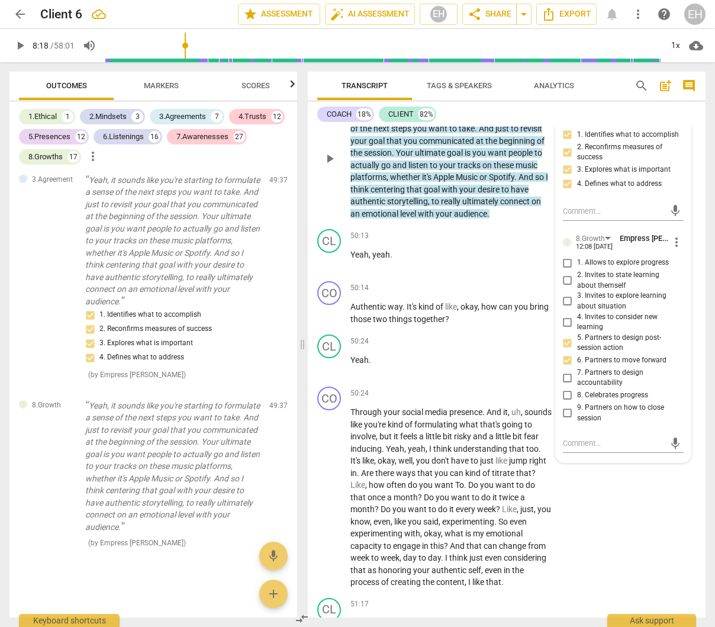
checkbox input "true"
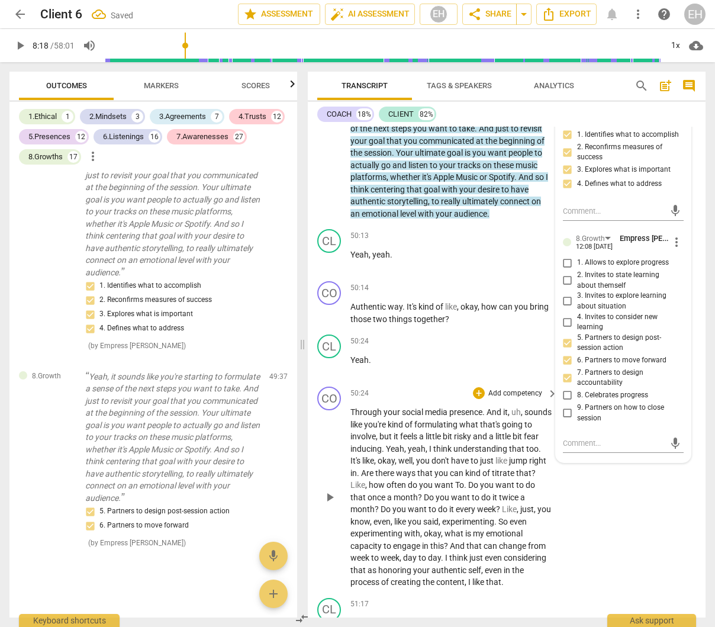
click at [625, 566] on div "CO play_arrow pause 50:24 + Add competency keyboard_arrow_right Through your so…" at bounding box center [507, 487] width 398 height 211
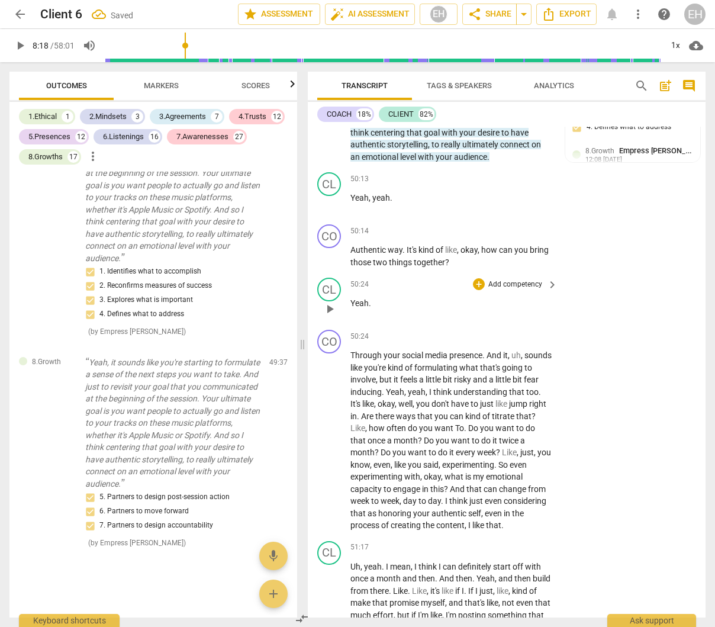
scroll to position [12342, 0]
click at [511, 236] on p "Add competency" at bounding box center [515, 230] width 56 height 11
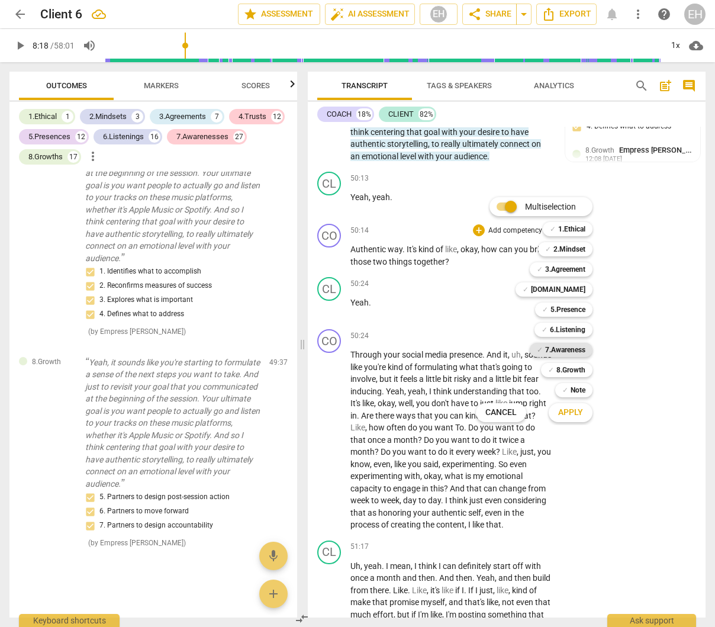
click at [574, 346] on b "7.Awareness" at bounding box center [565, 350] width 40 height 14
click at [579, 368] on b "8.Growth" at bounding box center [570, 370] width 29 height 14
click at [576, 308] on b "5.Presence" at bounding box center [567, 309] width 35 height 14
drag, startPoint x: 575, startPoint y: 328, endPoint x: 577, endPoint y: 357, distance: 28.5
click at [575, 328] on b "6.Listening" at bounding box center [568, 330] width 36 height 14
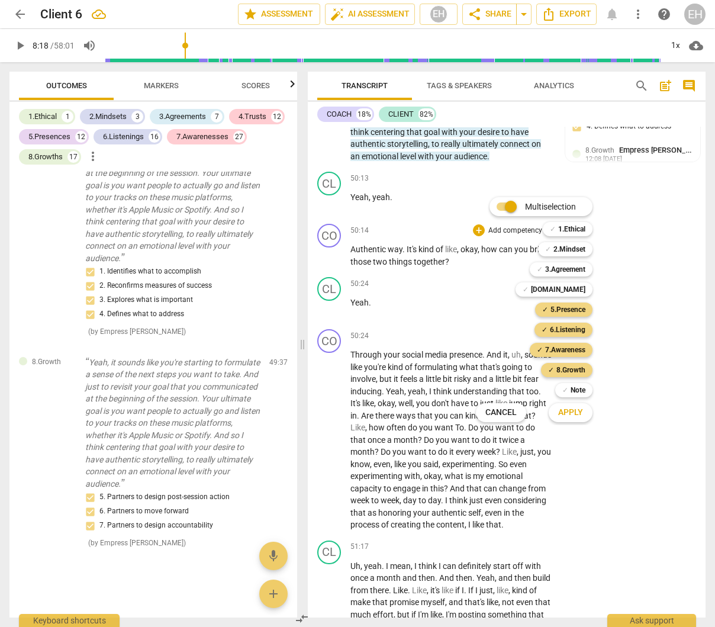
click at [576, 415] on span "Apply" at bounding box center [570, 413] width 25 height 12
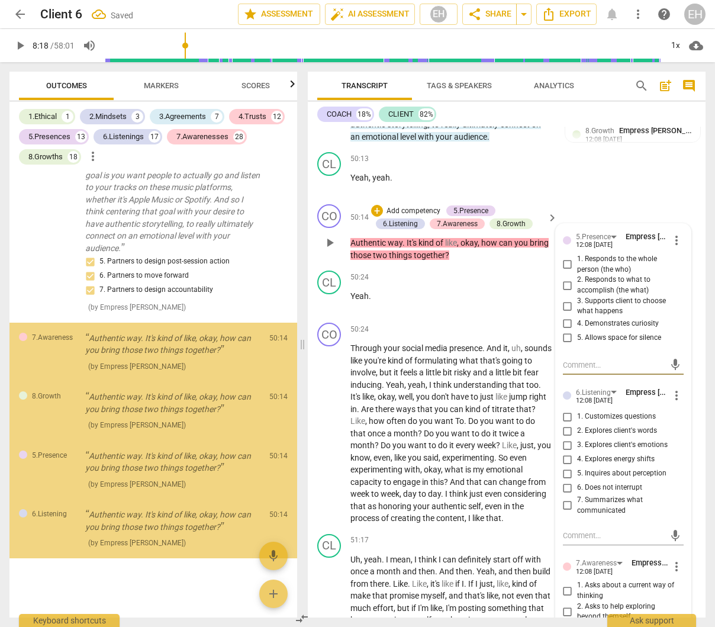
scroll to position [12364, 0]
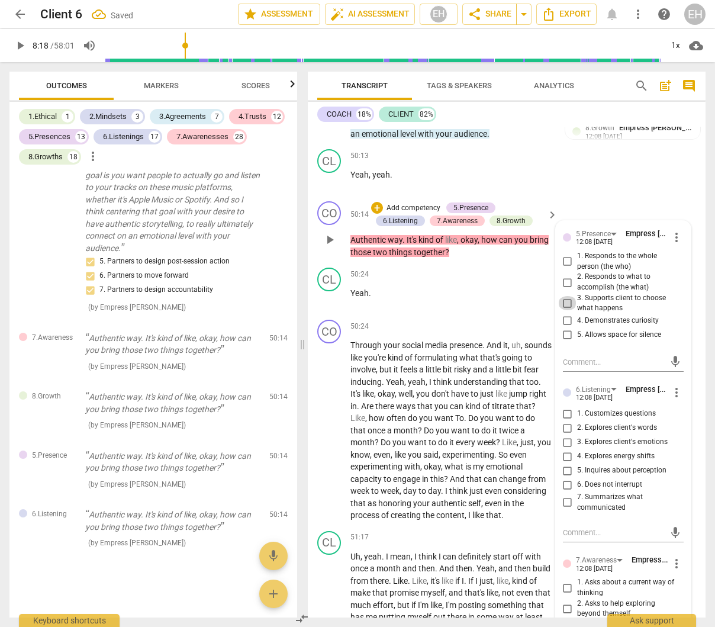
click at [567, 310] on input "3. Supports client to choose what happens" at bounding box center [567, 303] width 19 height 14
checkbox input "true"
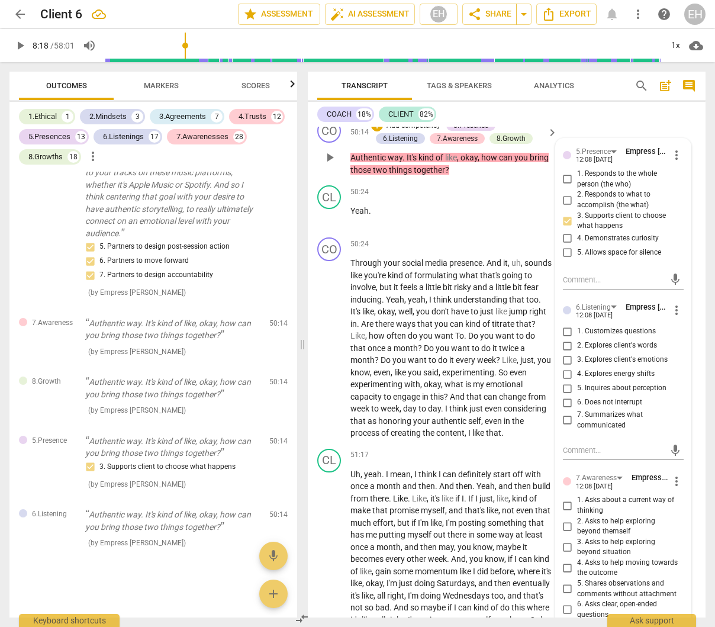
scroll to position [12467, 0]
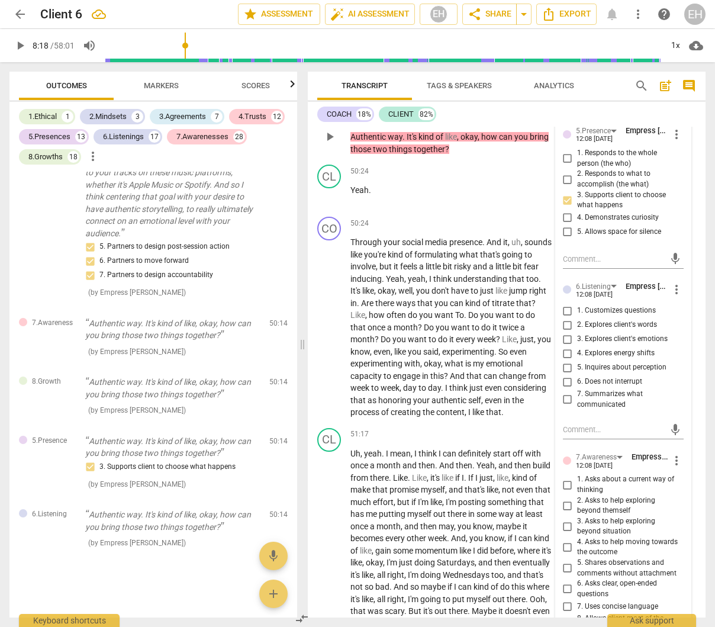
click at [567, 318] on input "1. Customizes questions" at bounding box center [567, 311] width 19 height 14
checkbox input "true"
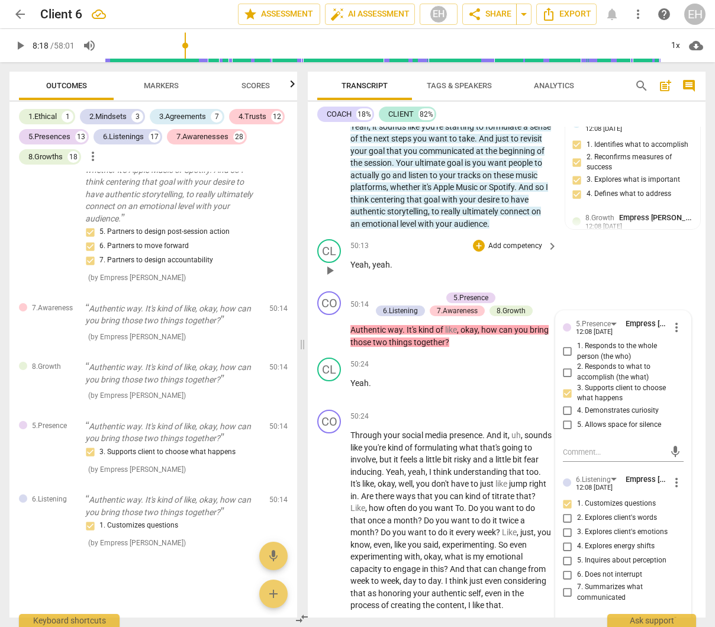
scroll to position [12268, 0]
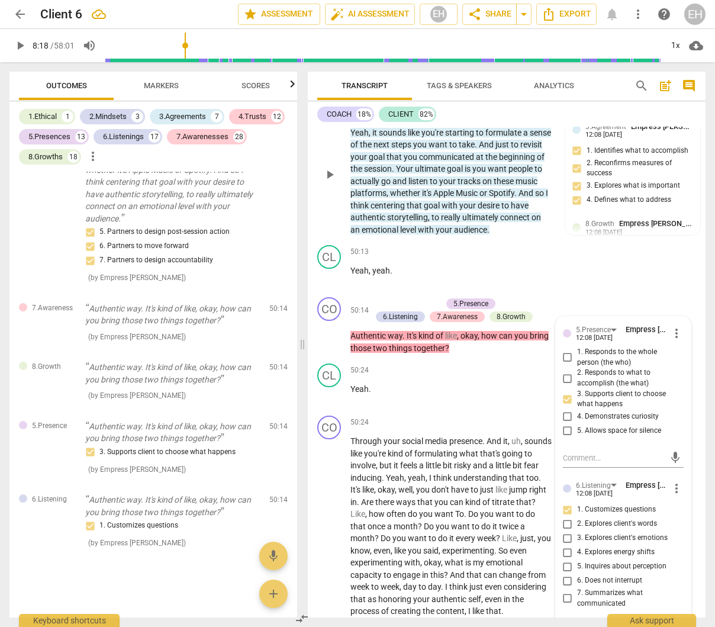
click at [405, 106] on p "Add competency" at bounding box center [413, 100] width 56 height 11
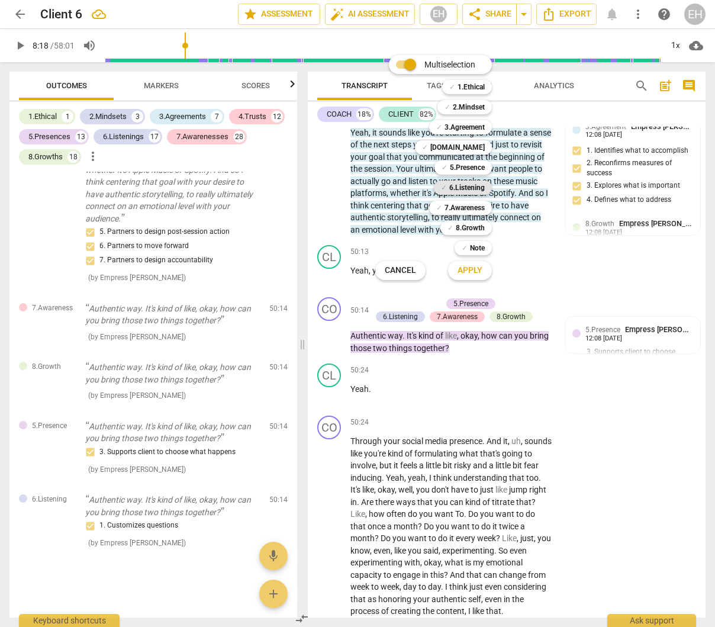
click at [468, 185] on b "6.Listening" at bounding box center [467, 188] width 36 height 14
click at [470, 266] on span "Apply" at bounding box center [469, 271] width 25 height 12
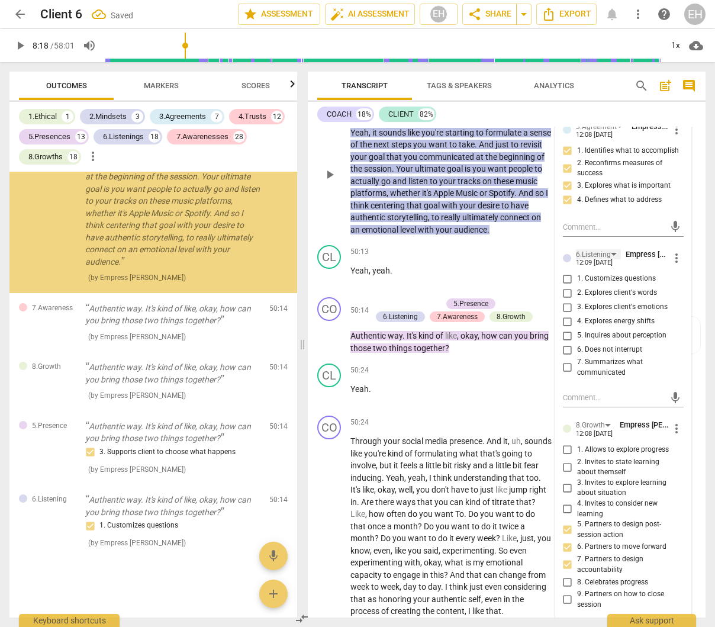
scroll to position [25453, 0]
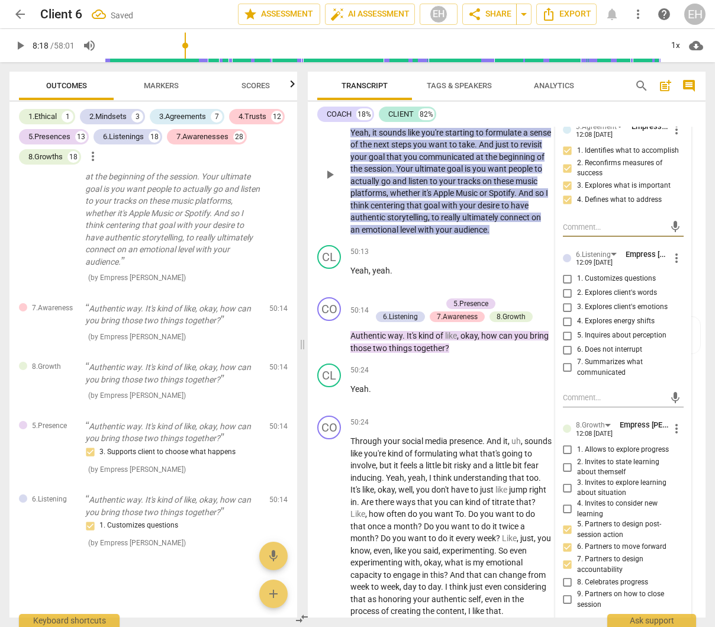
click at [565, 375] on input "7. Summarizes what communicated" at bounding box center [567, 367] width 19 height 14
checkbox input "true"
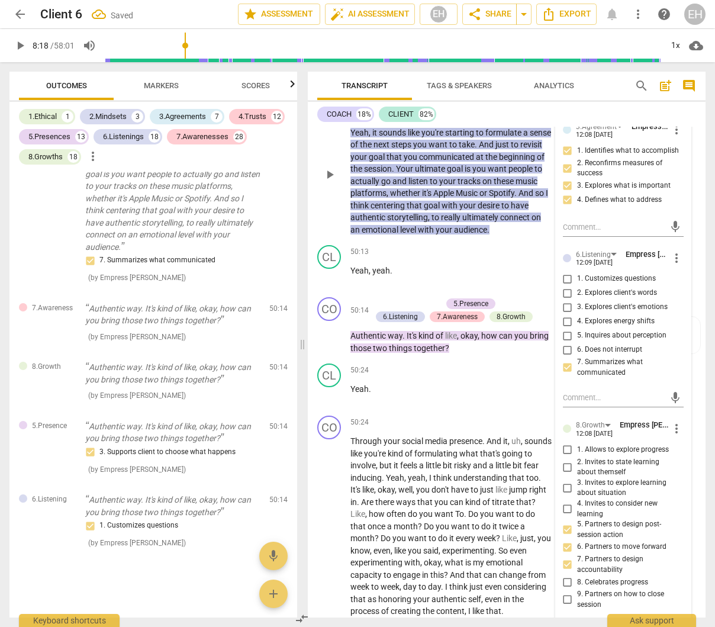
click at [563, 286] on input "1. Customizes questions" at bounding box center [567, 279] width 19 height 14
checkbox input "true"
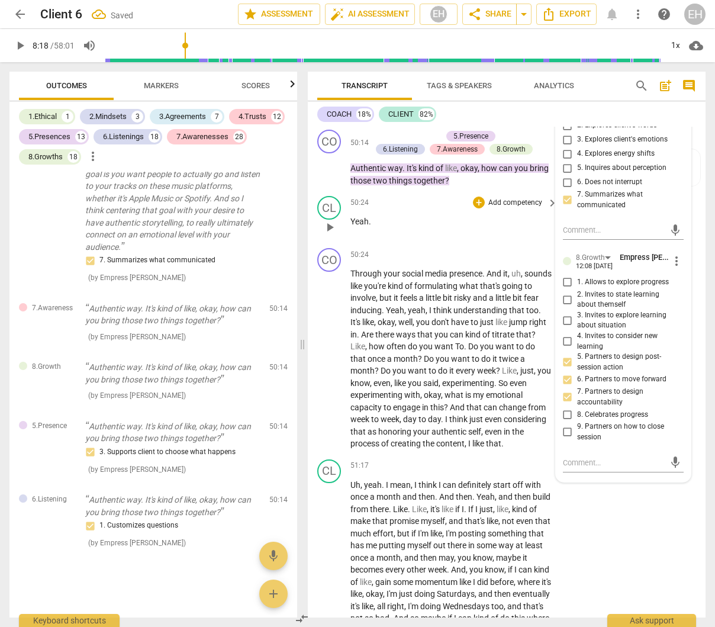
scroll to position [12443, 0]
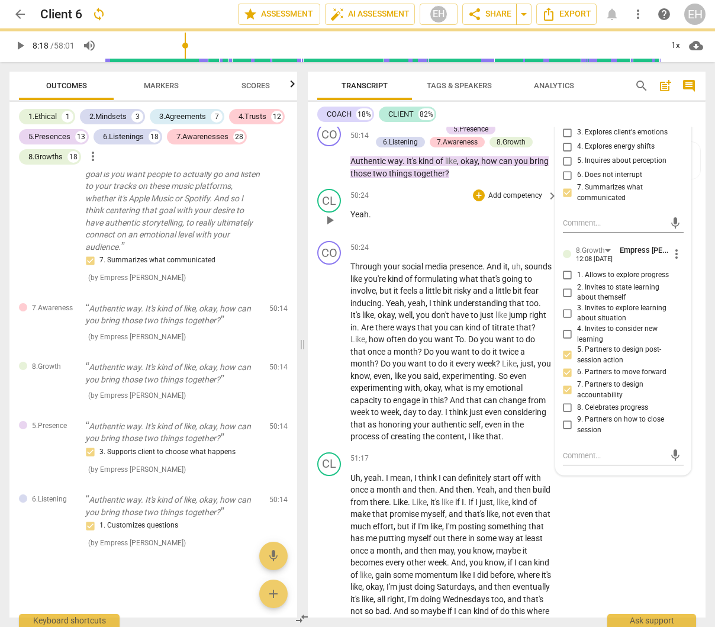
click at [534, 221] on p "Yeah ." at bounding box center [450, 214] width 201 height 12
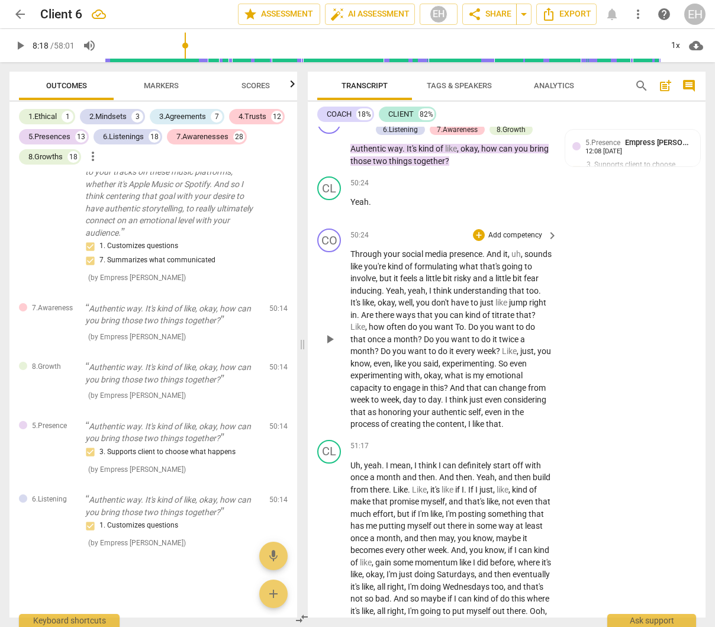
scroll to position [12462, 0]
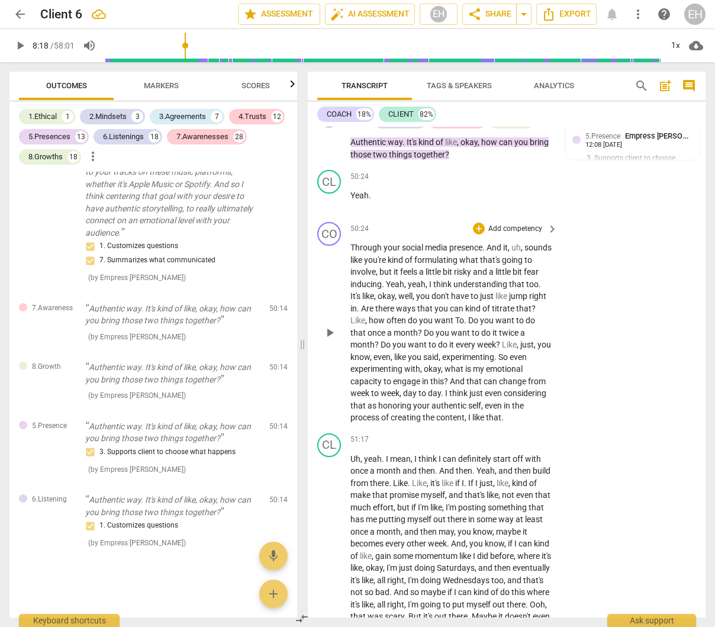
click at [530, 234] on p "Add competency" at bounding box center [515, 229] width 56 height 11
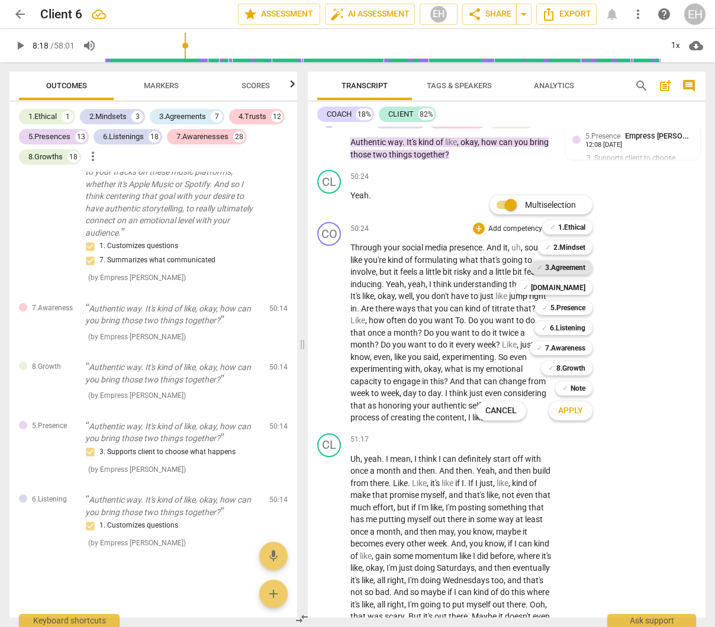
click at [582, 266] on b "3.Agreement" at bounding box center [565, 267] width 40 height 14
click at [582, 288] on b "[DOMAIN_NAME]" at bounding box center [558, 288] width 54 height 14
drag, startPoint x: 576, startPoint y: 310, endPoint x: 571, endPoint y: 335, distance: 26.0
click at [576, 310] on b "5.Presence" at bounding box center [567, 308] width 35 height 14
drag, startPoint x: 572, startPoint y: 329, endPoint x: 573, endPoint y: 344, distance: 15.4
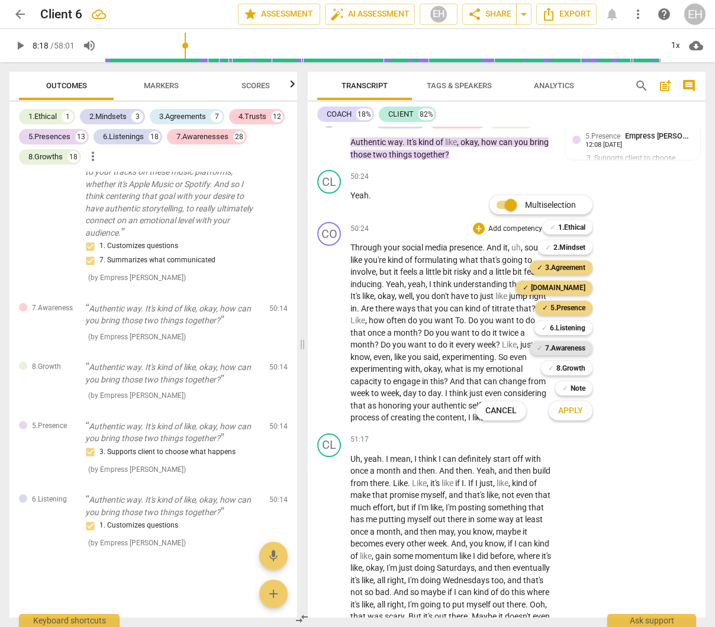
click at [572, 330] on b "6.Listening" at bounding box center [568, 328] width 36 height 14
drag, startPoint x: 573, startPoint y: 352, endPoint x: 576, endPoint y: 364, distance: 12.2
click at [573, 353] on b "7.Awareness" at bounding box center [565, 348] width 40 height 14
click at [576, 365] on b "8.Growth" at bounding box center [570, 368] width 29 height 14
click at [576, 408] on span "Apply" at bounding box center [570, 411] width 25 height 12
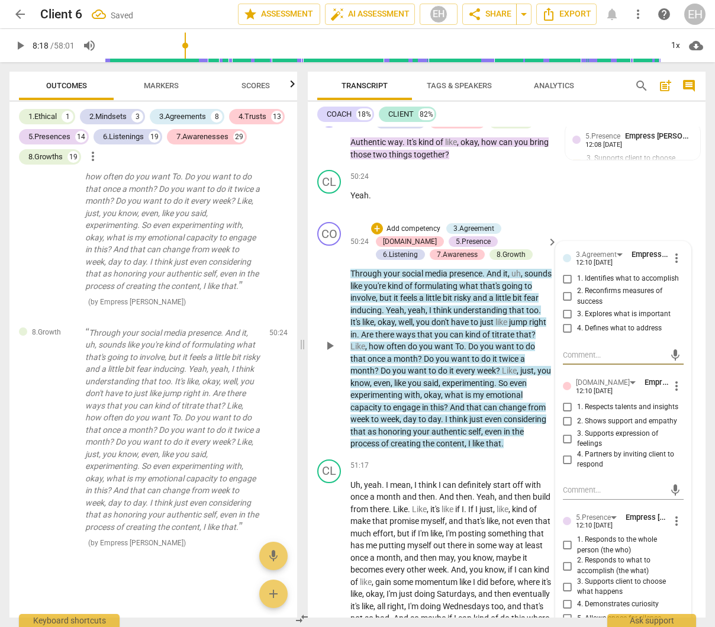
scroll to position [27186, 0]
click at [566, 286] on input "1. Identifies what to accomplish" at bounding box center [567, 279] width 19 height 14
checkbox input "true"
click at [564, 304] on input "2. Reconfirms measures of success" at bounding box center [567, 296] width 19 height 14
checkbox input "true"
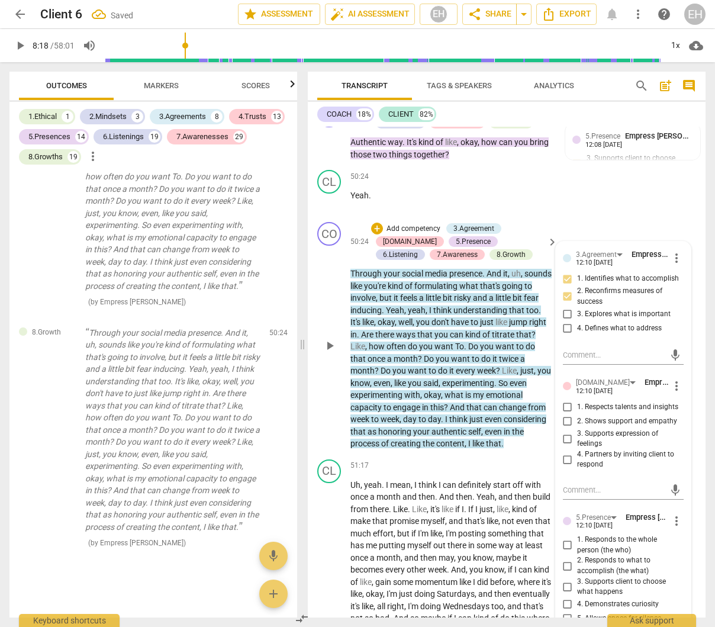
click at [569, 321] on input "3. Explores what is important" at bounding box center [567, 314] width 19 height 14
checkbox input "true"
click at [563, 335] on input "4. Defines what to address" at bounding box center [567, 328] width 19 height 14
checkbox input "true"
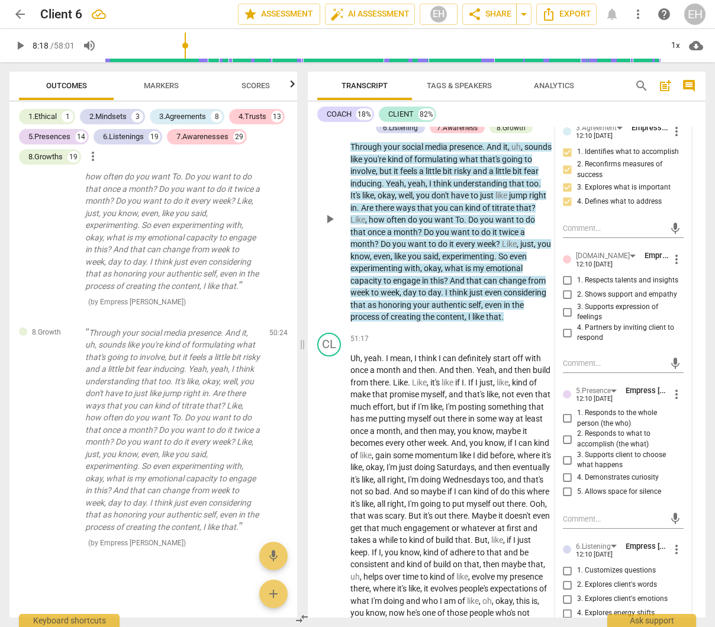
scroll to position [12617, 0]
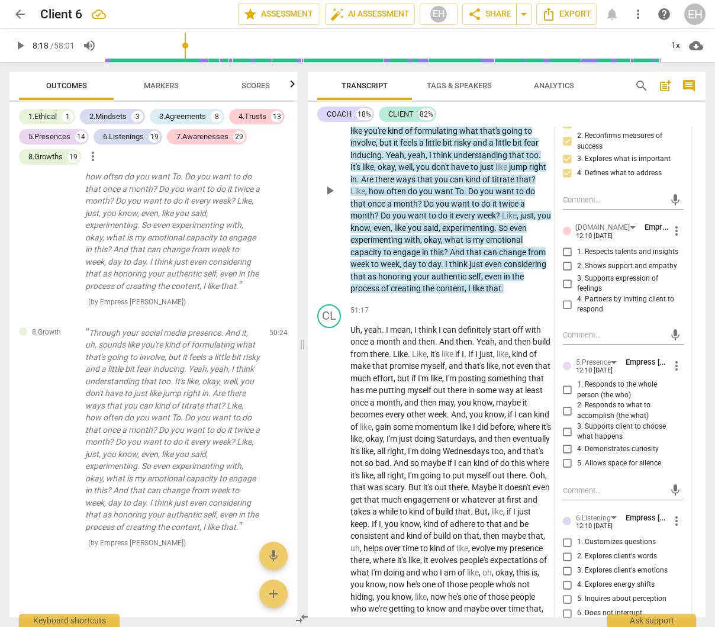
click at [565, 291] on input "3. Supports expression of feelings" at bounding box center [567, 283] width 19 height 14
checkbox input "true"
click at [562, 311] on input "4. Partners by inviting client to respond" at bounding box center [567, 304] width 19 height 14
checkbox input "true"
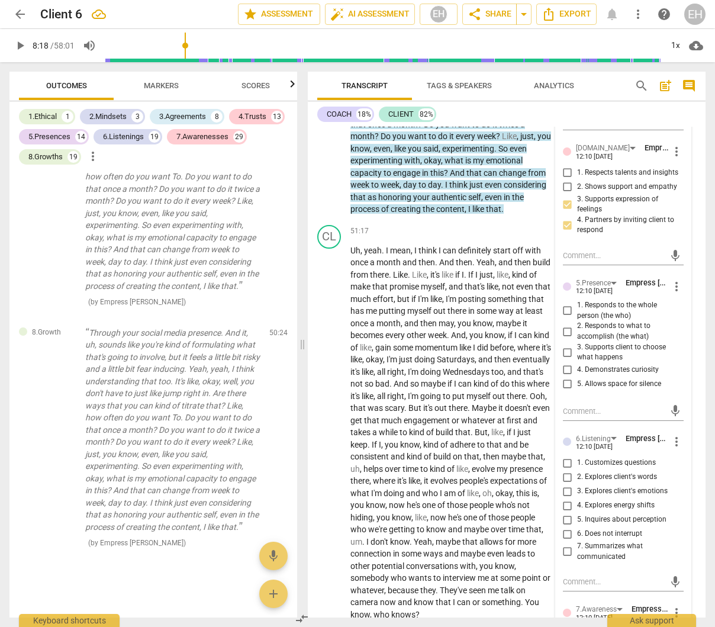
scroll to position [12700, 0]
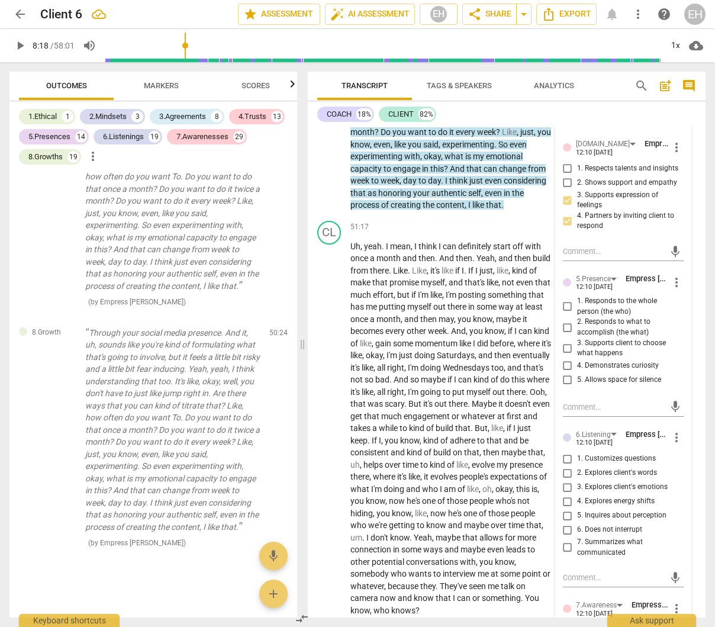
click at [566, 314] on input "1. Responds to the whole person (the who)" at bounding box center [567, 306] width 19 height 14
checkbox input "true"
click at [566, 334] on input "2. Responds to what to accomplish (the what)" at bounding box center [567, 327] width 19 height 14
checkbox input "true"
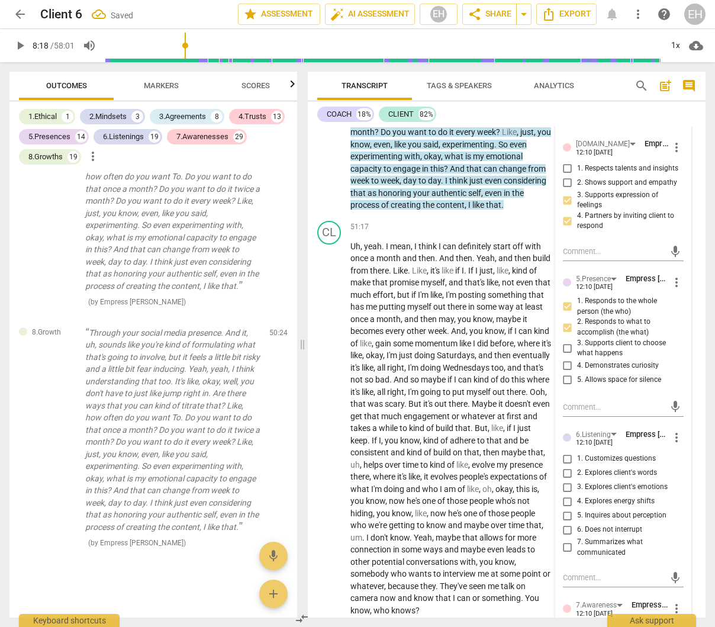
click at [563, 355] on input "3. Supports client to choose what happens" at bounding box center [567, 348] width 19 height 14
checkbox input "true"
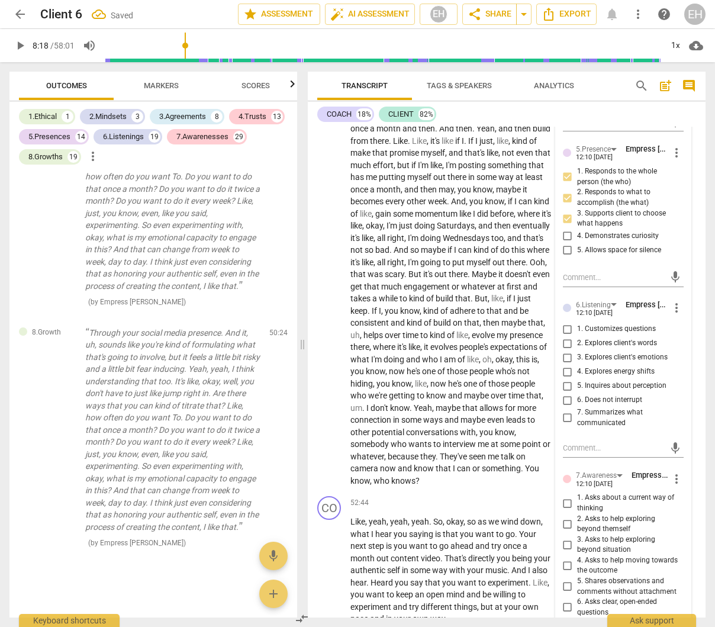
scroll to position [12838, 0]
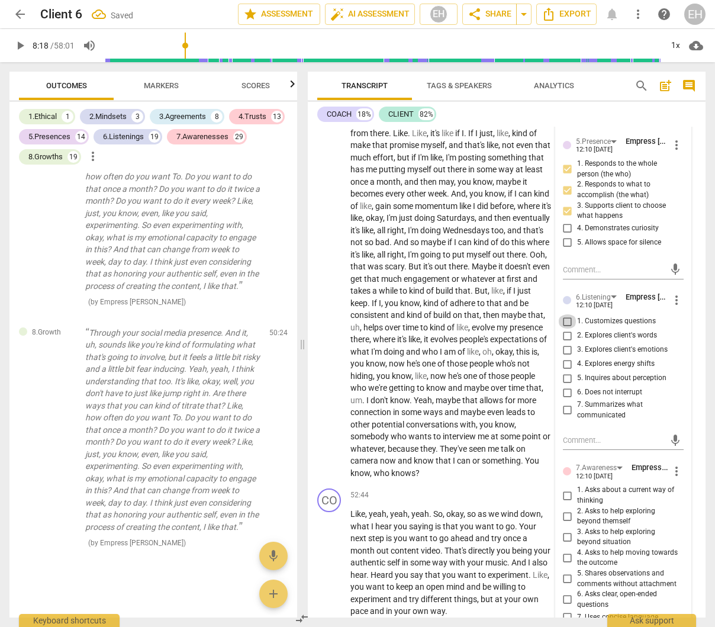
click at [565, 328] on input "1. Customizes questions" at bounding box center [567, 321] width 19 height 14
checkbox input "true"
click at [564, 343] on input "2. Explores client's words" at bounding box center [567, 335] width 19 height 14
checkbox input "true"
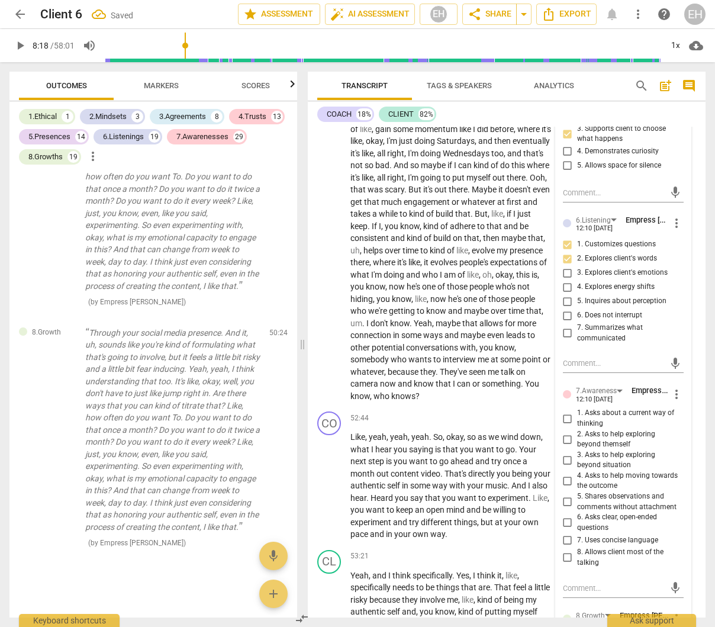
scroll to position [12916, 0]
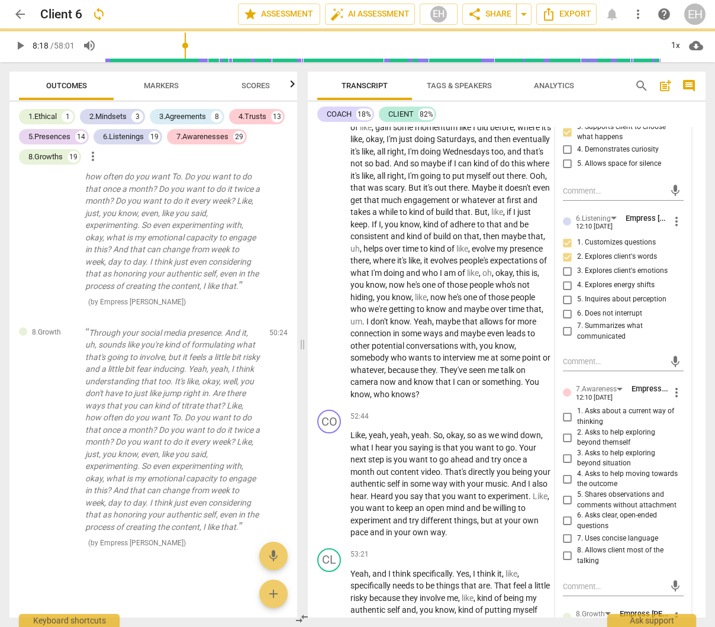
click at [565, 339] on input "7. Summarizes what communicated" at bounding box center [567, 331] width 19 height 14
checkbox input "true"
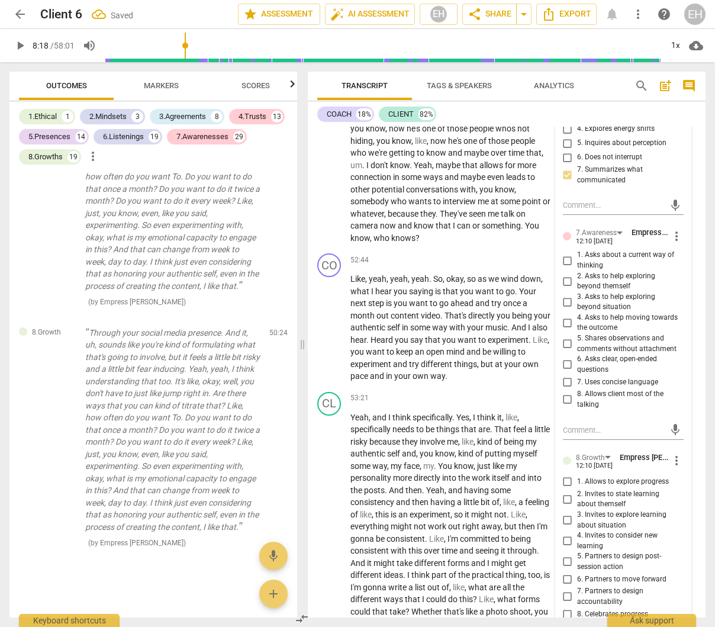
scroll to position [27358, 0]
click at [566, 330] on input "4. Asks to help moving towards the outcome" at bounding box center [567, 322] width 19 height 14
checkbox input "true"
click at [566, 351] on input "5. Shares observations and comments without attachment" at bounding box center [567, 344] width 19 height 14
checkbox input "true"
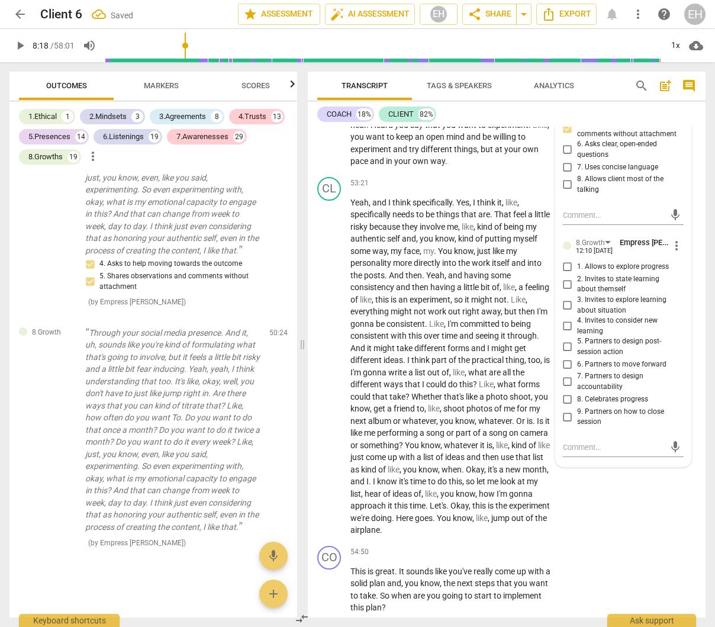
scroll to position [13290, 0]
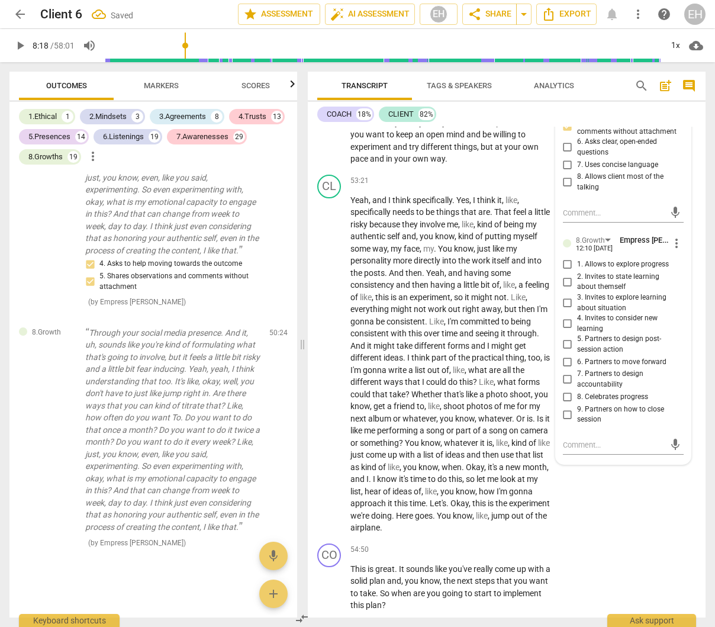
click at [566, 352] on input "5. Partners to design post-session action" at bounding box center [567, 344] width 19 height 14
checkbox input "true"
click at [559, 369] on input "6. Partners to move forward" at bounding box center [567, 362] width 19 height 14
checkbox input "true"
click at [565, 386] on input "7. Partners to design accountability" at bounding box center [567, 379] width 19 height 14
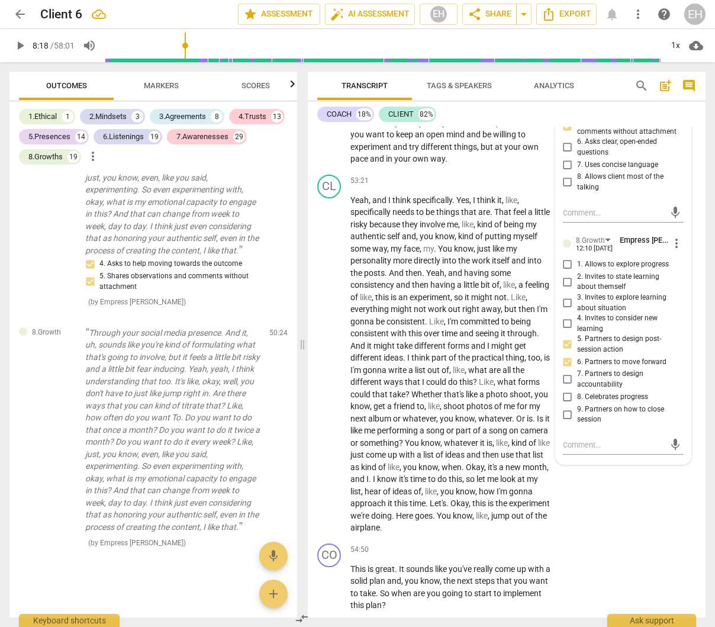
checkbox input "true"
click at [618, 539] on div "CL play_arrow pause 53:21 + Add competency keyboard_arrow_right Yeah , and I th…" at bounding box center [507, 354] width 398 height 369
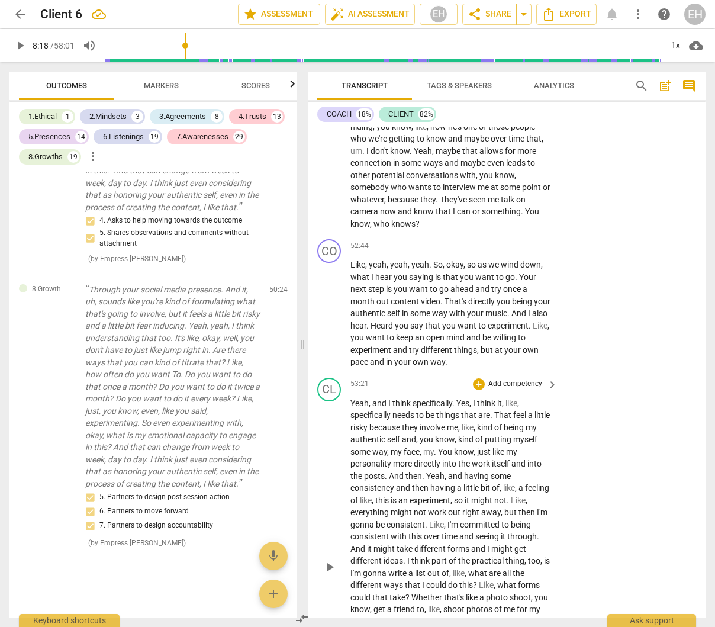
scroll to position [13108, 0]
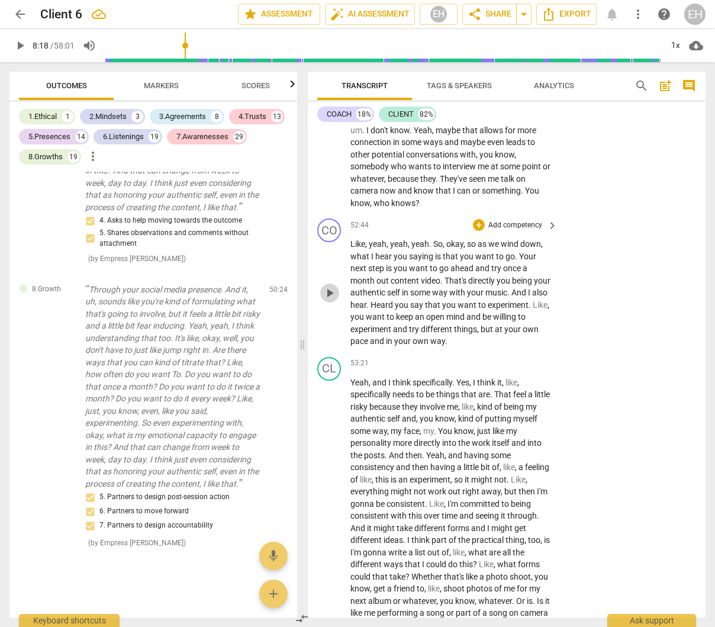
click at [334, 300] on span "play_arrow" at bounding box center [330, 293] width 14 height 14
click at [330, 300] on span "pause" at bounding box center [330, 293] width 14 height 14
type input "3202"
click at [511, 231] on p "Add competency" at bounding box center [515, 225] width 56 height 11
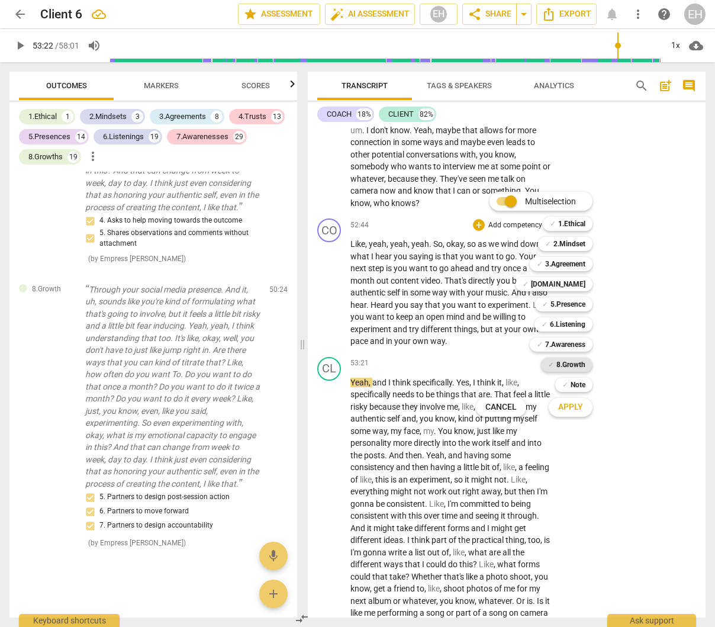
click at [581, 363] on b "8.Growth" at bounding box center [570, 364] width 29 height 14
drag, startPoint x: 577, startPoint y: 259, endPoint x: 577, endPoint y: 274, distance: 14.8
click at [578, 260] on b "3.Agreement" at bounding box center [565, 264] width 40 height 14
drag, startPoint x: 576, startPoint y: 286, endPoint x: 573, endPoint y: 293, distance: 7.2
click at [576, 286] on b "[DOMAIN_NAME]" at bounding box center [558, 284] width 54 height 14
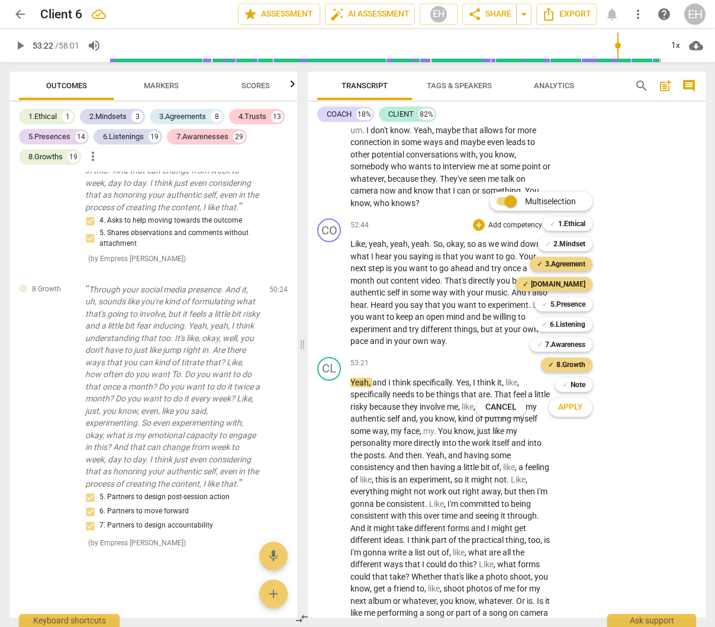
click at [572, 314] on div "✓ 5.Presence 5" at bounding box center [570, 304] width 80 height 20
drag, startPoint x: 575, startPoint y: 306, endPoint x: 573, endPoint y: 320, distance: 14.3
click at [575, 307] on b "5.Presence" at bounding box center [567, 304] width 35 height 14
drag, startPoint x: 575, startPoint y: 326, endPoint x: 573, endPoint y: 340, distance: 13.7
click at [575, 326] on b "6.Listening" at bounding box center [568, 324] width 36 height 14
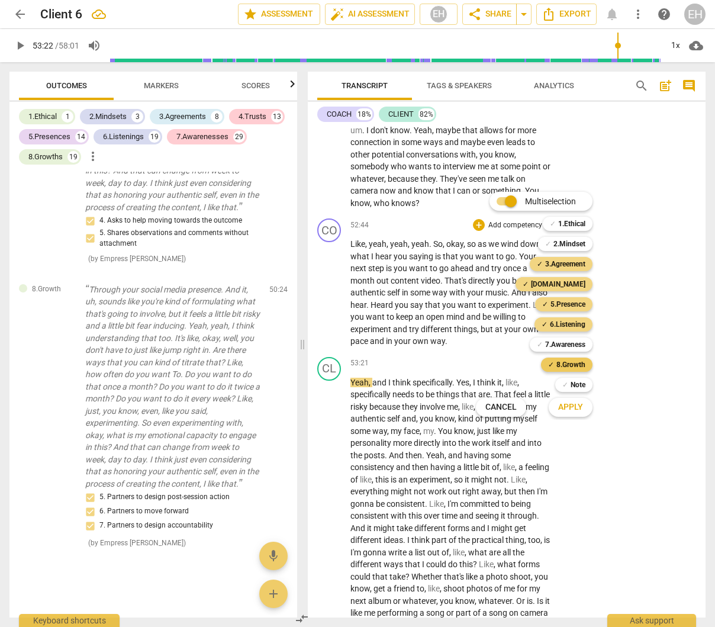
drag, startPoint x: 573, startPoint y: 341, endPoint x: 568, endPoint y: 363, distance: 22.5
click at [573, 342] on b "7.Awareness" at bounding box center [565, 344] width 40 height 14
click at [573, 404] on span "Apply" at bounding box center [570, 407] width 25 height 12
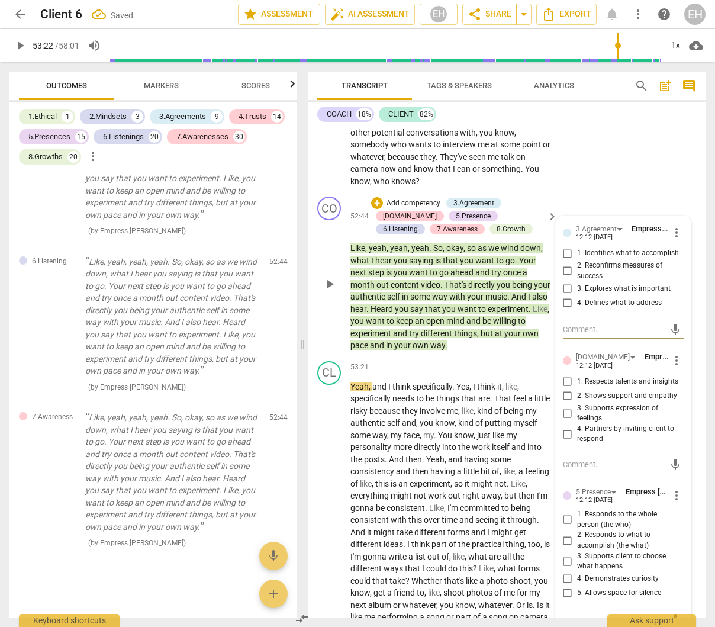
scroll to position [13130, 0]
click at [671, 239] on span "more_vert" at bounding box center [676, 232] width 14 height 14
click at [678, 330] on li "Delete" at bounding box center [684, 333] width 41 height 22
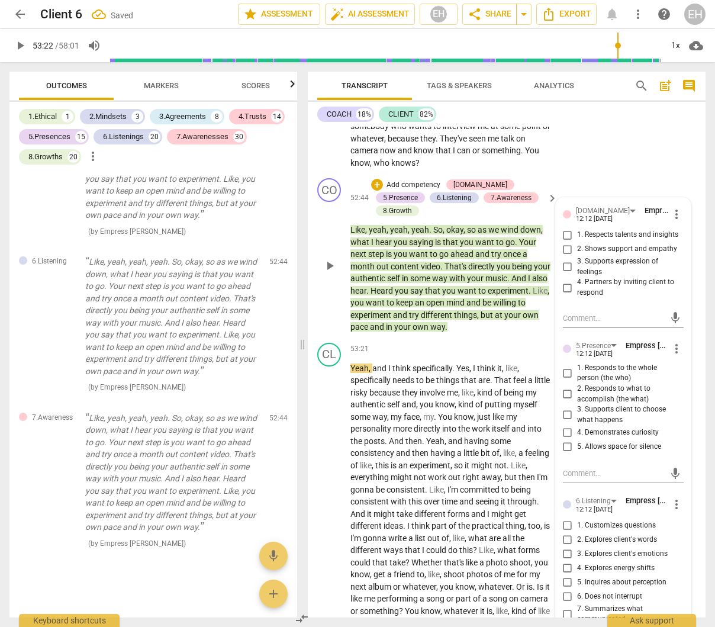
scroll to position [13150, 0]
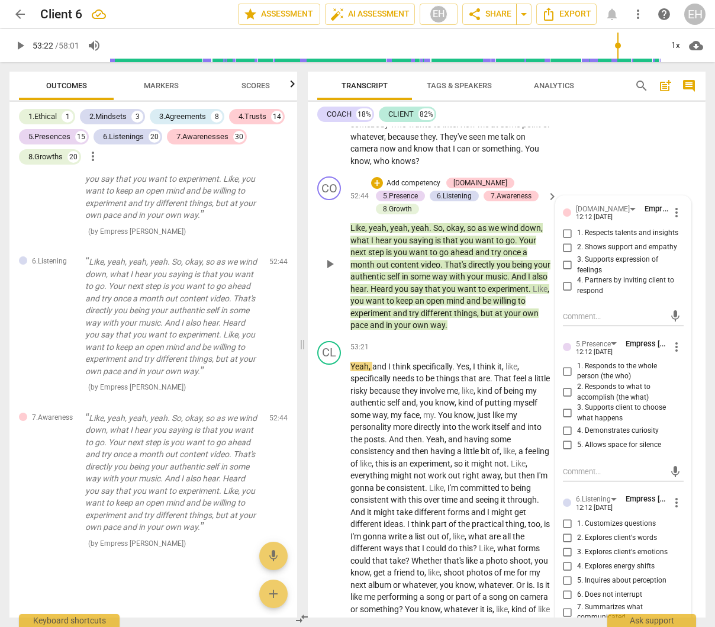
click at [662, 221] on div "[DOMAIN_NAME] Empress Han 12:12 [DATE]" at bounding box center [623, 212] width 94 height 18
click at [671, 220] on span "more_vert" at bounding box center [676, 212] width 14 height 14
click at [675, 312] on li "Delete" at bounding box center [684, 313] width 41 height 22
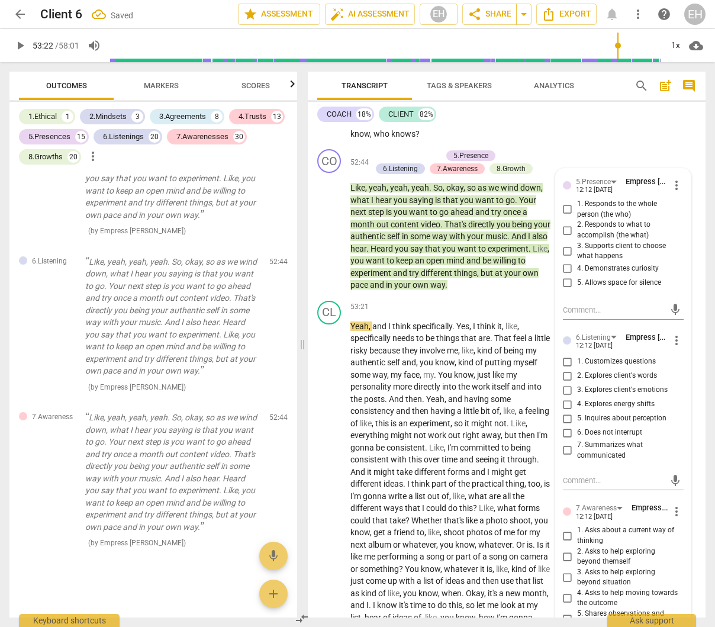
scroll to position [13190, 0]
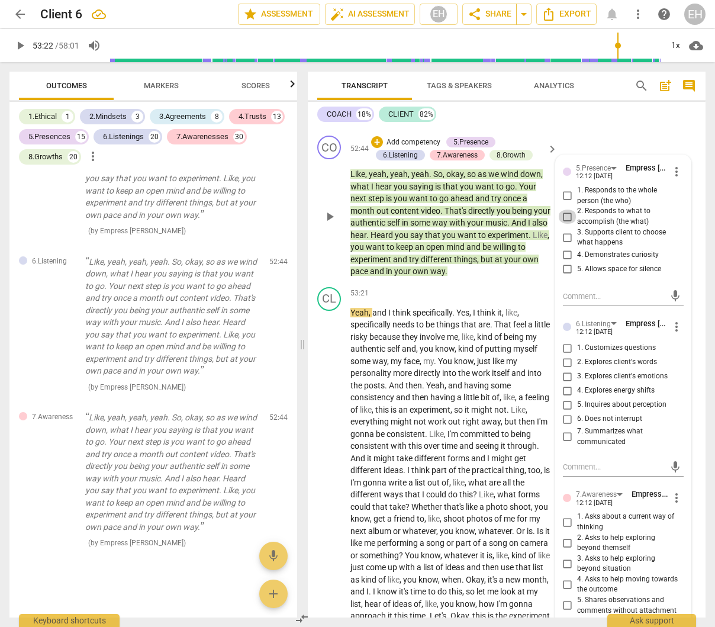
drag, startPoint x: 562, startPoint y: 295, endPoint x: 575, endPoint y: 316, distance: 25.3
click at [562, 224] on input "2. Responds to what to accomplish (the what)" at bounding box center [567, 217] width 19 height 14
checkbox input "true"
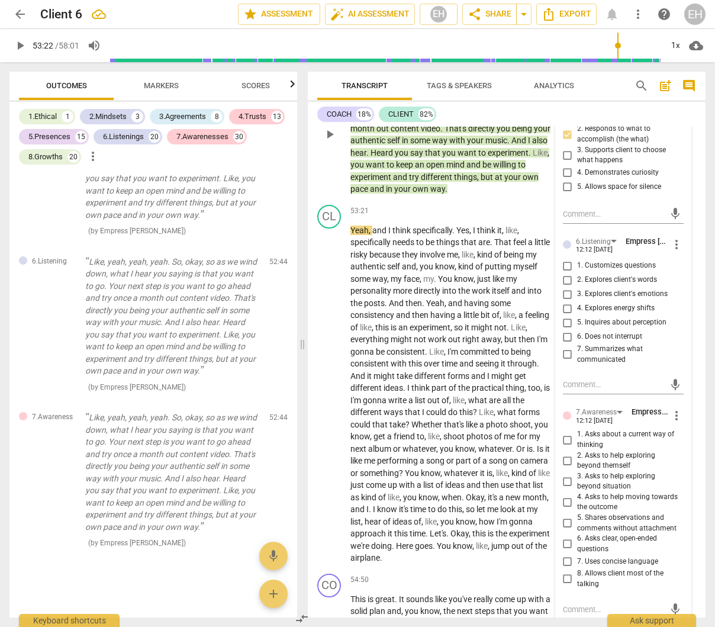
scroll to position [13274, 0]
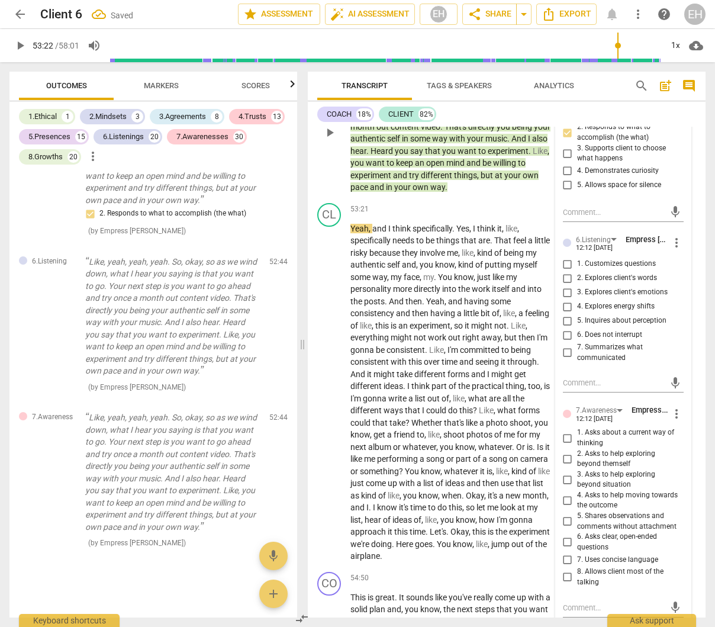
click at [564, 360] on input "7. Summarizes what communicated" at bounding box center [567, 353] width 19 height 14
checkbox input "true"
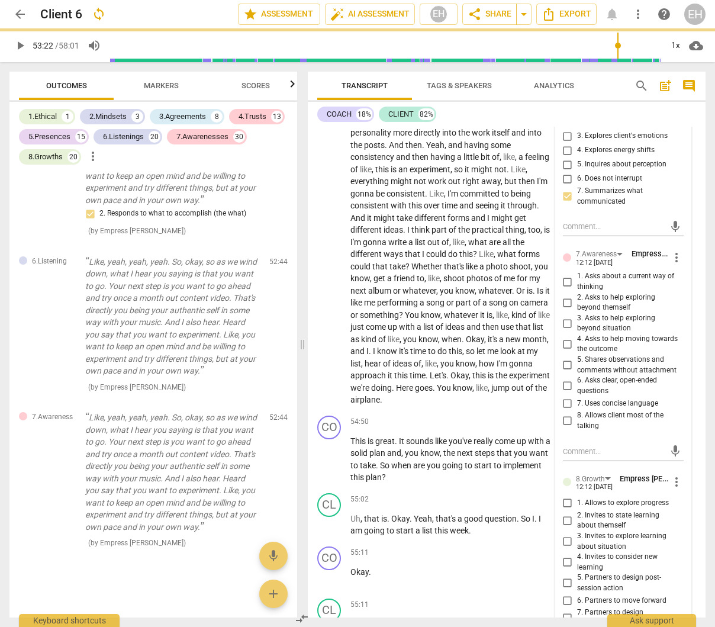
scroll to position [13475, 0]
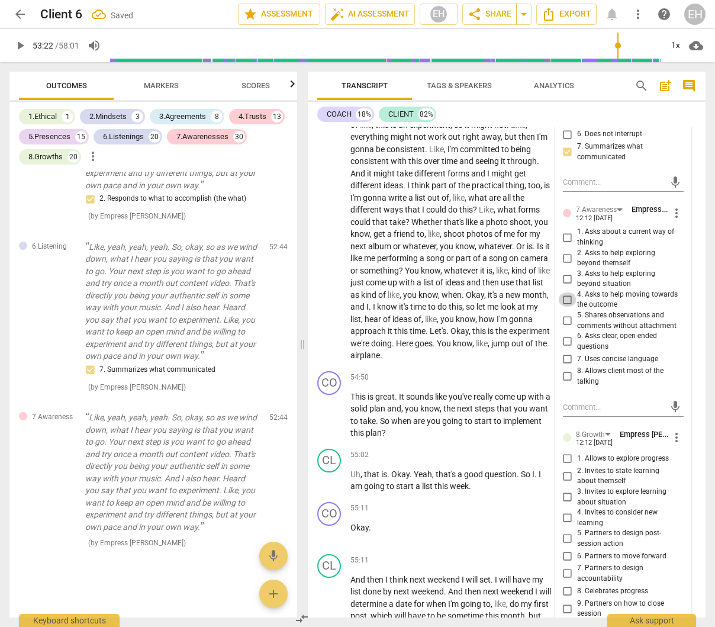
click at [564, 307] on input "4. Asks to help moving towards the outcome" at bounding box center [567, 299] width 19 height 14
checkbox input "true"
click at [564, 328] on input "5. Shares observations and comments without attachment" at bounding box center [567, 321] width 19 height 14
checkbox input "true"
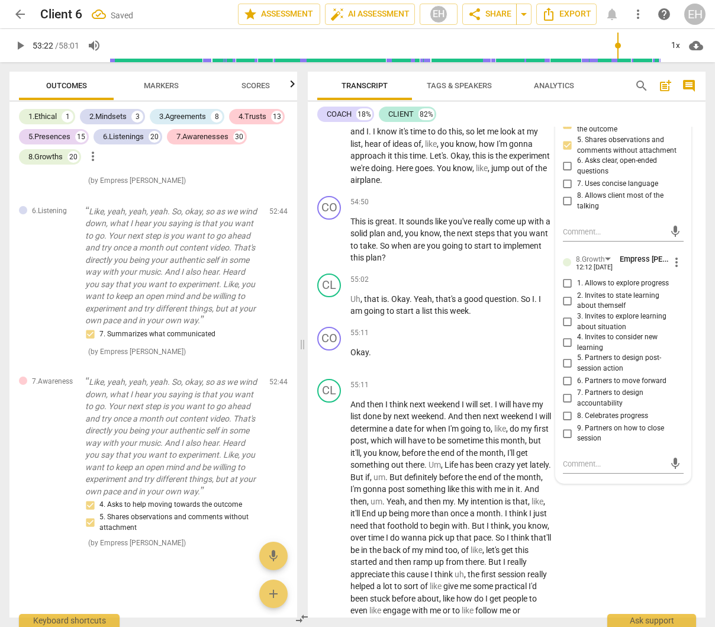
scroll to position [13651, 0]
click at [562, 370] on input "5. Partners to design post-session action" at bounding box center [567, 363] width 19 height 14
checkbox input "true"
click at [563, 387] on input "6. Partners to move forward" at bounding box center [567, 380] width 19 height 14
checkbox input "true"
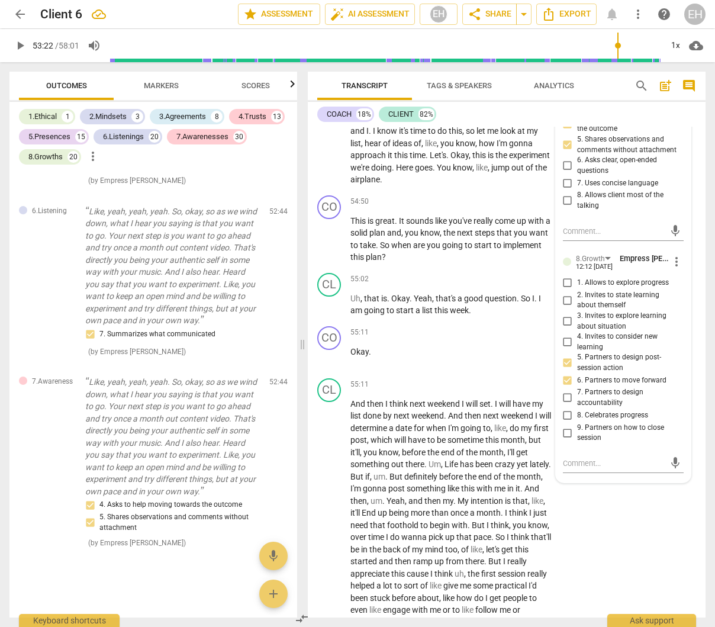
click at [566, 405] on input "7. Partners to design accountability" at bounding box center [567, 398] width 19 height 14
checkbox input "true"
click at [564, 440] on input "9. Partners on how to close session" at bounding box center [567, 433] width 19 height 14
checkbox input "true"
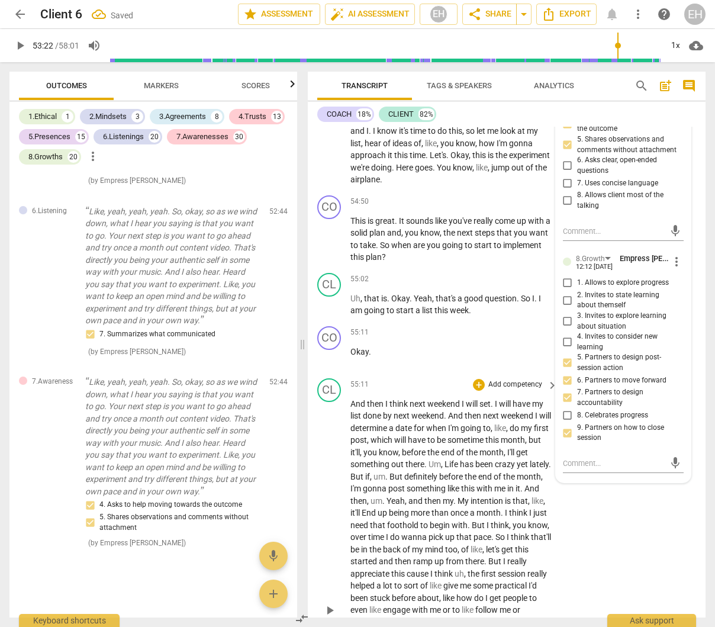
click at [614, 581] on div "CL play_arrow pause 55:11 + Add competency keyboard_arrow_right And then I thin…" at bounding box center [507, 600] width 398 height 454
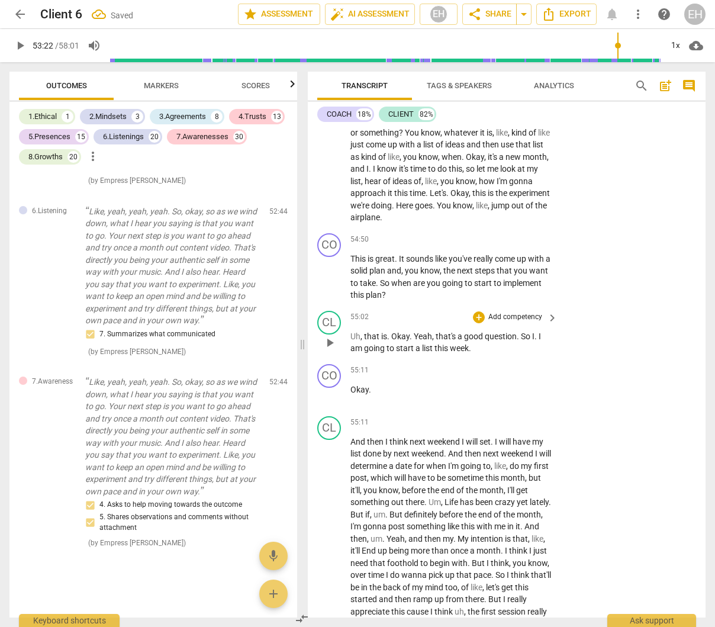
scroll to position [13617, 0]
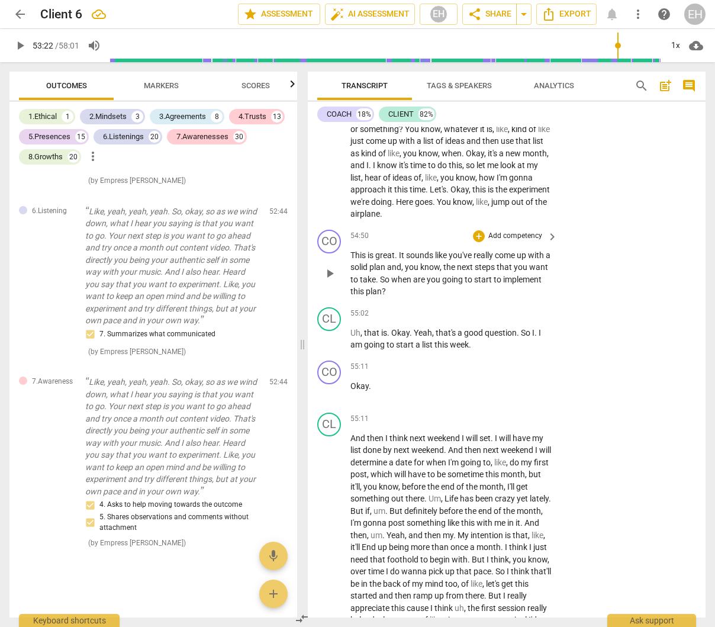
click at [526, 241] on p "Add competency" at bounding box center [515, 236] width 56 height 11
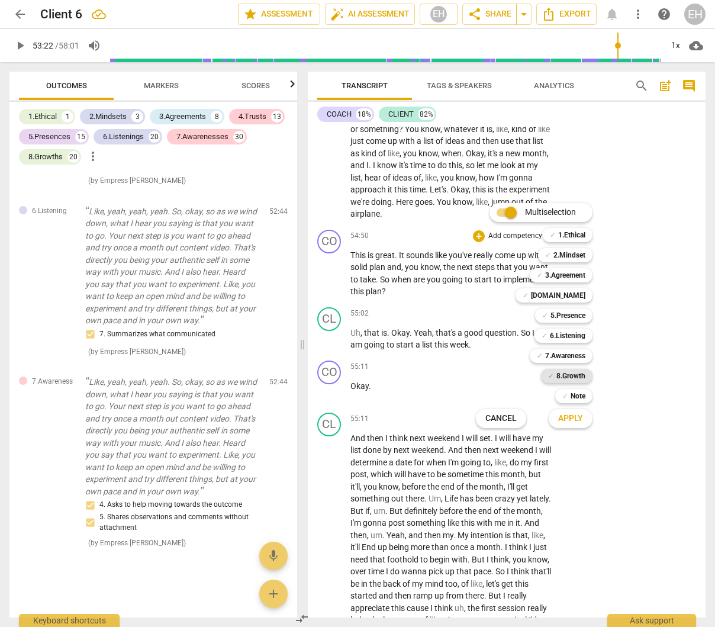
click at [580, 375] on b "8.Growth" at bounding box center [570, 376] width 29 height 14
click at [581, 418] on span "Apply" at bounding box center [570, 419] width 25 height 12
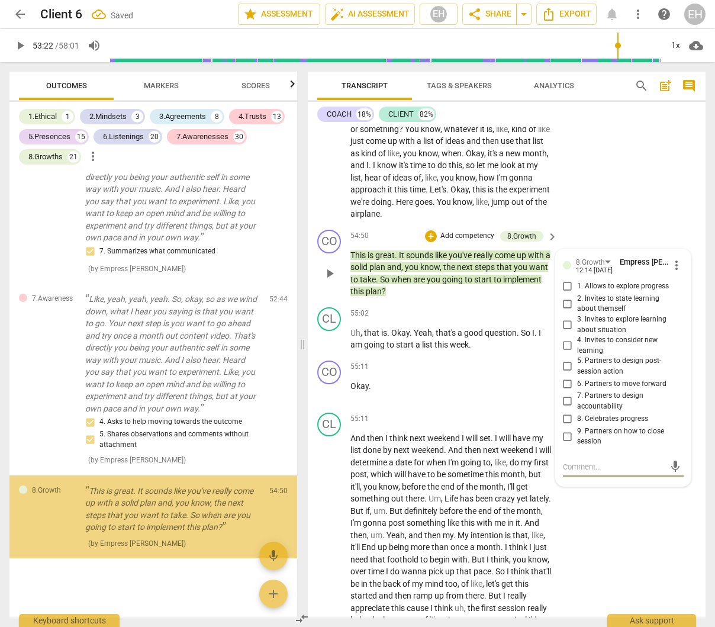
scroll to position [28267, 0]
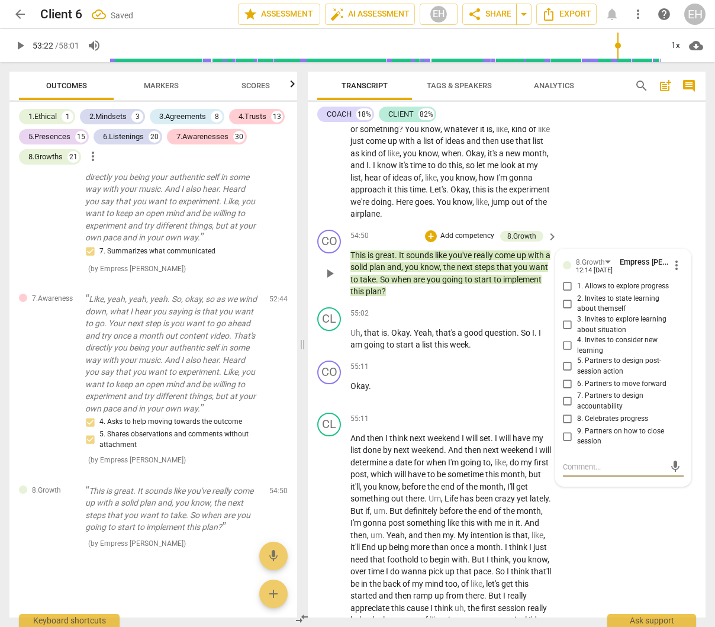
click at [563, 373] on input "5. Partners to design post-session action" at bounding box center [567, 366] width 19 height 14
checkbox input "true"
click at [563, 391] on input "6. Partners to move forward" at bounding box center [567, 383] width 19 height 14
checkbox input "true"
click at [565, 408] on input "7. Partners to design accountability" at bounding box center [567, 401] width 19 height 14
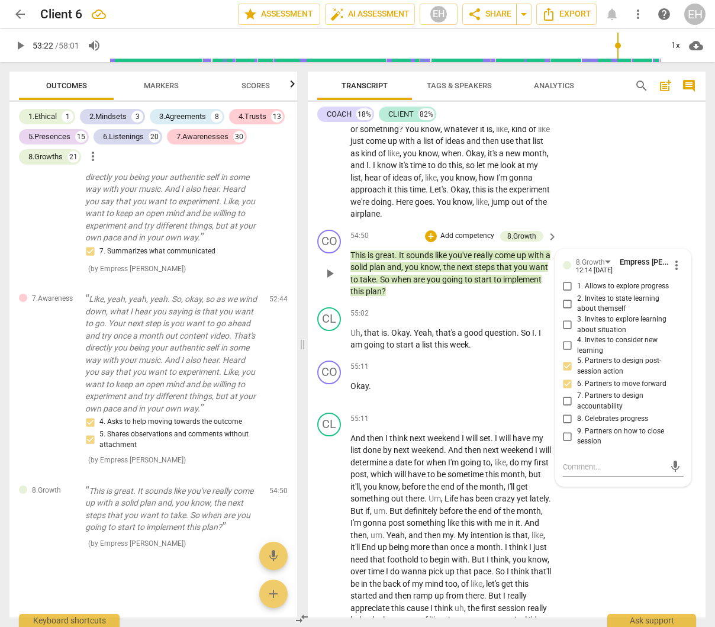
checkbox input "true"
click at [563, 443] on input "9. Partners on how to close session" at bounding box center [567, 436] width 19 height 14
checkbox input "true"
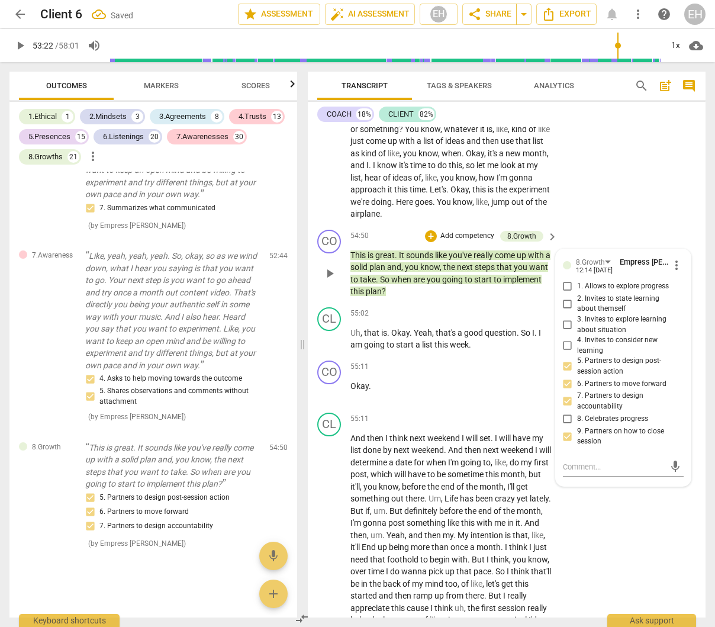
click at [468, 241] on p "Add competency" at bounding box center [467, 236] width 56 height 11
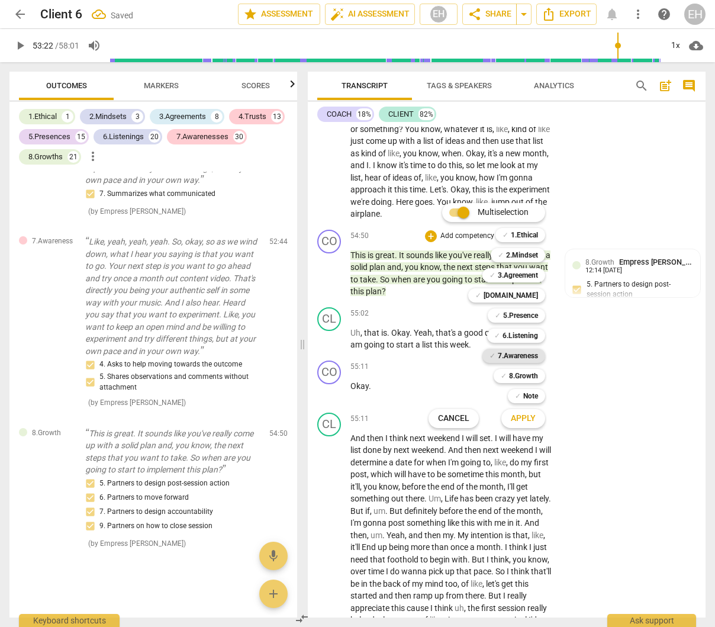
click at [522, 353] on b "7.Awareness" at bounding box center [518, 356] width 40 height 14
click at [534, 420] on span "Apply" at bounding box center [523, 419] width 25 height 12
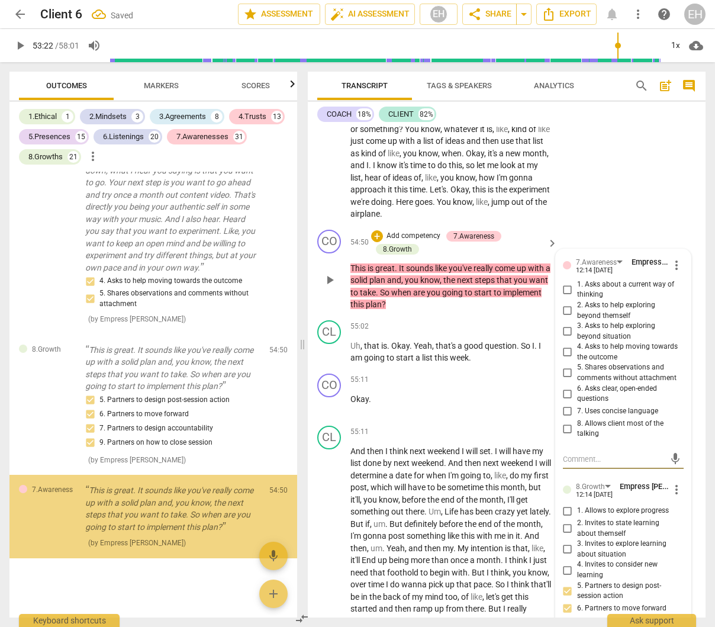
scroll to position [28407, 0]
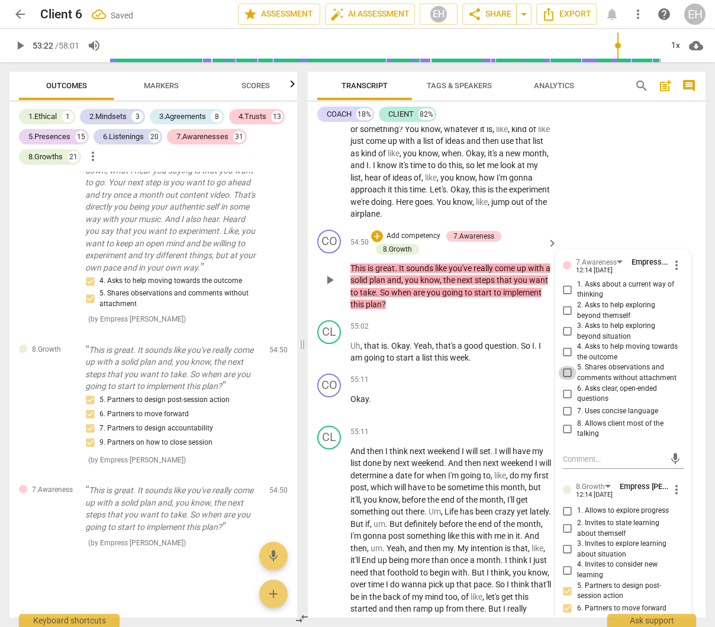
click at [566, 380] on input "5. Shares observations and comments without attachment" at bounding box center [567, 373] width 19 height 14
checkbox input "true"
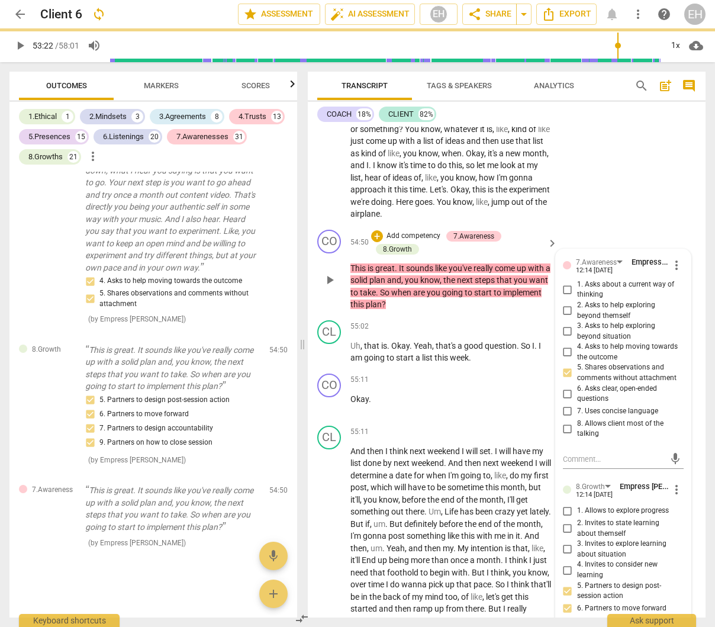
click at [414, 241] on p "Add competency" at bounding box center [413, 236] width 56 height 11
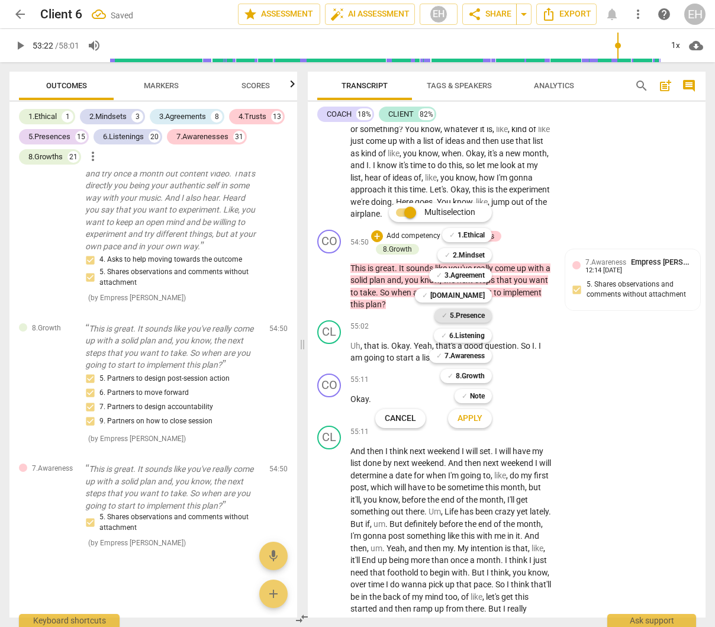
click at [465, 311] on b "5.Presence" at bounding box center [467, 315] width 35 height 14
click at [469, 336] on b "6.Listening" at bounding box center [467, 335] width 36 height 14
click at [476, 418] on span "Apply" at bounding box center [469, 419] width 25 height 12
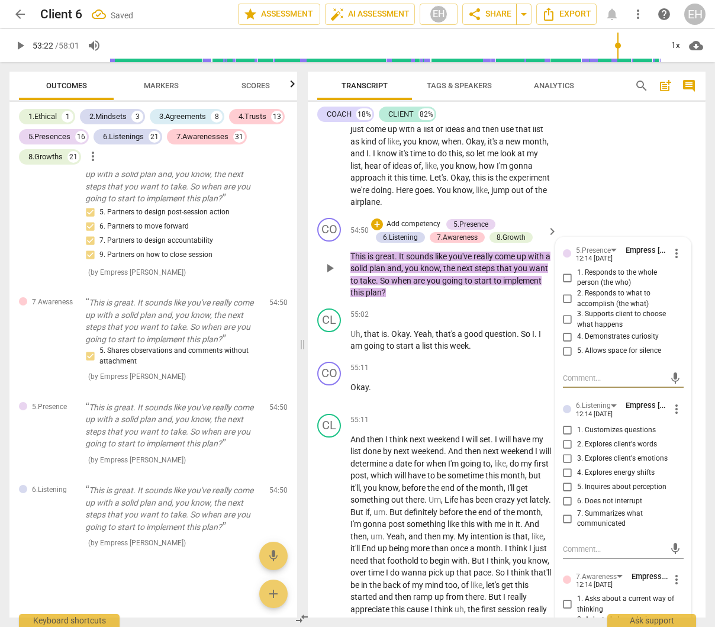
scroll to position [13637, 0]
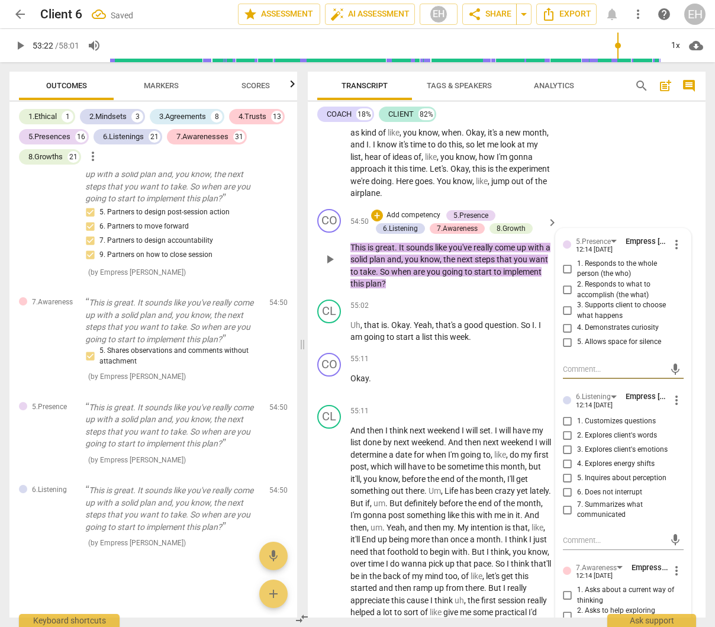
click at [566, 318] on input "3. Supports client to choose what happens" at bounding box center [567, 311] width 19 height 14
checkbox input "true"
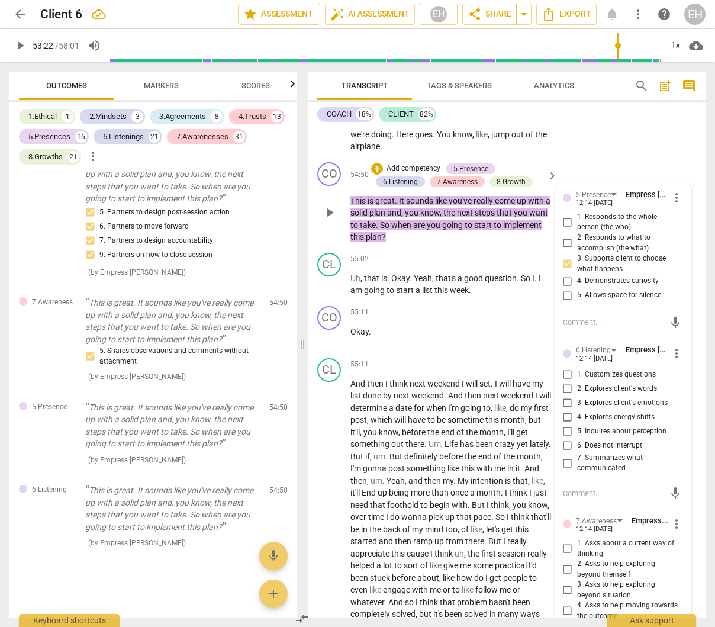
scroll to position [13686, 0]
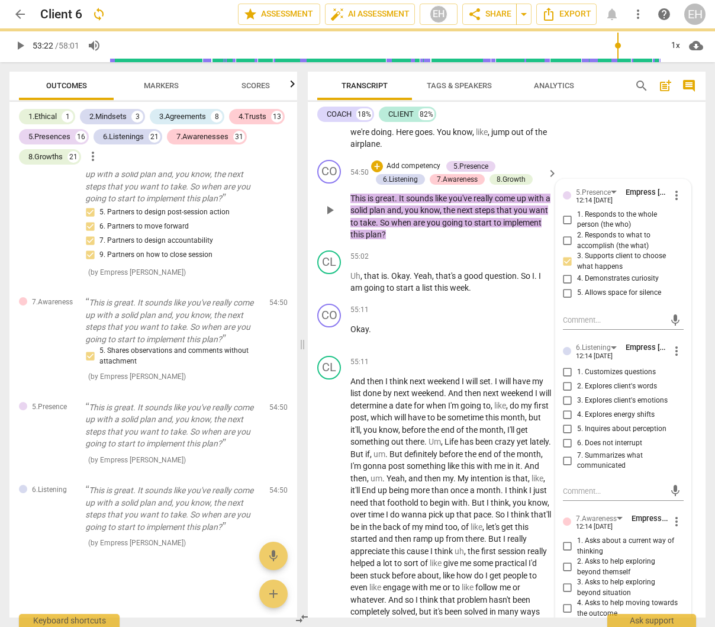
click at [566, 248] on input "2. Responds to what to accomplish (the what)" at bounding box center [567, 241] width 19 height 14
checkbox input "true"
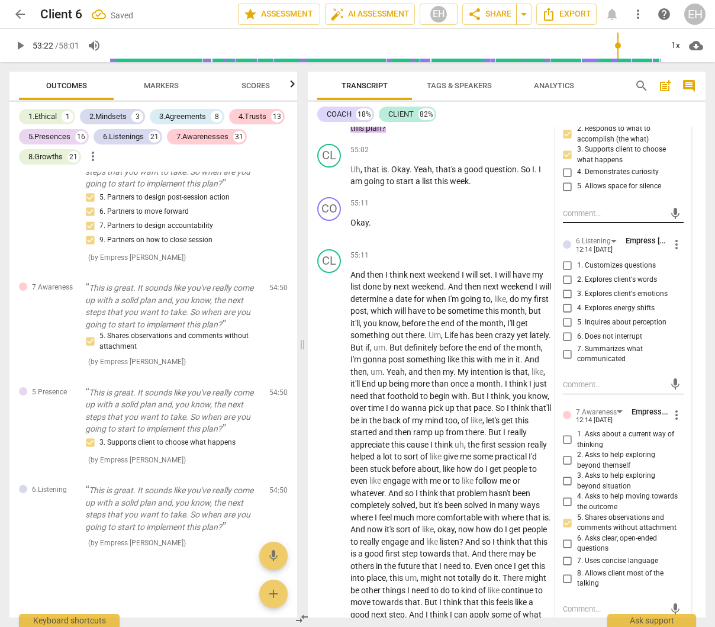
scroll to position [13794, 0]
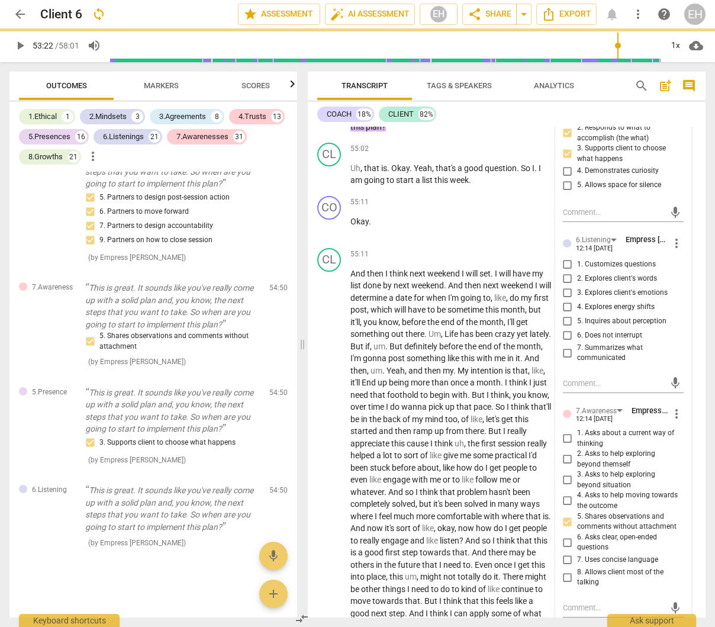
click at [563, 360] on input "7. Summarizes what communicated" at bounding box center [567, 353] width 19 height 14
checkbox input "true"
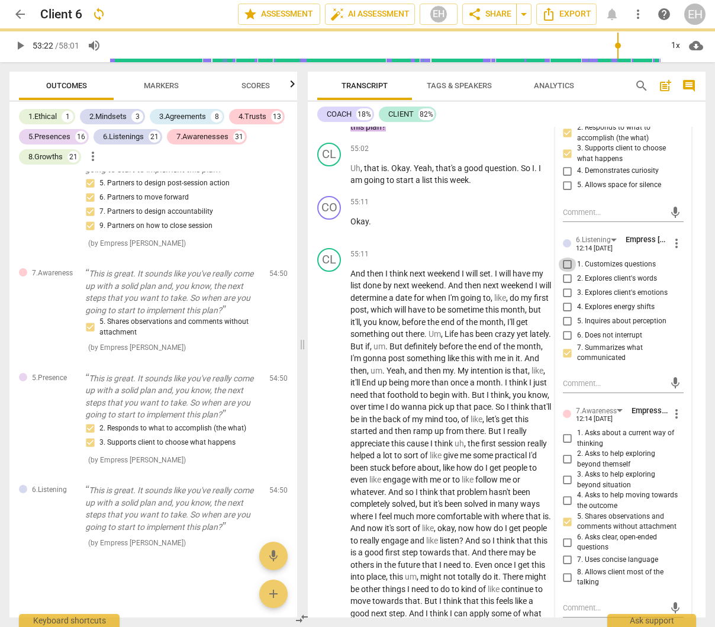
click at [565, 272] on input "1. Customizes questions" at bounding box center [567, 264] width 19 height 14
checkbox input "true"
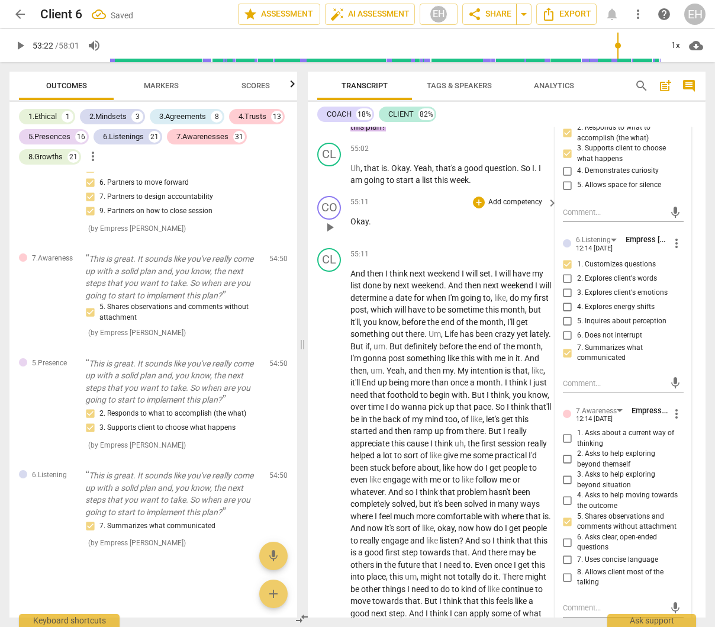
click at [510, 239] on div "55:11 + Add competency keyboard_arrow_right Okay ." at bounding box center [454, 217] width 208 height 43
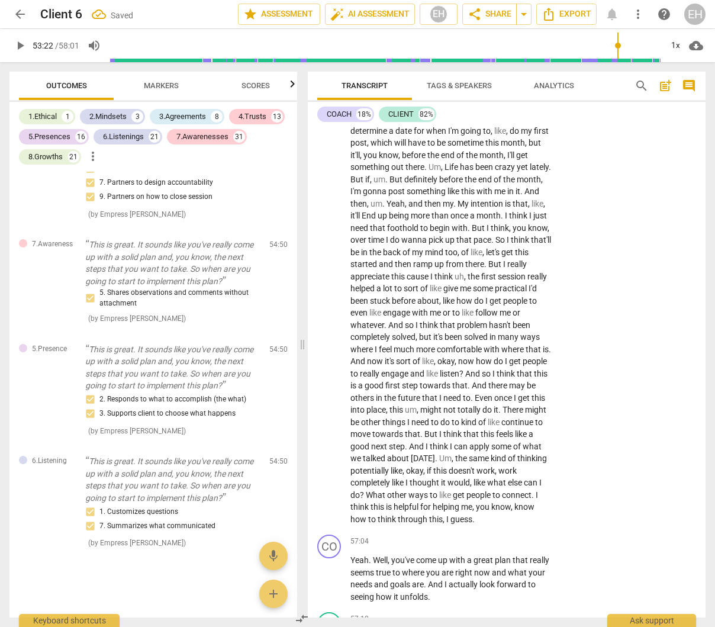
scroll to position [13998, 0]
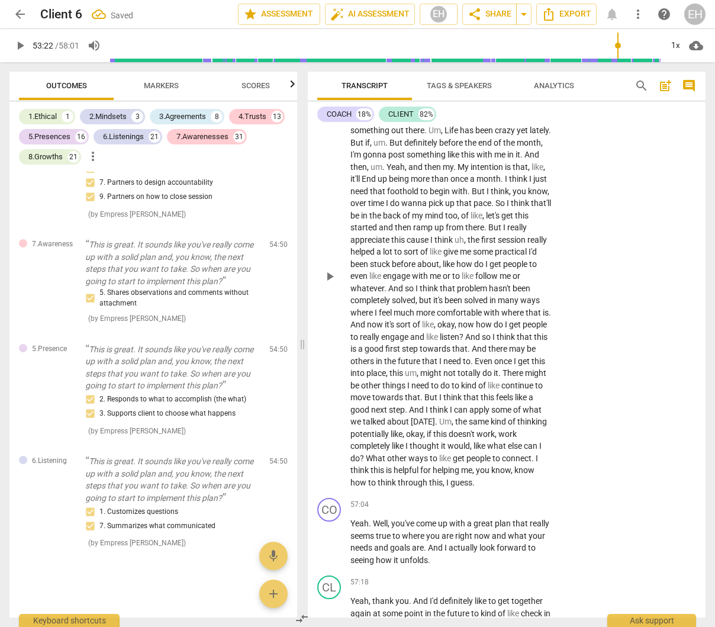
click at [517, 56] on p "Add competency" at bounding box center [515, 51] width 56 height 11
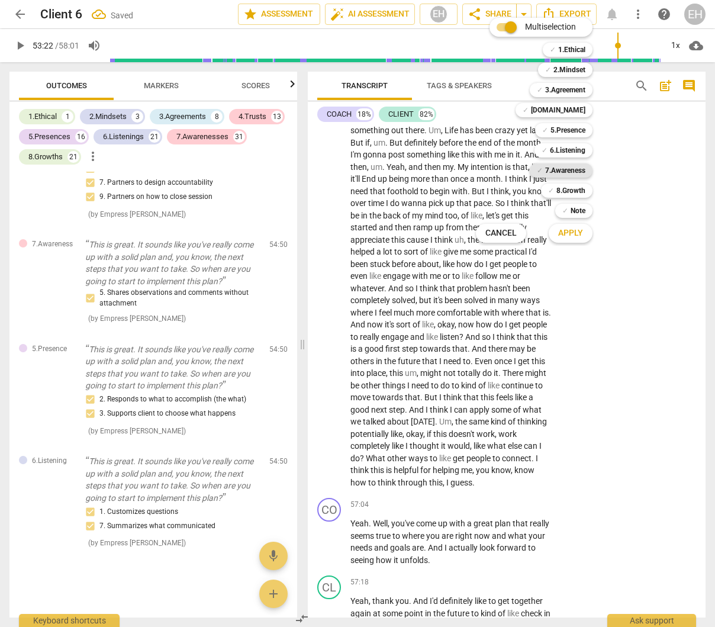
click at [571, 168] on b "7.Awareness" at bounding box center [565, 170] width 40 height 14
click at [575, 233] on span "Apply" at bounding box center [570, 233] width 25 height 12
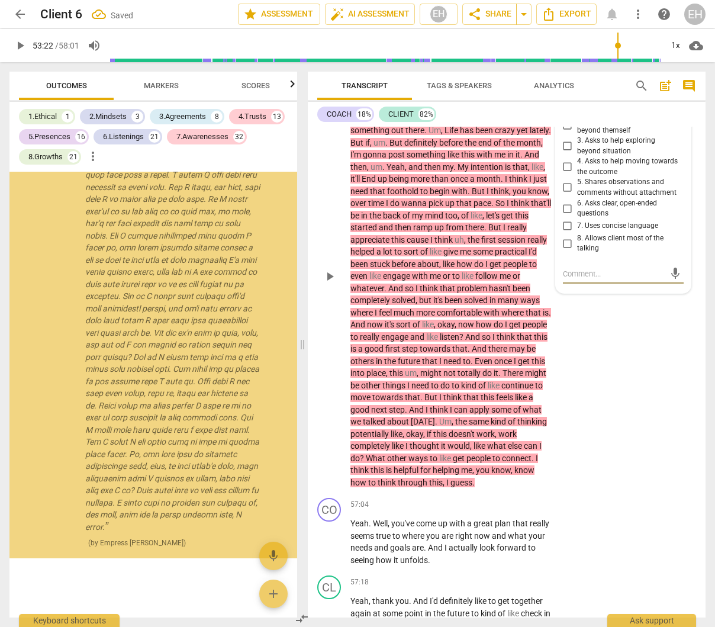
scroll to position [29083, 0]
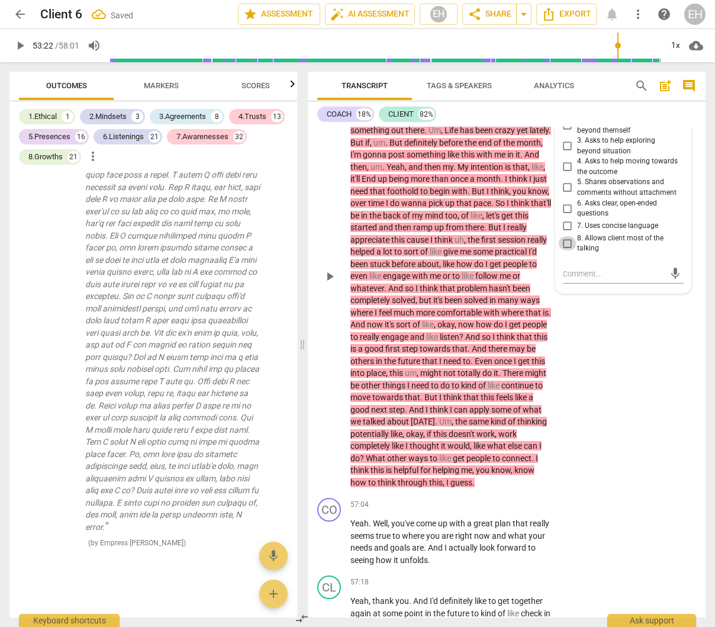
click at [568, 250] on input "8. Allows client most of the talking" at bounding box center [567, 243] width 19 height 14
checkbox input "true"
click at [609, 414] on div "CL play_arrow pause 55:11 + Add competency 7.Awareness keyboard_arrow_right And…" at bounding box center [507, 267] width 398 height 454
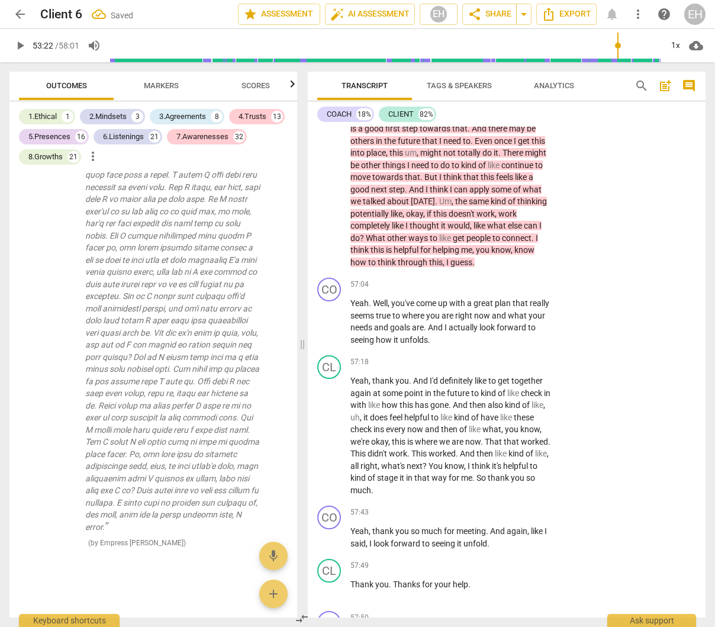
scroll to position [14426, 0]
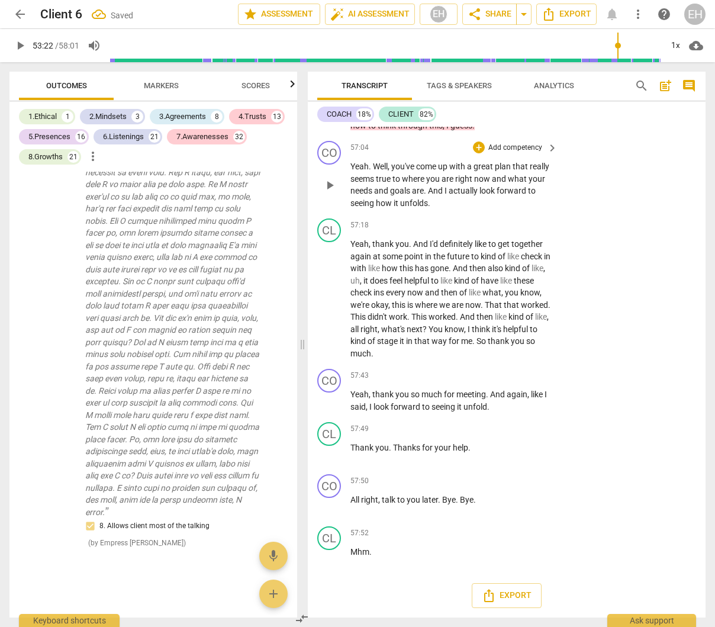
click at [511, 153] on p "Add competency" at bounding box center [515, 148] width 56 height 11
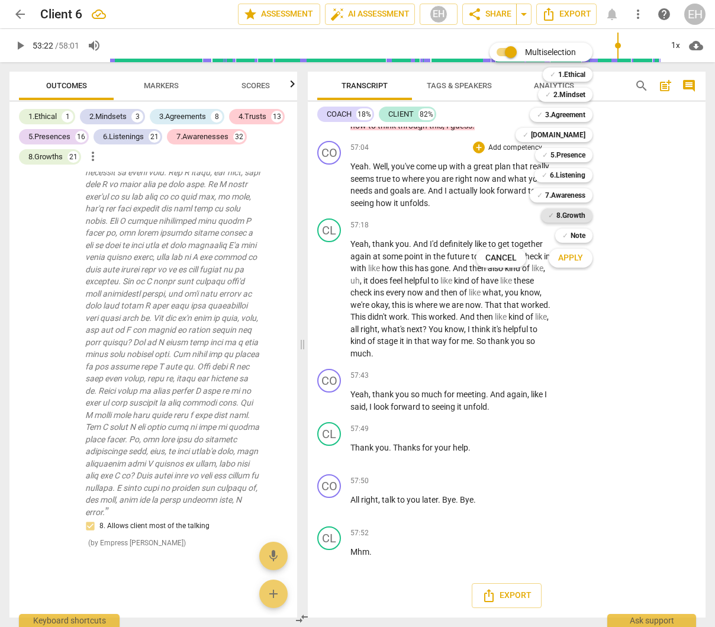
click at [572, 215] on b "8.Growth" at bounding box center [570, 215] width 29 height 14
click at [577, 197] on b "7.Awareness" at bounding box center [565, 195] width 40 height 14
click at [575, 175] on b "6.Listening" at bounding box center [568, 175] width 36 height 14
drag, startPoint x: 569, startPoint y: 153, endPoint x: 569, endPoint y: 228, distance: 74.6
click at [570, 154] on b "5.Presence" at bounding box center [567, 155] width 35 height 14
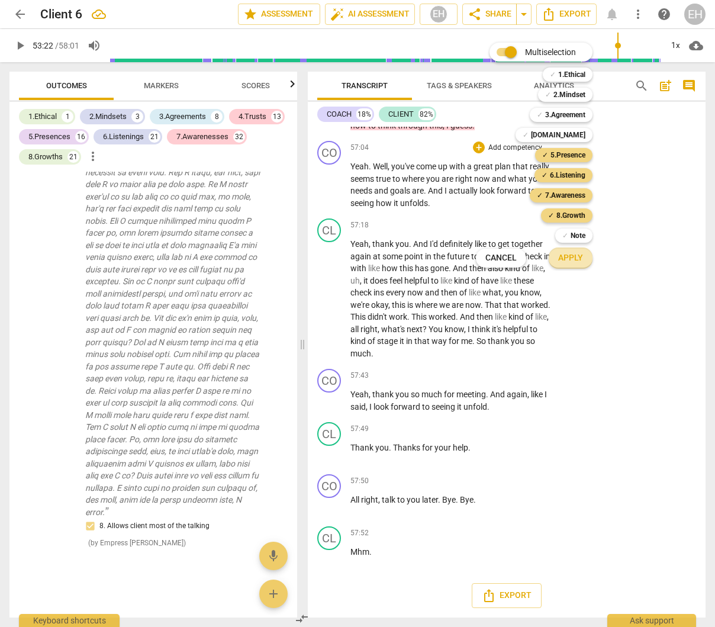
click at [567, 263] on span "Apply" at bounding box center [570, 258] width 25 height 12
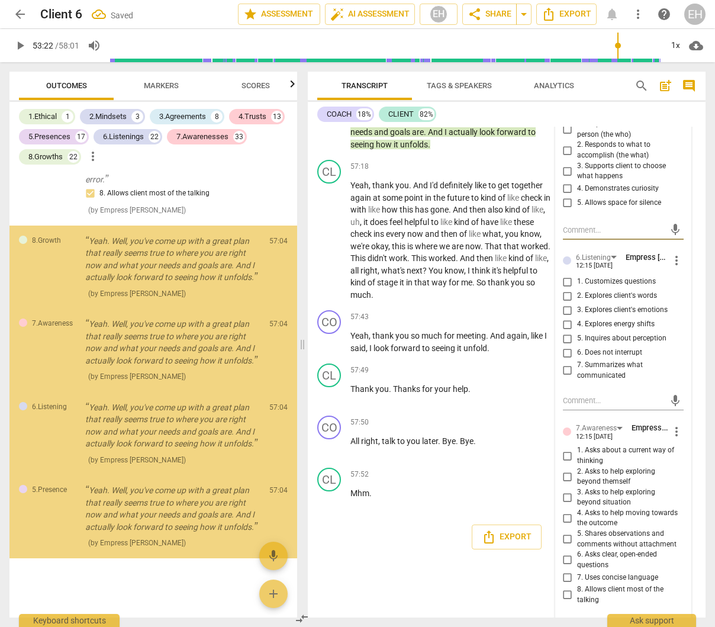
scroll to position [29581, 0]
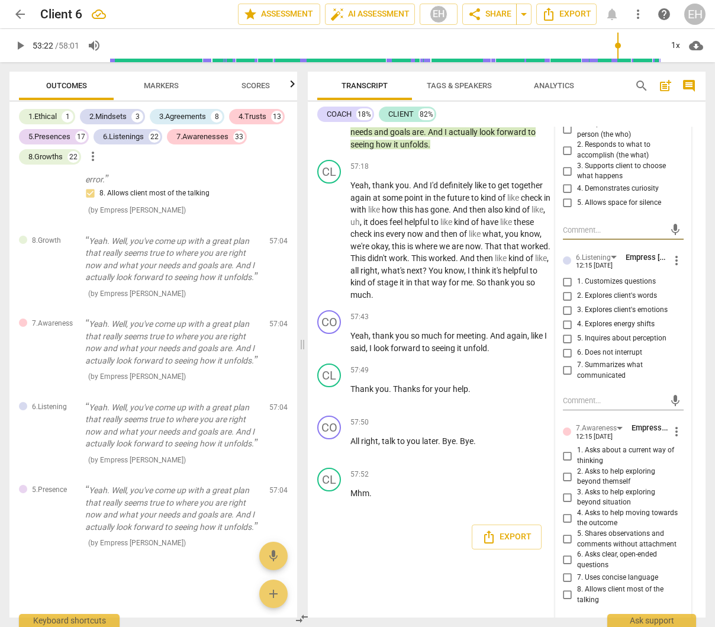
click at [565, 157] on input "2. Responds to what to accomplish (the what)" at bounding box center [567, 150] width 19 height 14
checkbox input "true"
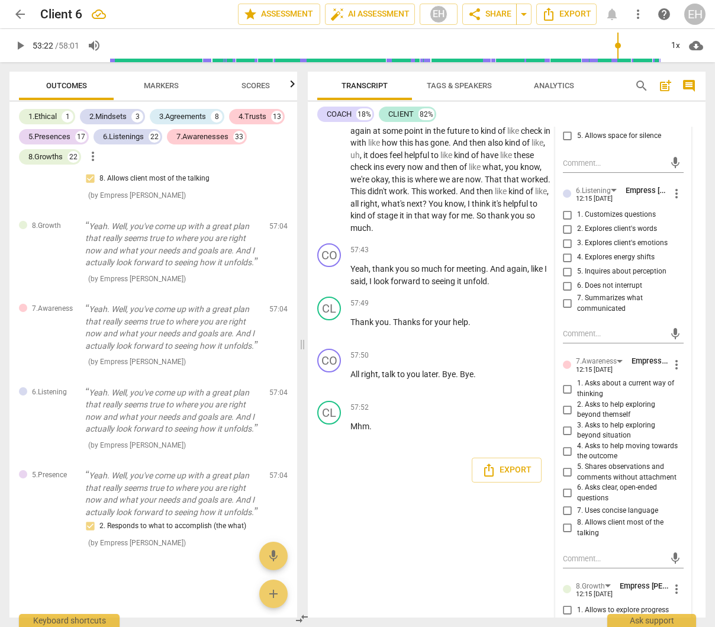
scroll to position [14494, 0]
click at [562, 310] on input "7. Summarizes what communicated" at bounding box center [567, 303] width 19 height 14
checkbox input "true"
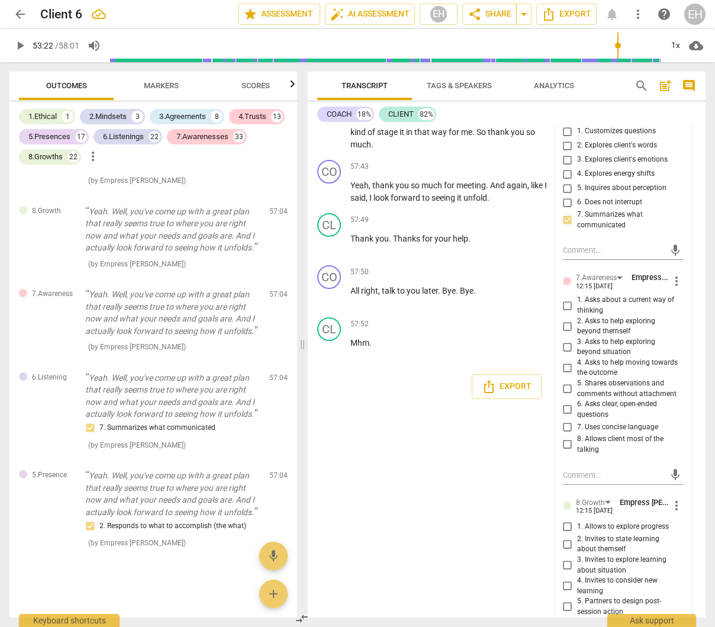
scroll to position [14577, 0]
click at [675, 288] on span "more_vert" at bounding box center [676, 280] width 14 height 14
click at [566, 469] on div at bounding box center [357, 313] width 715 height 627
click at [566, 395] on input "5. Shares observations and comments without attachment" at bounding box center [567, 388] width 19 height 14
checkbox input "true"
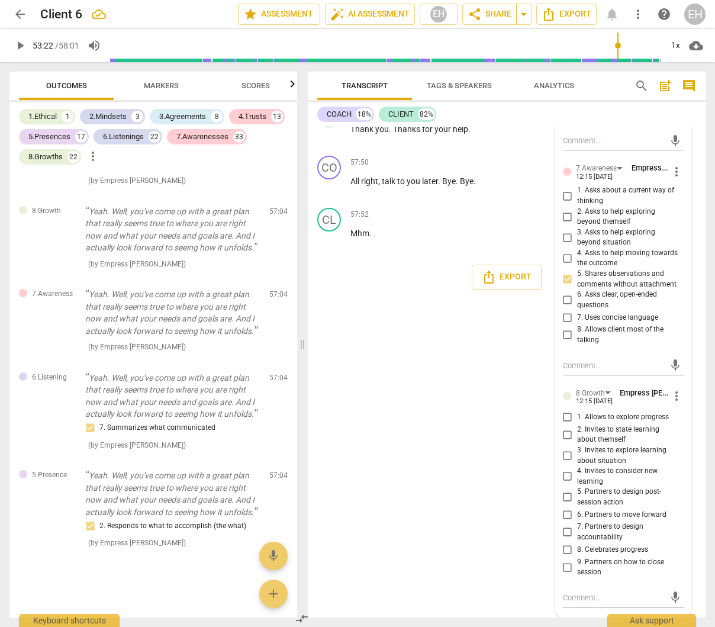
scroll to position [14765, 0]
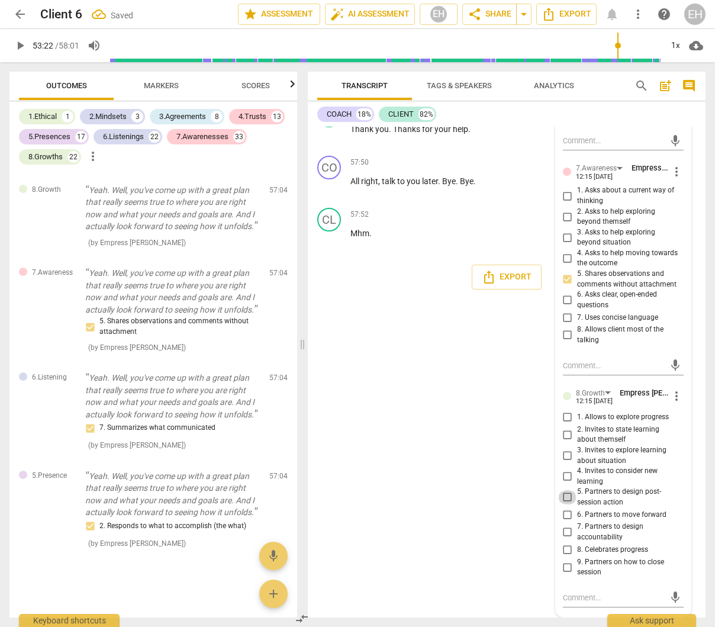
click at [568, 497] on input "5. Partners to design post-session action" at bounding box center [567, 497] width 19 height 14
checkbox input "true"
click at [565, 513] on input "6. Partners to move forward" at bounding box center [567, 514] width 19 height 14
checkbox input "true"
click at [563, 530] on input "7. Partners to design accountability" at bounding box center [567, 532] width 19 height 14
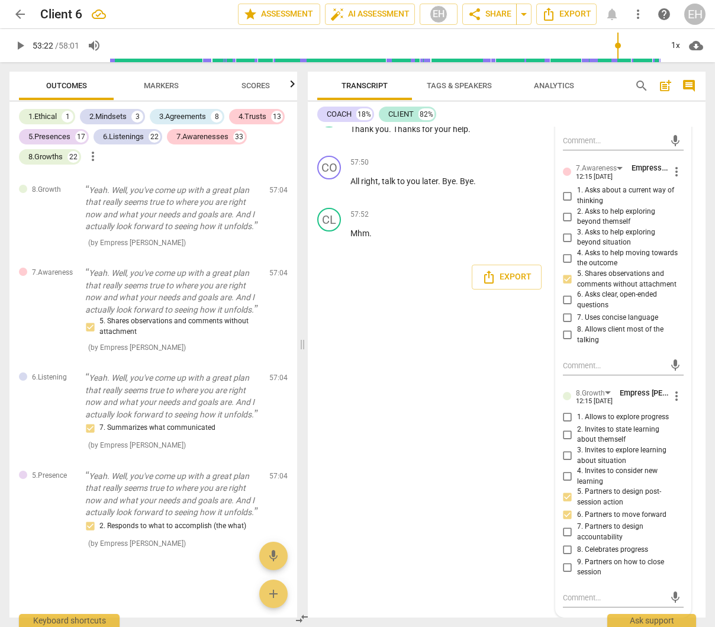
checkbox input "true"
click at [566, 566] on input "9. Partners on how to close session" at bounding box center [567, 567] width 19 height 14
checkbox input "true"
click at [514, 509] on div "CO play_arrow pause 00:02 + Add competency 1.Ethical 2.Mindset 3.Agreement keyb…" at bounding box center [507, 372] width 398 height 491
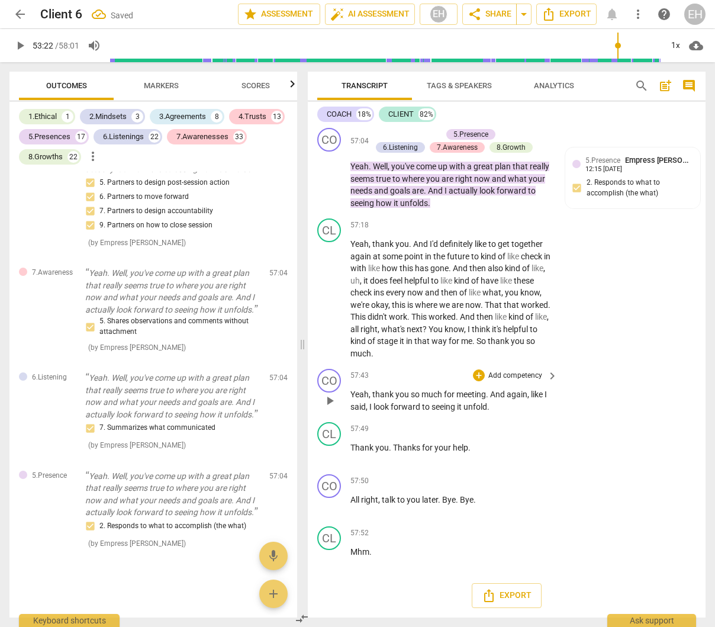
click at [529, 374] on p "Add competency" at bounding box center [515, 375] width 56 height 11
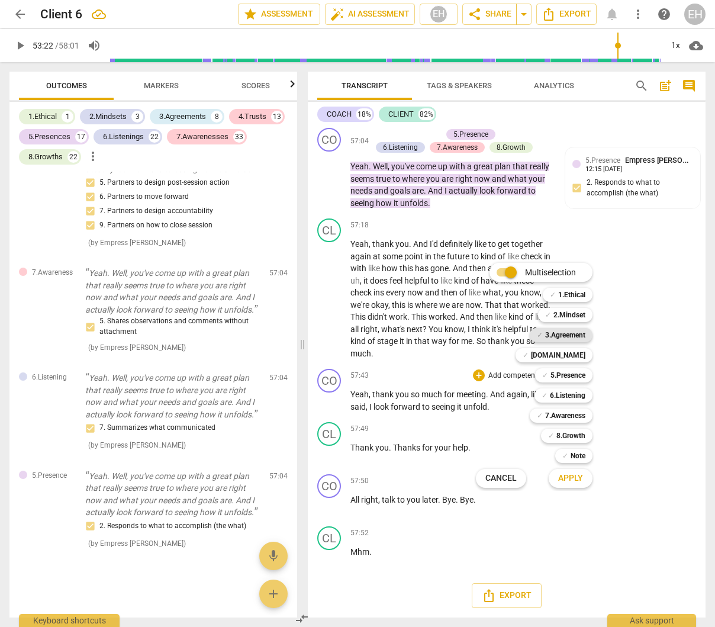
click at [575, 333] on b "3.Agreement" at bounding box center [565, 335] width 40 height 14
click at [575, 352] on b "[DOMAIN_NAME]" at bounding box center [558, 355] width 54 height 14
click at [578, 431] on b "8.Growth" at bounding box center [570, 435] width 29 height 14
click at [581, 478] on span "Apply" at bounding box center [570, 478] width 25 height 12
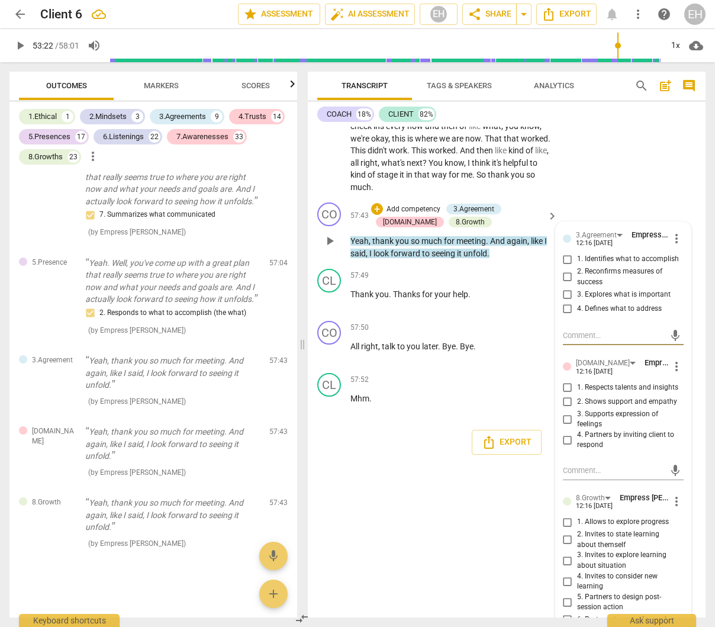
scroll to position [14534, 0]
click at [669, 245] on span "more_vert" at bounding box center [676, 238] width 14 height 14
drag, startPoint x: 677, startPoint y: 336, endPoint x: 460, endPoint y: 90, distance: 327.9
click at [677, 336] on li "Delete" at bounding box center [684, 339] width 41 height 22
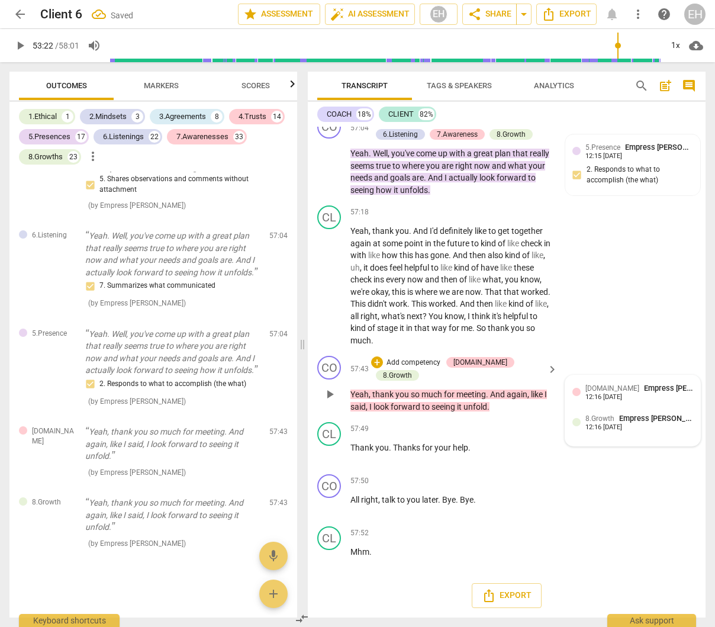
scroll to position [14447, 0]
click at [622, 401] on div "12:16 [DATE]" at bounding box center [603, 398] width 37 height 8
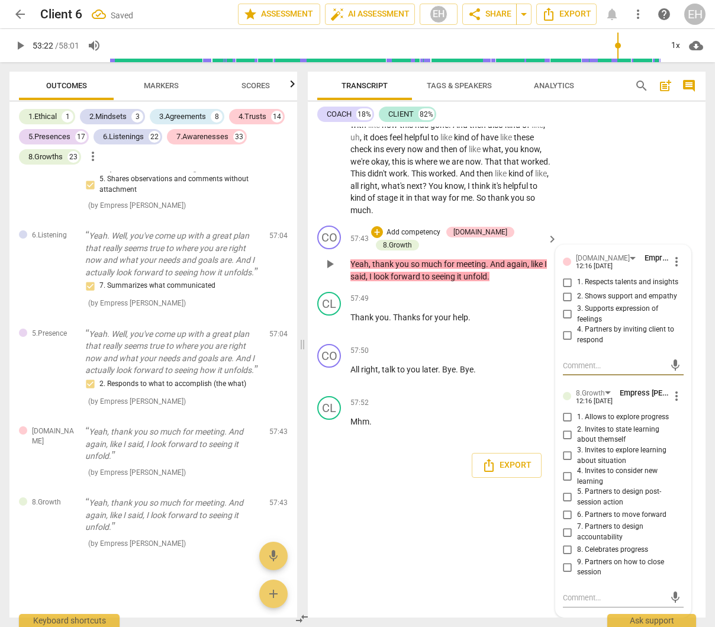
scroll to position [14537, 0]
click at [669, 269] on span "more_vert" at bounding box center [676, 261] width 14 height 14
click at [671, 337] on li "Delete" at bounding box center [684, 336] width 41 height 22
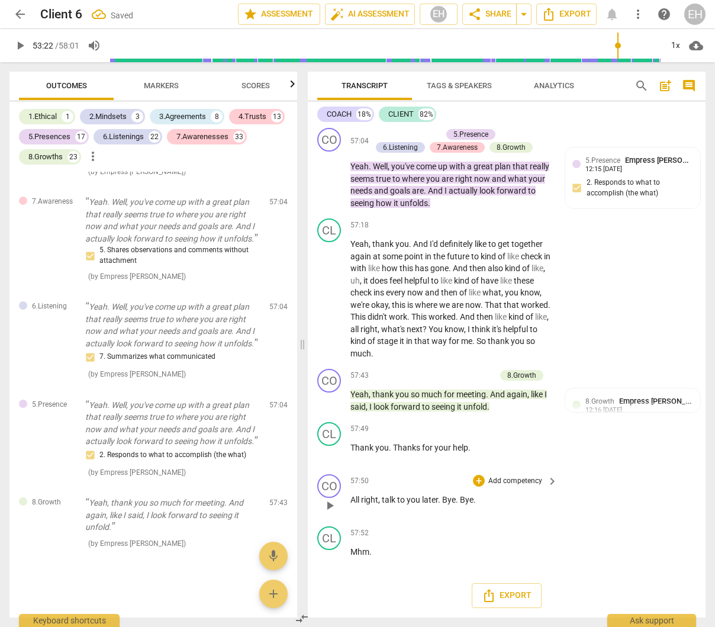
scroll to position [14447, 0]
click at [636, 410] on div "8.Growth Empress Han 12:16 [DATE]" at bounding box center [639, 404] width 108 height 18
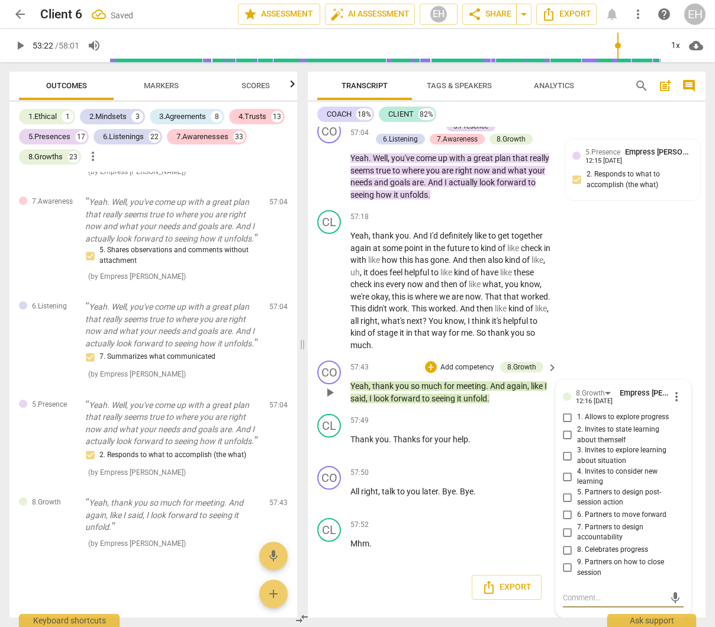
scroll to position [14455, 0]
click at [567, 567] on input "9. Partners on how to close session" at bounding box center [567, 567] width 19 height 14
checkbox input "true"
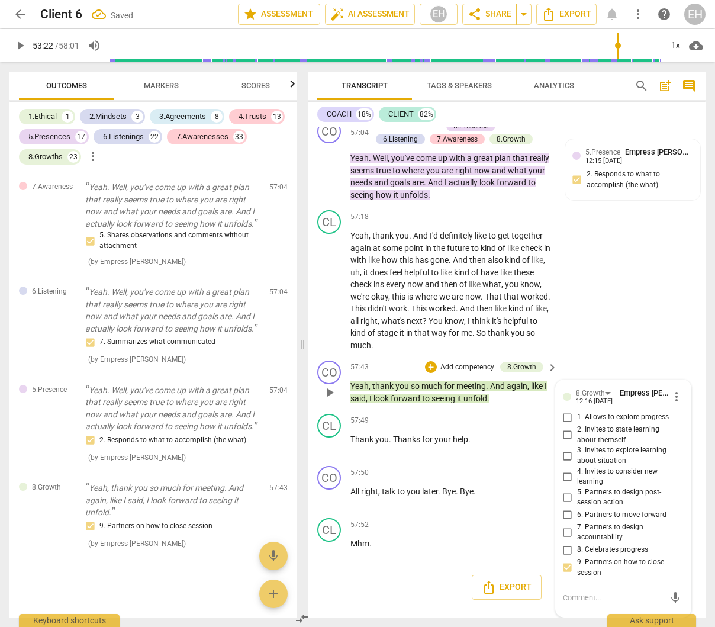
scroll to position [29776, 0]
click at [468, 365] on p "Add competency" at bounding box center [467, 367] width 56 height 11
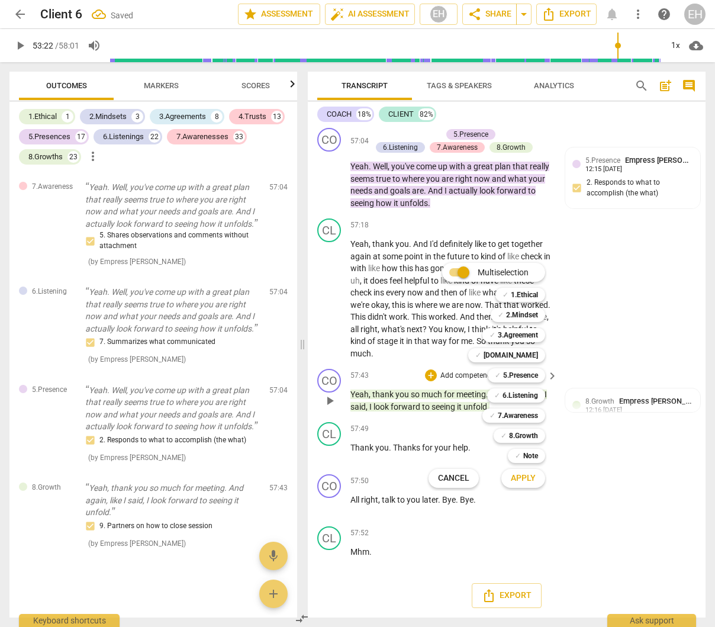
scroll to position [14447, 0]
click at [524, 413] on b "7.Awareness" at bounding box center [518, 415] width 40 height 14
click at [530, 476] on span "Apply" at bounding box center [523, 478] width 25 height 12
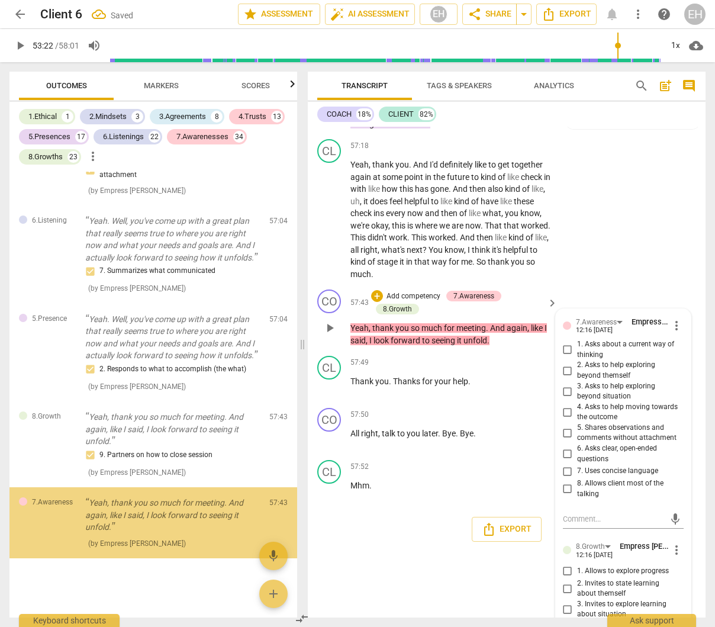
scroll to position [14455, 0]
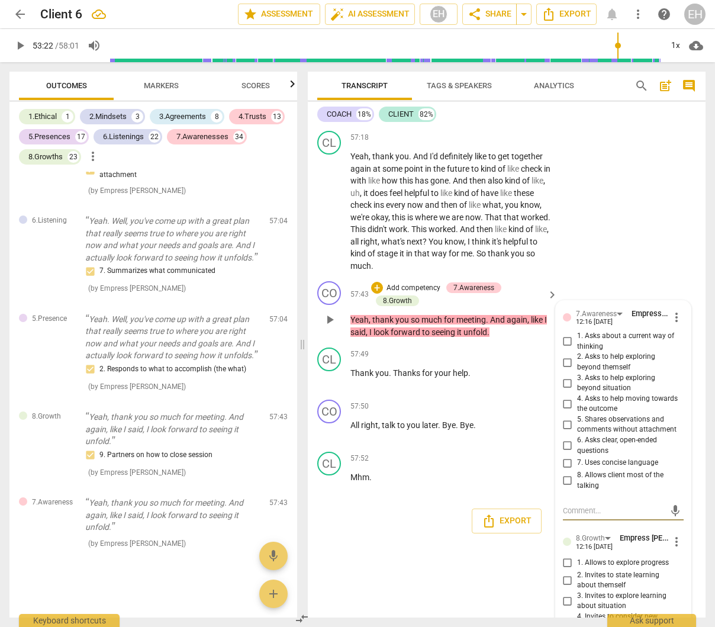
click at [669, 324] on span "more_vert" at bounding box center [676, 317] width 14 height 14
click at [682, 419] on li "Delete" at bounding box center [684, 418] width 41 height 22
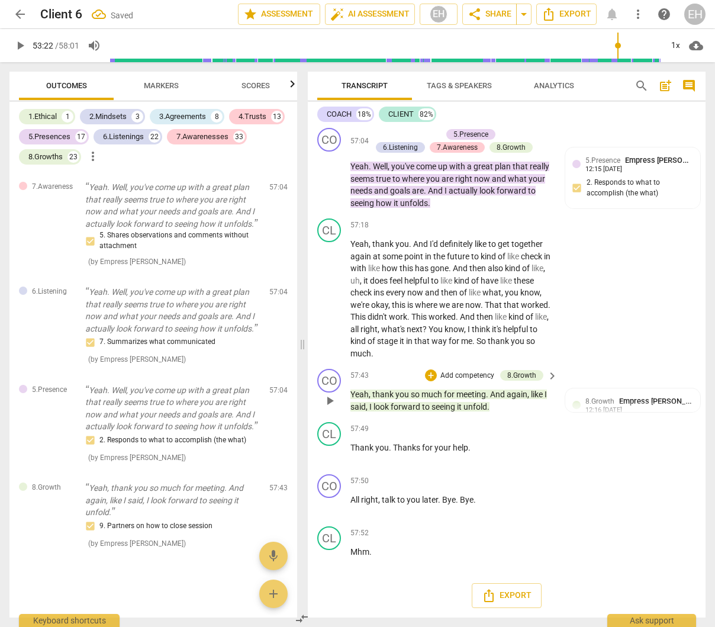
scroll to position [14447, 0]
click at [423, 366] on div "CO play_arrow pause 57:43 + Add competency 8.Growth keyboard_arrow_right Yeah ,…" at bounding box center [507, 390] width 398 height 53
click at [463, 375] on p "Add competency" at bounding box center [467, 375] width 56 height 11
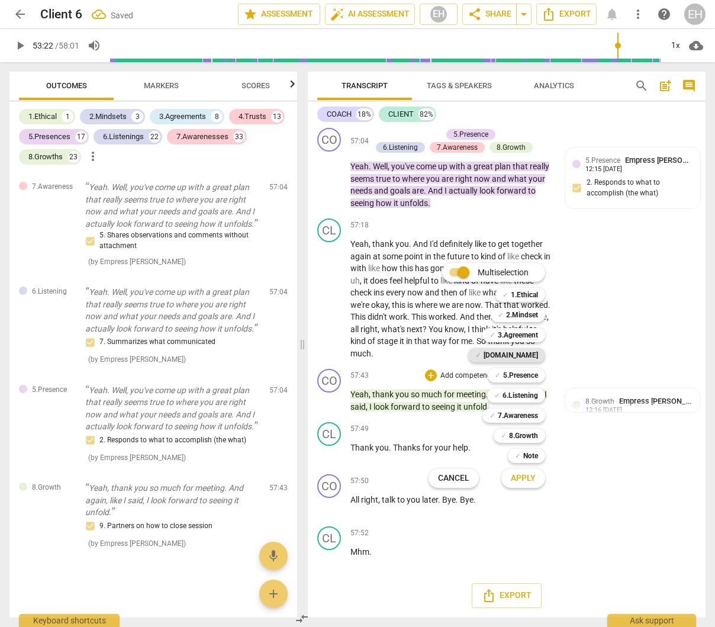
click at [527, 351] on b "[DOMAIN_NAME]" at bounding box center [511, 355] width 54 height 14
click at [531, 479] on span "Apply" at bounding box center [523, 478] width 25 height 12
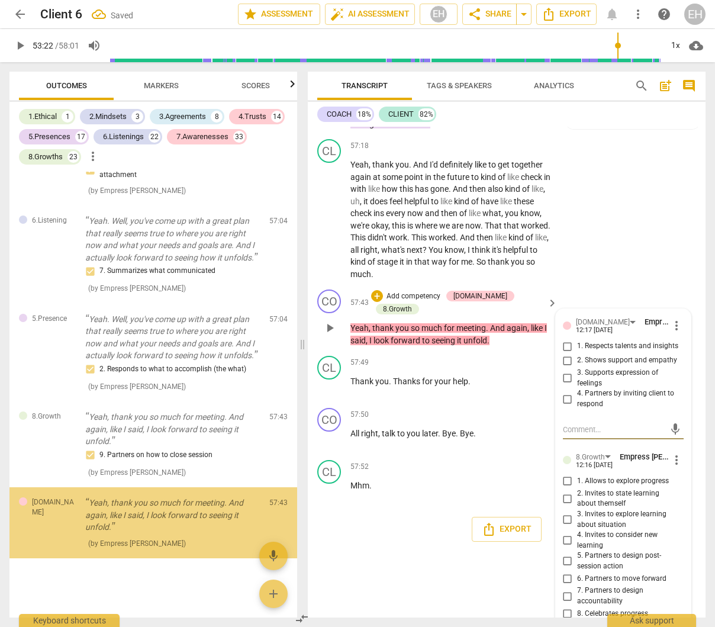
scroll to position [14455, 0]
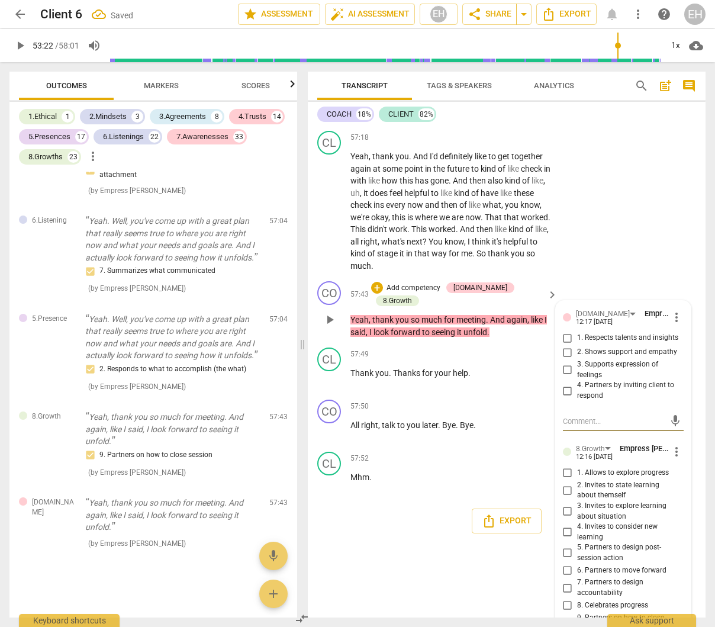
click at [564, 345] on input "1. Respects talents and insights" at bounding box center [567, 338] width 19 height 14
checkbox input "true"
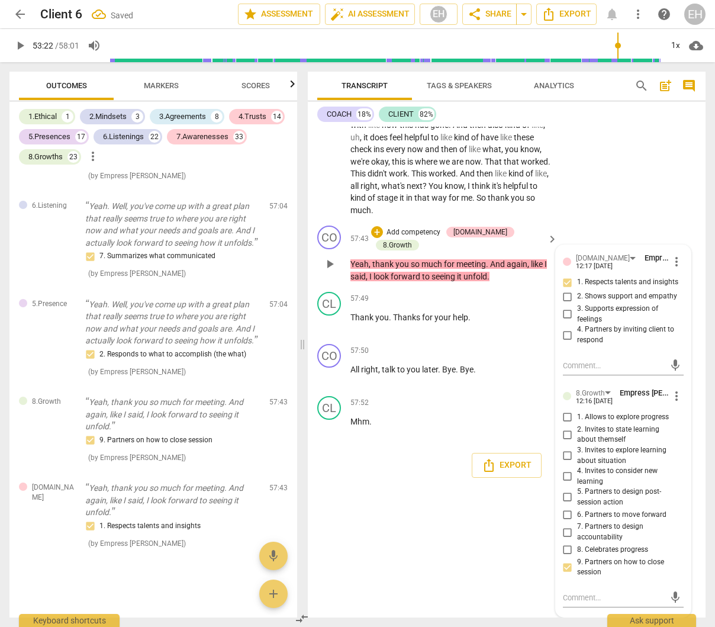
scroll to position [14597, 0]
click at [565, 552] on input "8. Celebrates progress" at bounding box center [567, 550] width 19 height 14
checkbox input "true"
click at [650, 201] on div "CL play_arrow pause 57:18 + Add competency keyboard_arrow_right Yeah , thank yo…" at bounding box center [507, 145] width 398 height 150
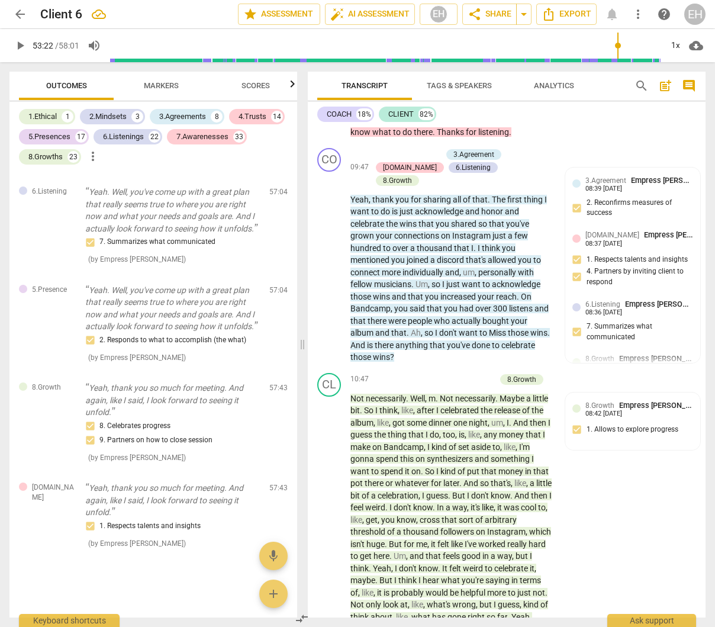
scroll to position [2180, 0]
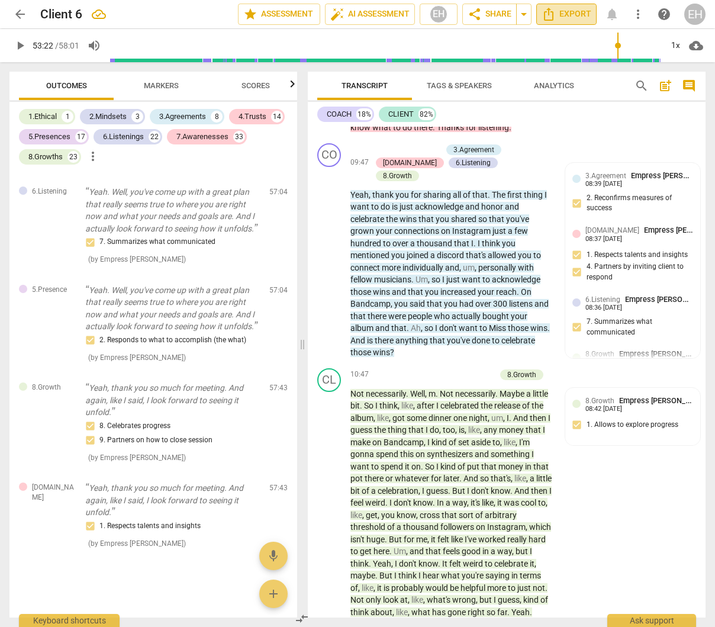
click at [572, 17] on span "Export" at bounding box center [567, 14] width 50 height 14
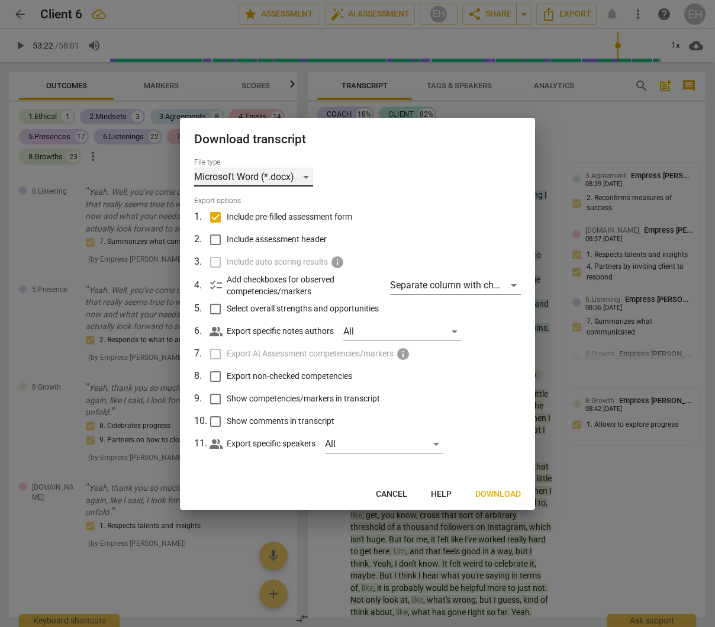
click at [307, 176] on div "Microsoft Word (*.docx)" at bounding box center [253, 176] width 119 height 19
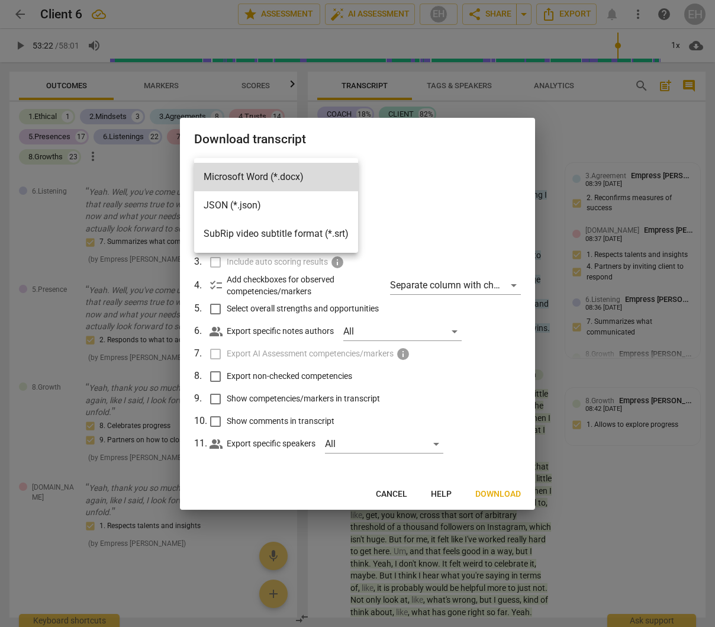
click at [401, 185] on div at bounding box center [357, 313] width 715 height 627
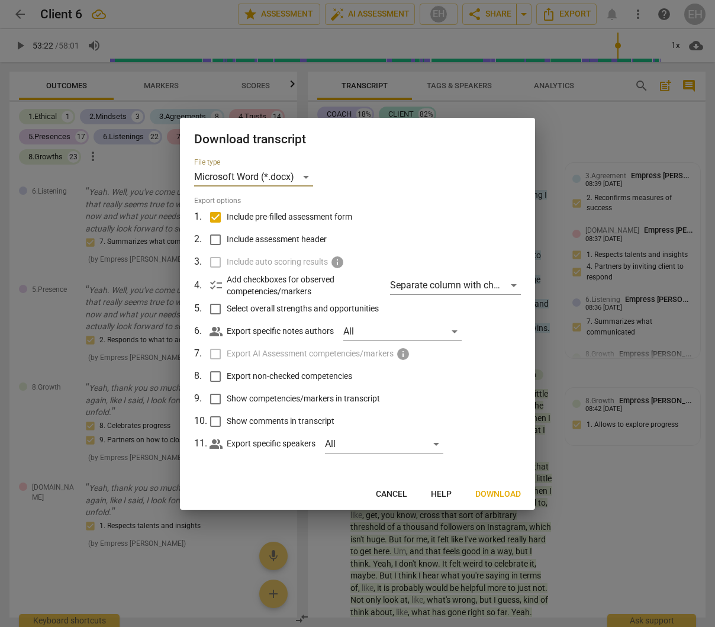
click at [507, 489] on span "Download" at bounding box center [498, 494] width 46 height 12
